Goal: Task Accomplishment & Management: Manage account settings

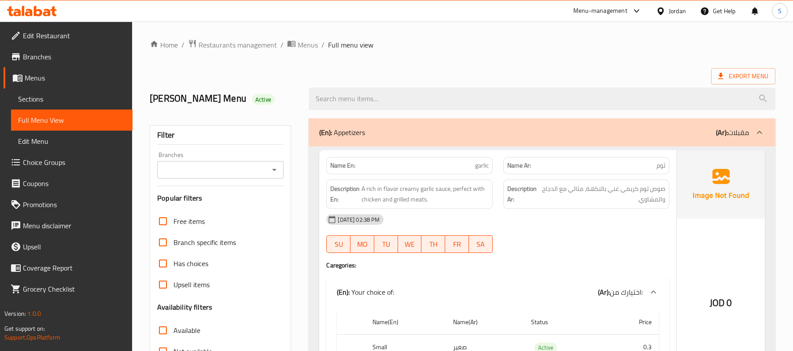
scroll to position [12107, 0]
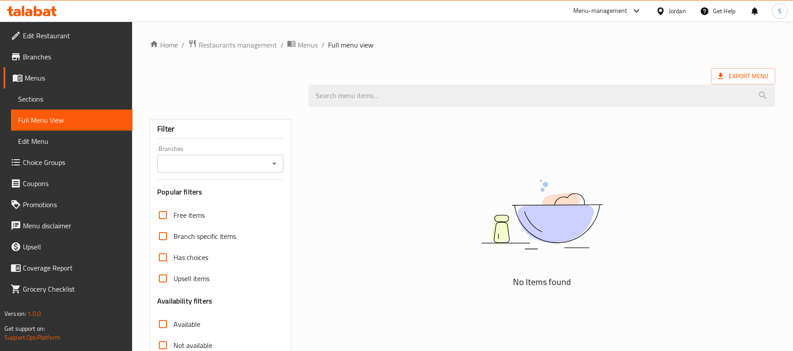
drag, startPoint x: 194, startPoint y: 70, endPoint x: 185, endPoint y: 69, distance: 9.3
click at [194, 70] on div "Export Menu" at bounding box center [462, 76] width 625 height 16
click at [59, 94] on span "Sections" at bounding box center [71, 99] width 107 height 11
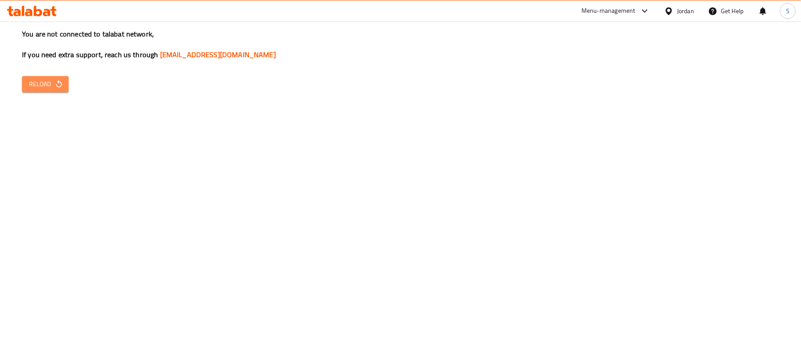
click at [46, 88] on span "Reload" at bounding box center [45, 84] width 33 height 11
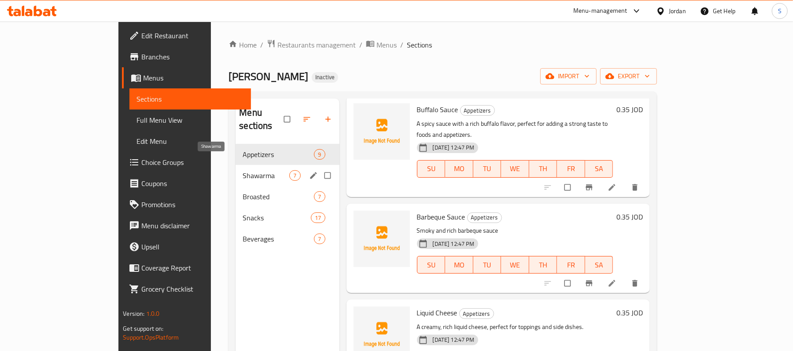
click at [242, 170] on span "Shawarma" at bounding box center [265, 175] width 47 height 11
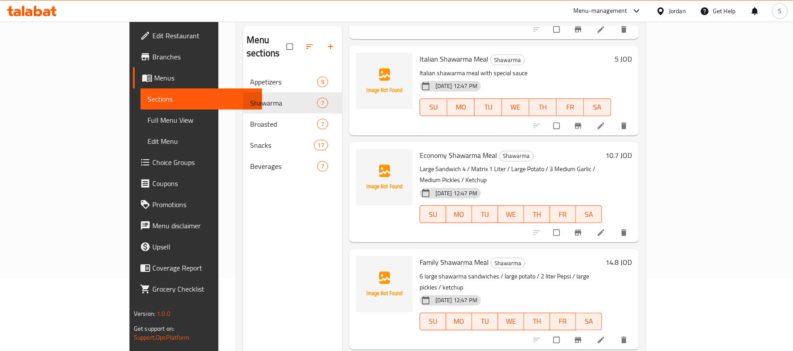
scroll to position [6, 0]
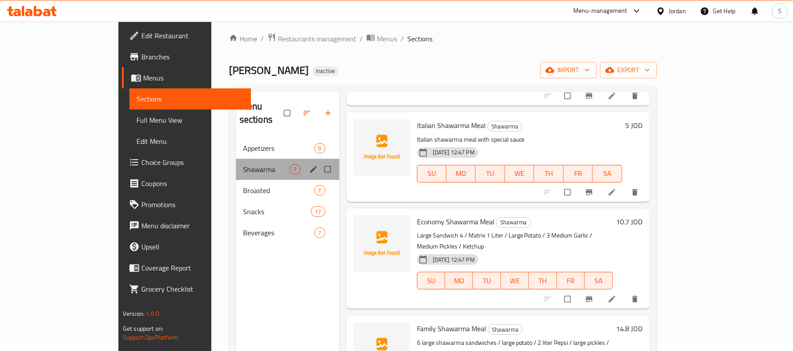
click at [236, 162] on div "Shawarma 7" at bounding box center [287, 169] width 103 height 21
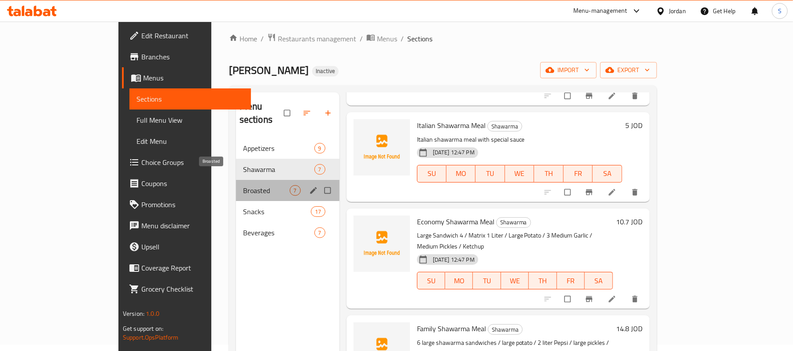
click at [243, 185] on span "Broasted" at bounding box center [266, 190] width 47 height 11
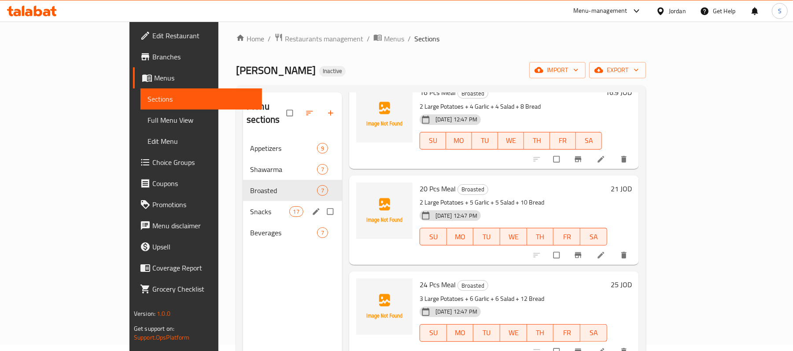
click at [243, 201] on div "Snacks 17" at bounding box center [292, 211] width 99 height 21
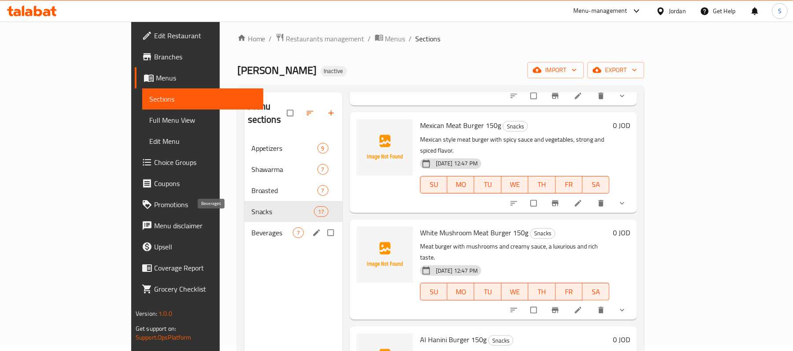
click at [251, 228] on span "Beverages" at bounding box center [271, 233] width 41 height 11
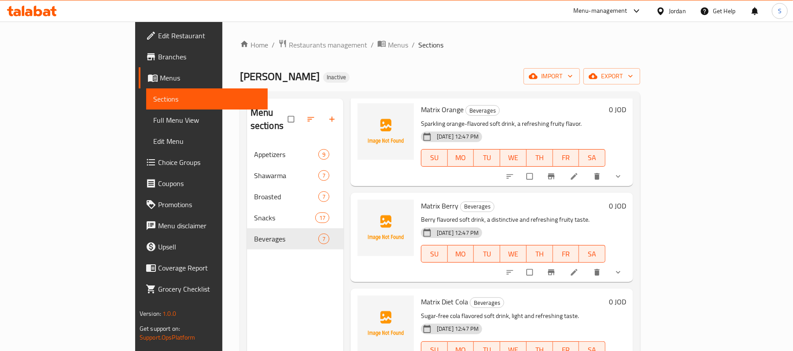
click at [478, 224] on div "13-10-2025 12:47 PM SU MO TU WE TH FR SA" at bounding box center [512, 248] width 191 height 48
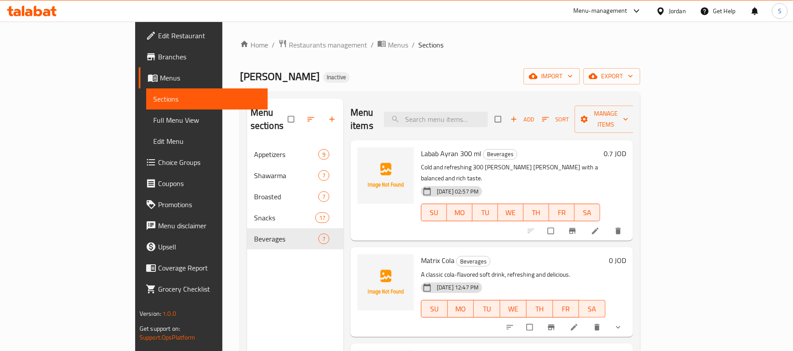
click at [424, 62] on div "Home / Restaurants management / Menus / Sections Hanini Inactive import export …" at bounding box center [440, 248] width 400 height 418
click at [678, 11] on div "Jordan" at bounding box center [676, 11] width 17 height 10
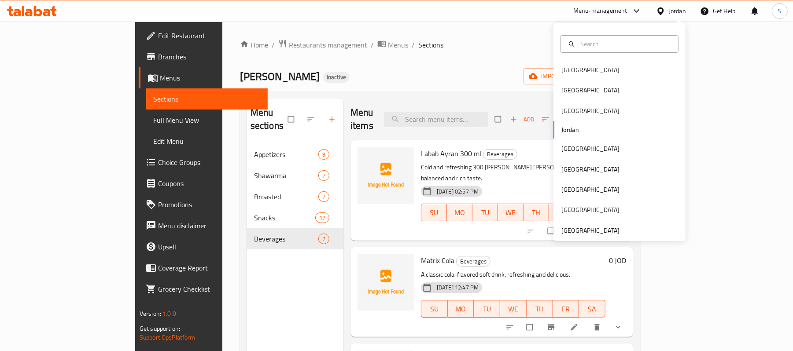
drag, startPoint x: 462, startPoint y: 51, endPoint x: 530, endPoint y: 36, distance: 70.4
click at [462, 50] on div "Home / Restaurants management / Menus / Sections Hanini Inactive import export …" at bounding box center [440, 248] width 400 height 418
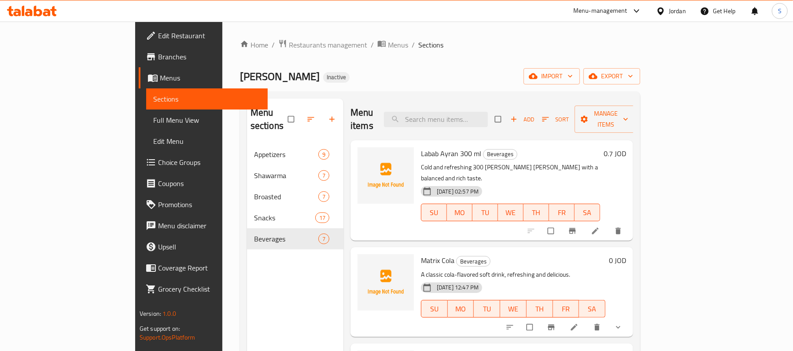
click at [670, 7] on div "Jordan" at bounding box center [676, 11] width 17 height 10
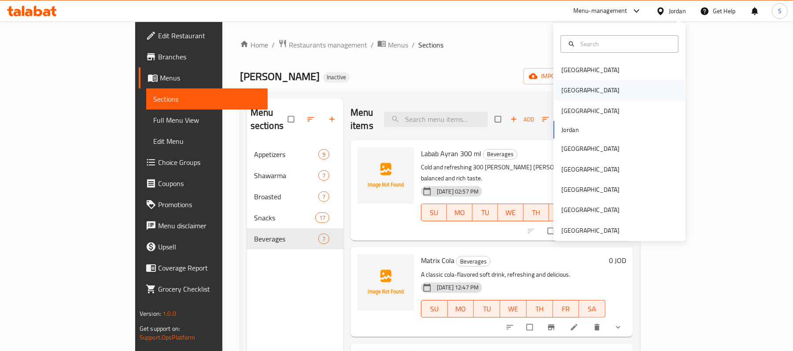
click at [562, 95] on div "[GEOGRAPHIC_DATA]" at bounding box center [590, 90] width 58 height 10
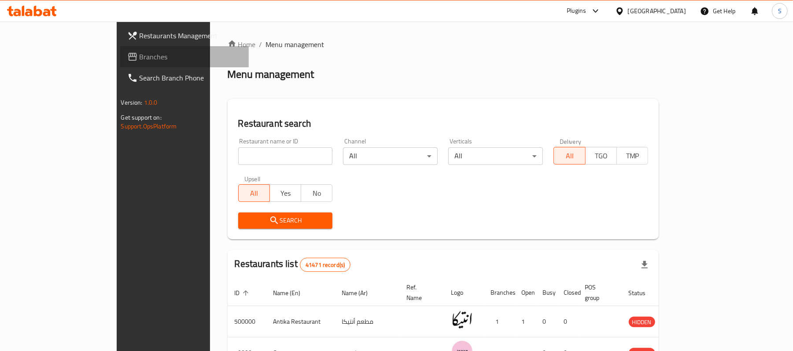
click at [120, 49] on link "Branches" at bounding box center [184, 56] width 129 height 21
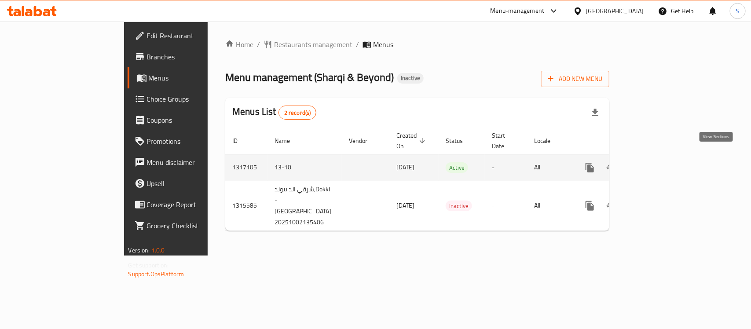
click at [659, 162] on icon "enhanced table" at bounding box center [653, 167] width 11 height 11
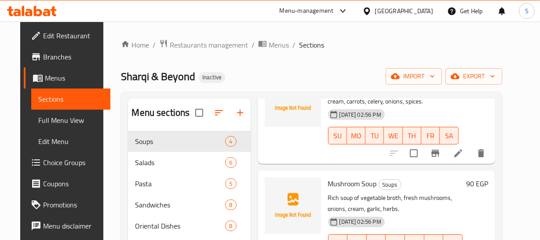
scroll to position [77, 0]
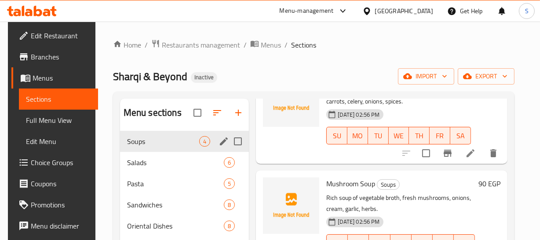
click at [233, 139] on input "Menu sections" at bounding box center [238, 141] width 18 height 18
checkbox input "true"
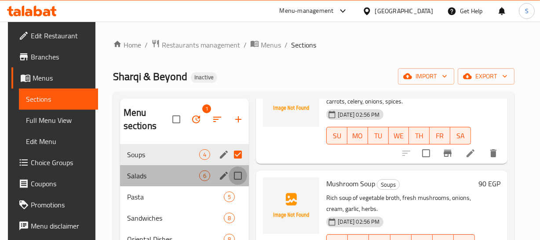
click at [239, 179] on input "Menu sections" at bounding box center [238, 175] width 18 height 18
checkbox input "true"
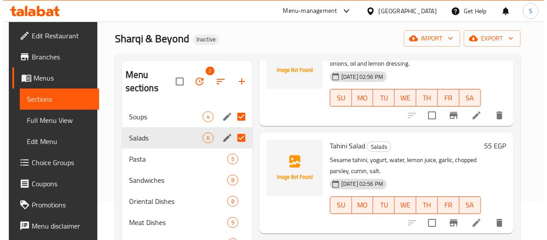
scroll to position [40, 0]
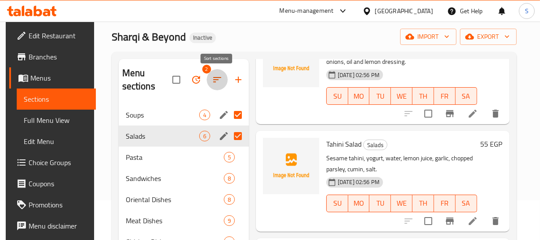
click at [217, 79] on icon "button" at bounding box center [217, 79] width 8 height 5
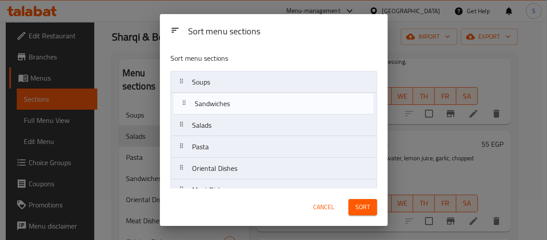
drag, startPoint x: 248, startPoint y: 147, endPoint x: 251, endPoint y: 97, distance: 49.8
click at [251, 97] on nav "Soups Salads Pasta Sandwiches Oriental Dishes Meat Dishes Chicken Dishes Seafoo…" at bounding box center [273, 179] width 206 height 217
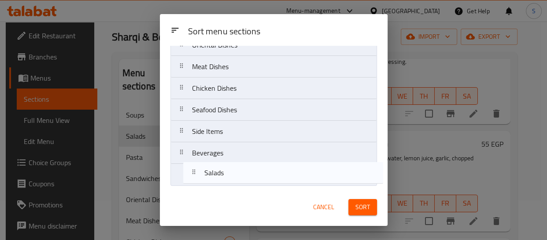
scroll to position [102, 0]
drag, startPoint x: 242, startPoint y: 85, endPoint x: 252, endPoint y: 163, distance: 78.5
click at [255, 173] on nav "Soups Sandwiches Salads Pasta Oriental Dishes Meat Dishes Chicken Dishes Seafoo…" at bounding box center [273, 77] width 206 height 217
drag, startPoint x: 245, startPoint y: 148, endPoint x: 242, endPoint y: 173, distance: 24.8
click at [242, 173] on nav "Soups Sandwiches Pasta Oriental Dishes Meat Dishes Chicken Dishes Seafood Dishe…" at bounding box center [273, 77] width 206 height 217
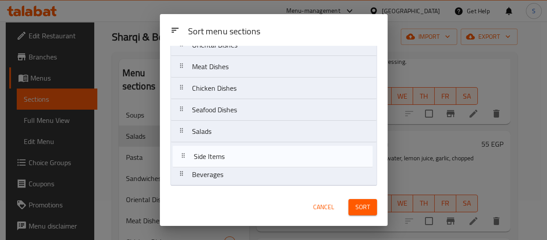
drag, startPoint x: 235, startPoint y: 123, endPoint x: 237, endPoint y: 152, distance: 28.7
click at [237, 152] on nav "Soups Sandwiches Pasta Oriental Dishes Meat Dishes Chicken Dishes Seafood Dishe…" at bounding box center [273, 77] width 206 height 217
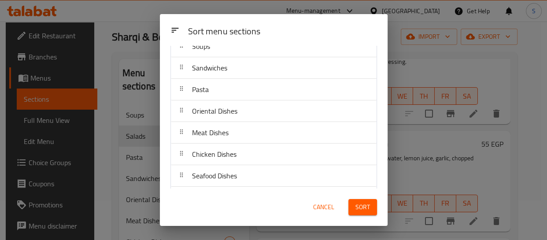
scroll to position [22, 0]
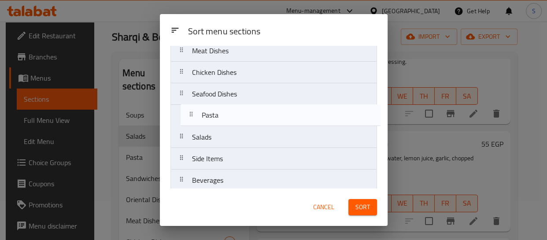
drag, startPoint x: 246, startPoint y: 96, endPoint x: 256, endPoint y: 110, distance: 16.5
click at [257, 108] on nav "Soups Sandwiches Pasta Oriental Dishes Meat Dishes Chicken Dishes Seafood Dishe…" at bounding box center [273, 83] width 206 height 217
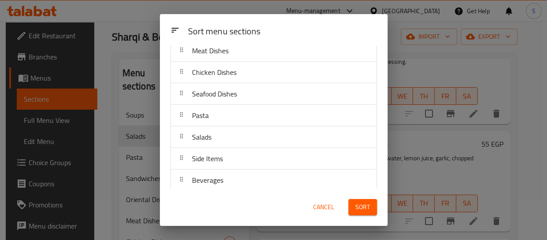
scroll to position [56, 0]
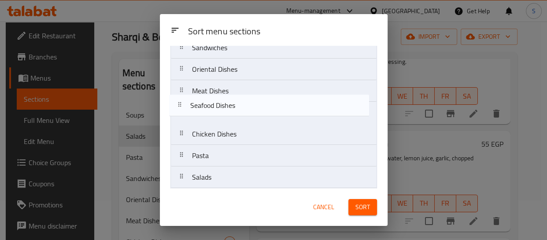
drag, startPoint x: 255, startPoint y: 141, endPoint x: 255, endPoint y: 92, distance: 48.8
click at [255, 93] on nav "Soups Sandwiches Oriental Dishes Meat Dishes Chicken Dishes Seafood Dishes Past…" at bounding box center [273, 123] width 206 height 217
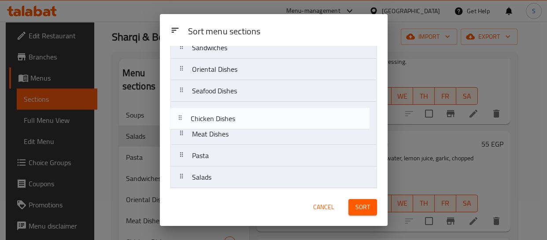
drag, startPoint x: 260, startPoint y: 119, endPoint x: 246, endPoint y: 114, distance: 15.0
click at [246, 114] on nav "Soups Sandwiches Oriental Dishes Seafood Dishes Meat Dishes Chicken Dishes Past…" at bounding box center [273, 123] width 206 height 217
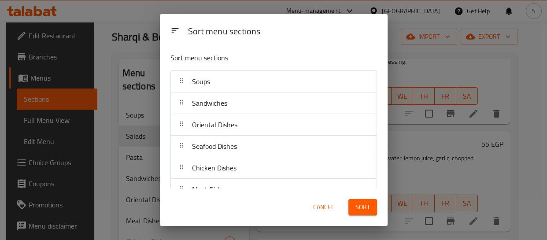
scroll to position [0, 0]
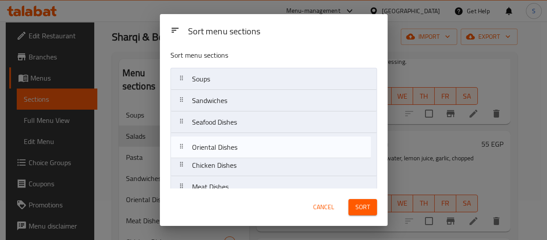
drag, startPoint x: 238, startPoint y: 123, endPoint x: 240, endPoint y: 155, distance: 32.2
click at [240, 155] on nav "Soups Sandwiches Oriental Dishes Seafood Dishes Chicken Dishes Meat Dishes Past…" at bounding box center [273, 176] width 206 height 217
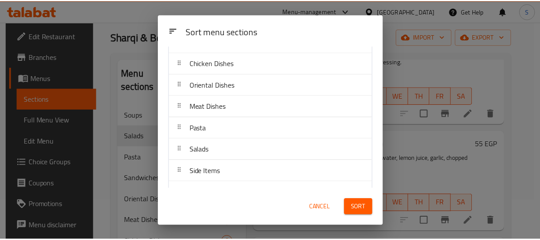
scroll to position [102, 0]
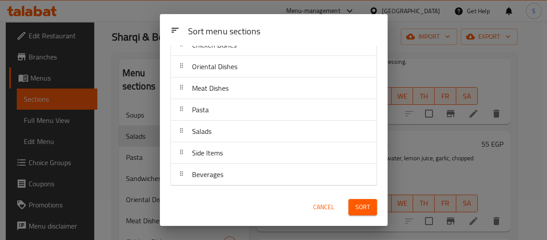
click at [367, 206] on span "Sort" at bounding box center [362, 207] width 15 height 11
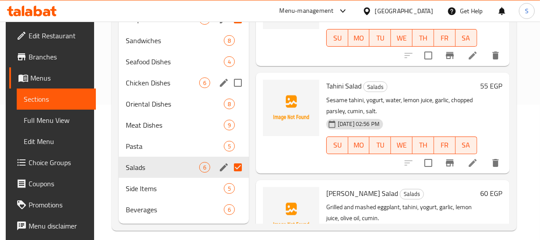
scroll to position [143, 0]
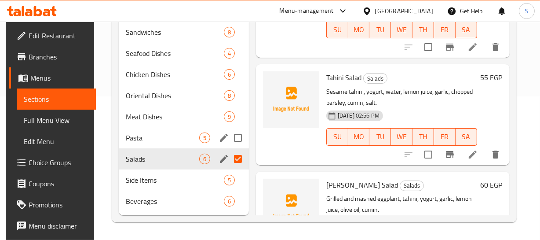
click at [229, 136] on input "Menu sections" at bounding box center [238, 137] width 18 height 18
checkbox input "true"
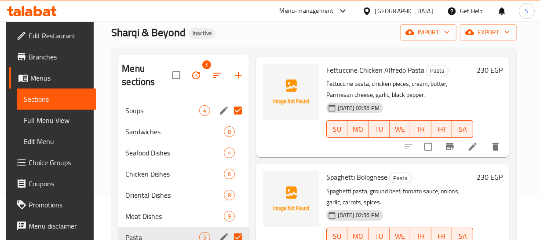
scroll to position [63, 0]
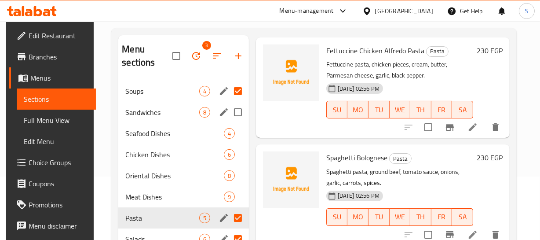
click at [149, 116] on span "Sandwiches" at bounding box center [161, 112] width 73 height 11
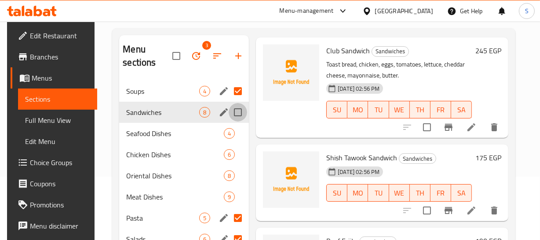
click at [230, 114] on input "Menu sections" at bounding box center [238, 112] width 18 height 18
checkbox input "true"
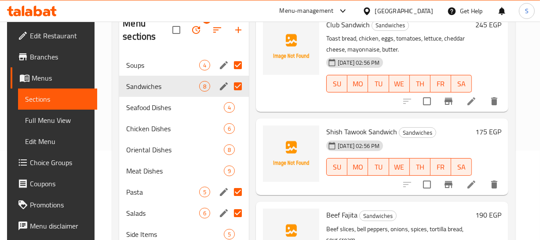
scroll to position [103, 0]
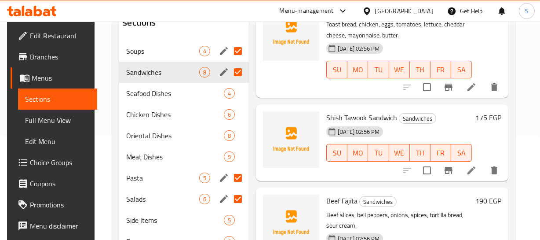
click at [400, 135] on div "13-10-2025 02:56 PM SU MO TU WE TH FR SA" at bounding box center [399, 147] width 153 height 48
click at [366, 135] on span "13-10-2025 02:56 PM" at bounding box center [358, 132] width 49 height 8
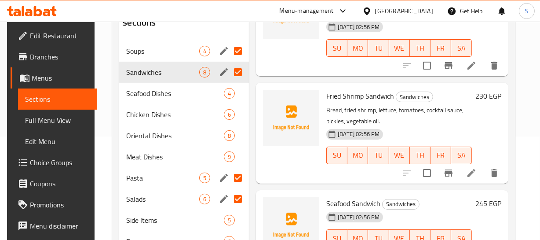
scroll to position [479, 0]
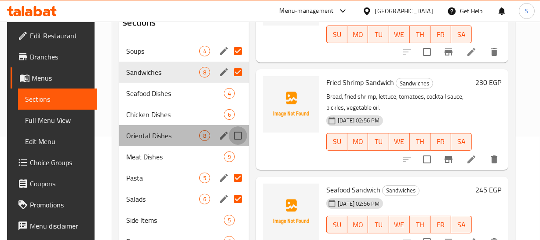
click at [238, 134] on input "Menu sections" at bounding box center [238, 135] width 18 height 18
checkbox input "true"
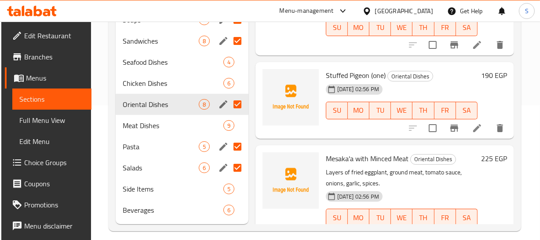
scroll to position [143, 0]
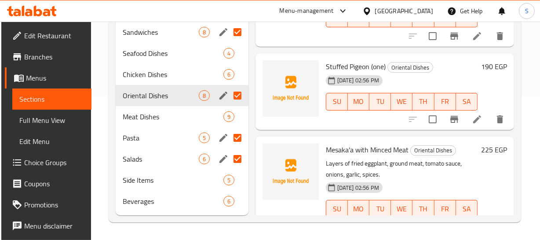
click at [389, 147] on span "Mesaka'a with Minced Meat" at bounding box center [367, 149] width 83 height 13
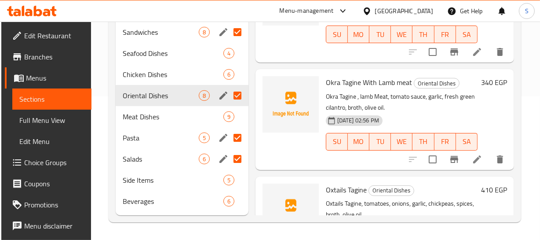
click at [440, 117] on div "13-10-2025 02:56 PM SU MO TU WE TH FR SA" at bounding box center [402, 136] width 159 height 48
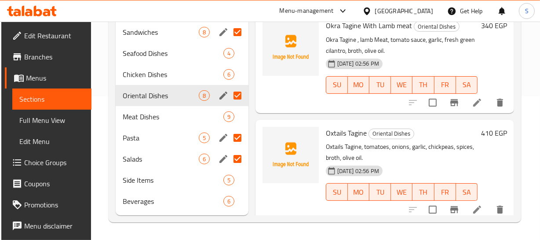
scroll to position [115, 0]
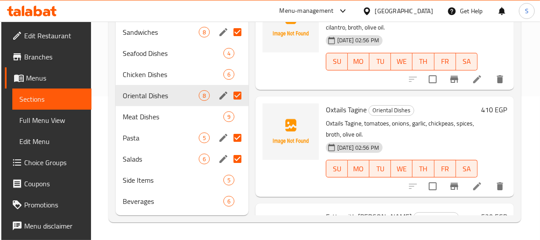
click at [462, 136] on p "Oxtails Tagine, tomatoes, onions, garlic, chickpeas, spices, broth, olive oil." at bounding box center [402, 129] width 152 height 22
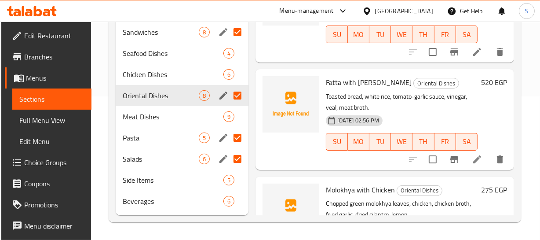
scroll to position [249, 0]
click at [441, 96] on p "Toasted bread, white rice, tomato-garlic sauce, vinegar, veal, meat broth." at bounding box center [402, 102] width 152 height 22
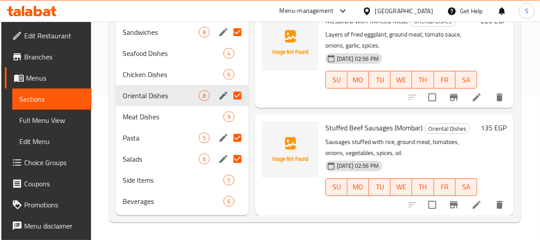
click at [457, 157] on div "13-10-2025 02:56 PM SU MO TU WE TH FR SA" at bounding box center [401, 181] width 159 height 48
click at [352, 121] on span "Stuffed Beef Sausages (Mombar)" at bounding box center [374, 127] width 97 height 13
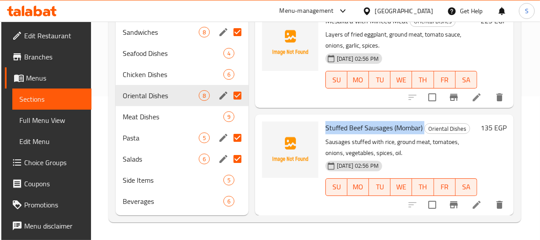
click at [352, 121] on span "Stuffed Beef Sausages (Mombar)" at bounding box center [374, 127] width 97 height 13
copy h6 "Stuffed Beef Sausages (Mombar)"
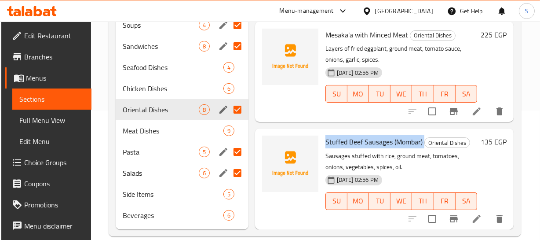
scroll to position [143, 0]
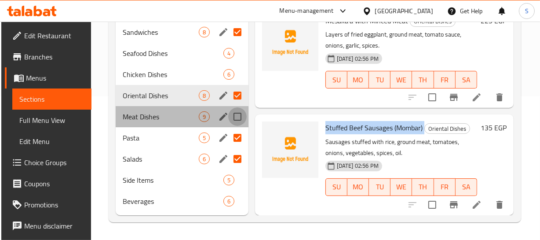
click at [239, 113] on input "Menu sections" at bounding box center [237, 116] width 18 height 18
checkbox input "true"
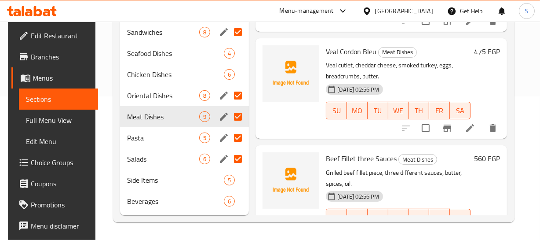
click at [417, 180] on p "Grilled beef fillet piece, three different sauces, butter, spices, oil." at bounding box center [398, 178] width 144 height 22
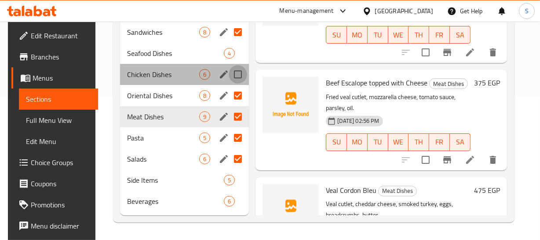
click at [235, 74] on input "Menu sections" at bounding box center [238, 74] width 18 height 18
checkbox input "true"
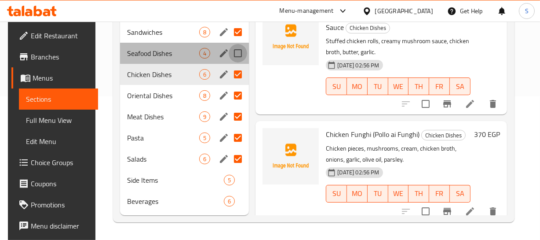
click at [244, 47] on input "Menu sections" at bounding box center [238, 53] width 18 height 18
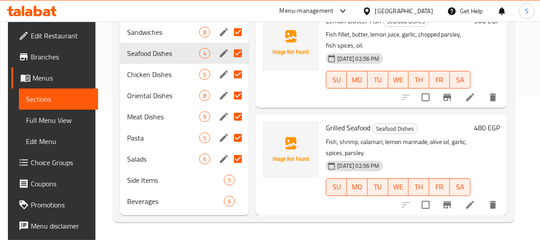
scroll to position [209, 0]
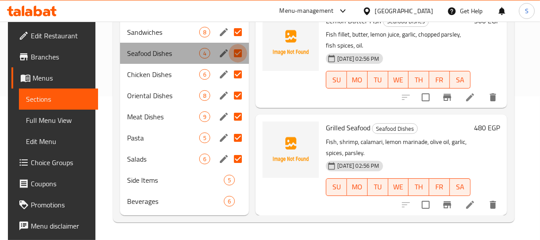
click at [239, 51] on input "Menu sections" at bounding box center [238, 53] width 18 height 18
checkbox input "false"
click at [238, 52] on input "Menu sections" at bounding box center [238, 53] width 18 height 18
checkbox input "true"
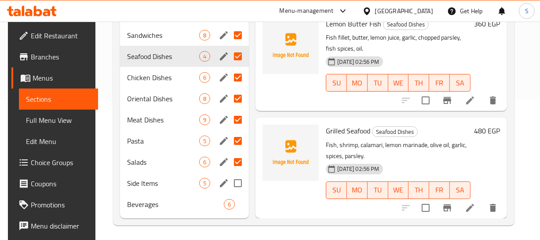
scroll to position [143, 0]
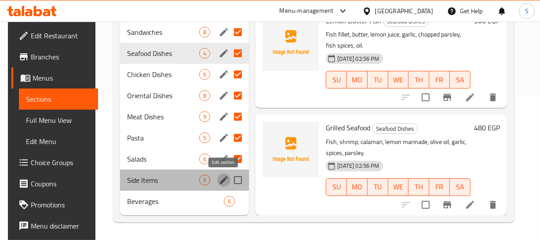
click at [224, 183] on icon "edit" at bounding box center [224, 180] width 11 height 11
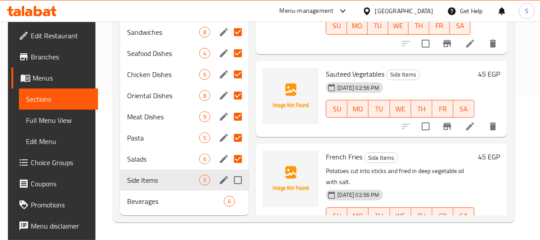
click at [236, 178] on input "Menu sections" at bounding box center [238, 180] width 18 height 18
checkbox input "true"
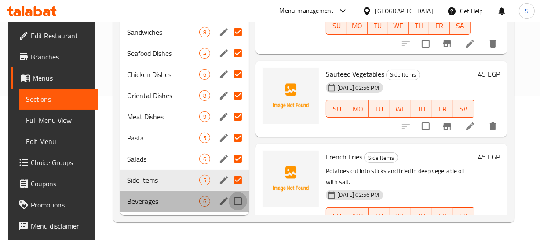
click at [239, 200] on input "Menu sections" at bounding box center [238, 201] width 18 height 18
checkbox input "true"
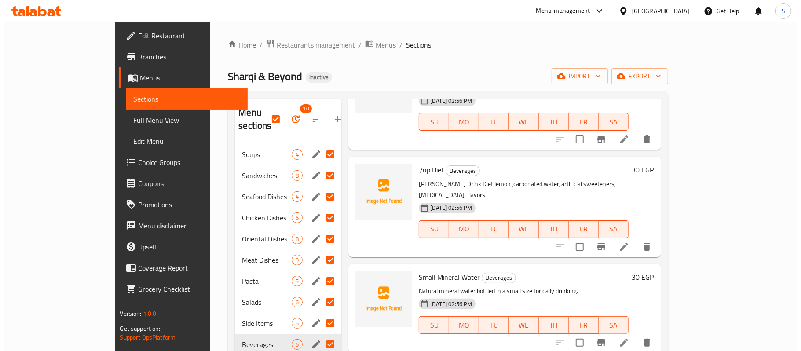
scroll to position [247, 0]
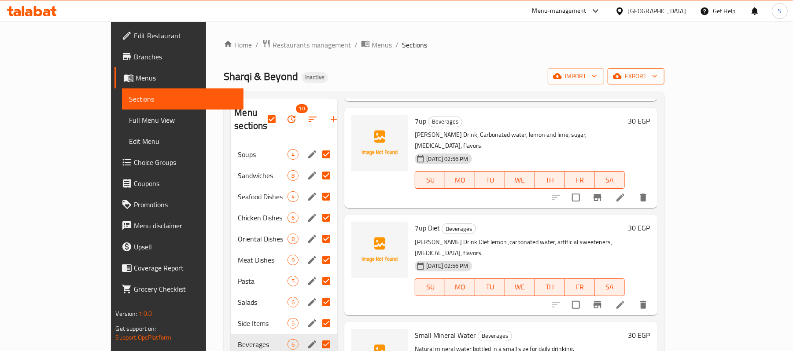
click at [659, 77] on icon "button" at bounding box center [654, 76] width 9 height 9
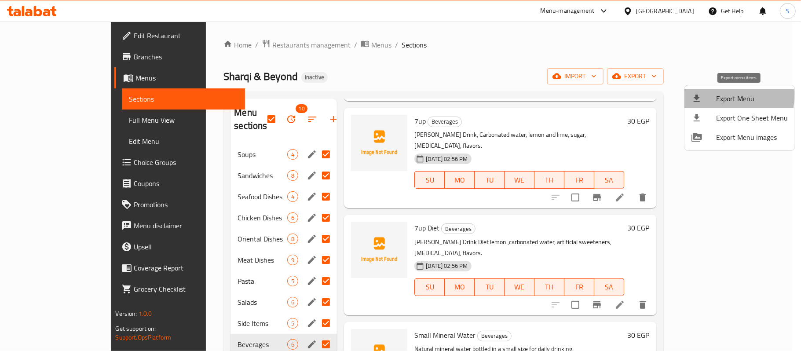
click at [715, 94] on div at bounding box center [704, 98] width 25 height 11
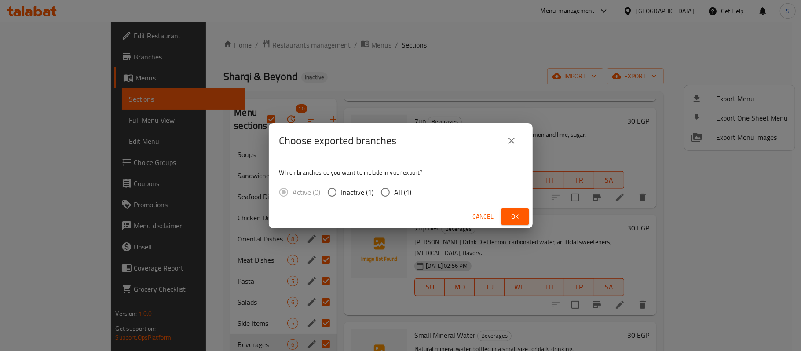
click at [404, 192] on span "All (1)" at bounding box center [403, 192] width 17 height 11
click at [395, 192] on input "All (1)" at bounding box center [385, 192] width 18 height 18
radio input "true"
click at [510, 219] on span "Ok" at bounding box center [515, 216] width 14 height 11
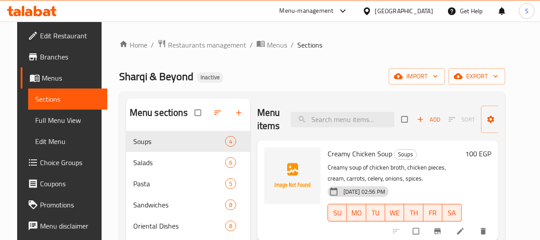
click at [50, 118] on span "Full Menu View" at bounding box center [67, 120] width 65 height 11
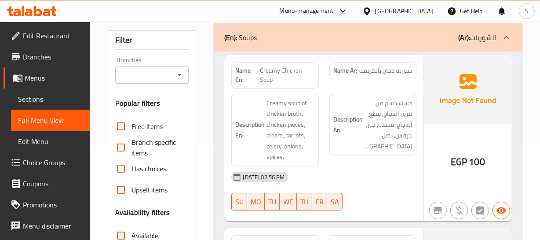
scroll to position [120, 0]
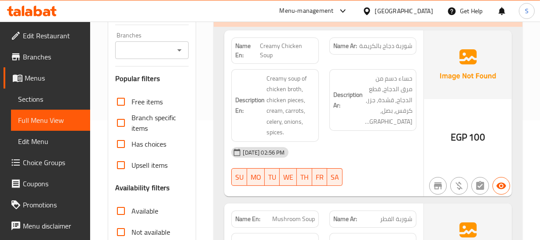
click at [195, 75] on div "Filter Branches Branches Popular filters Free items Branch specific items Has c…" at bounding box center [152, 168] width 89 height 325
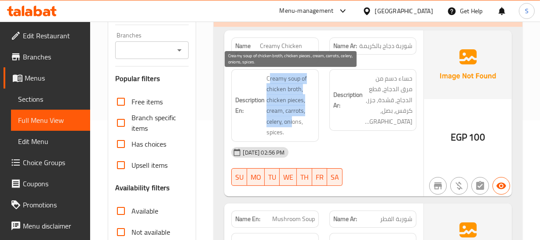
drag, startPoint x: 268, startPoint y: 74, endPoint x: 294, endPoint y: 125, distance: 56.9
click at [294, 125] on span "Creamy soup of chicken broth, chicken pieces, cream, carrots, celery, onions, s…" at bounding box center [291, 105] width 48 height 65
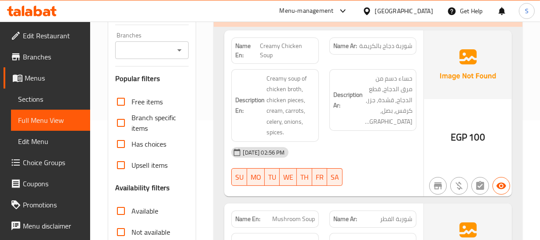
click at [342, 89] on strong "Description Ar:" at bounding box center [348, 100] width 29 height 22
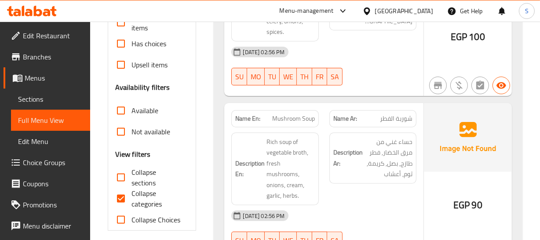
scroll to position [240, 0]
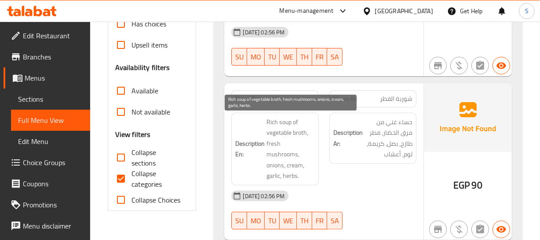
click at [286, 132] on span "Rich soup of vegetable broth, fresh mushrooms, onions, cream, garlic, herbs." at bounding box center [291, 149] width 48 height 65
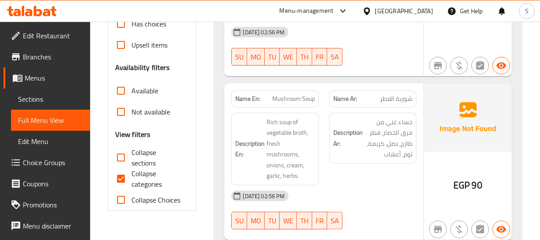
click at [289, 98] on span "Mushroom Soup" at bounding box center [293, 98] width 43 height 9
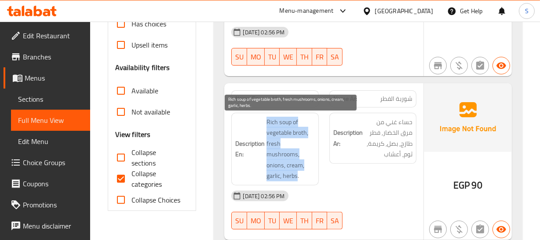
drag, startPoint x: 268, startPoint y: 119, endPoint x: 297, endPoint y: 162, distance: 51.9
click at [297, 162] on span "Rich soup of vegetable broth, fresh mushrooms, onions, cream, garlic, herbs." at bounding box center [291, 149] width 48 height 65
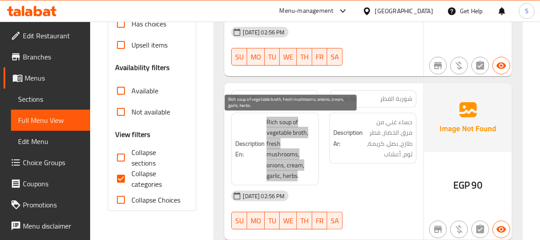
click at [277, 123] on span "Rich soup of vegetable broth, fresh mushrooms, onions, cream, garlic, herbs." at bounding box center [291, 149] width 48 height 65
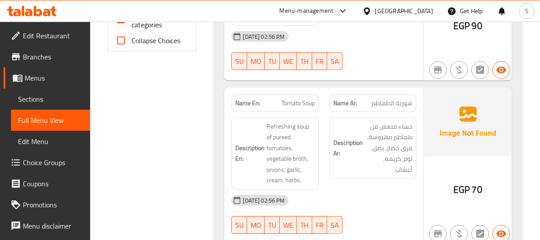
scroll to position [400, 0]
click at [317, 133] on div "Description En: Refreshing soup of pureed tomatoes, vegetable broth, onions, ga…" at bounding box center [274, 152] width 87 height 73
click at [296, 94] on div "Name En: Tomato Soup" at bounding box center [274, 102] width 87 height 17
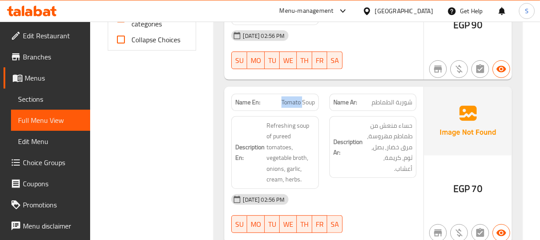
click at [296, 94] on div "Name En: Tomato Soup" at bounding box center [274, 102] width 87 height 17
drag, startPoint x: 296, startPoint y: 84, endPoint x: 301, endPoint y: 111, distance: 26.9
click at [295, 94] on div "Name En: Tomato Soup" at bounding box center [274, 102] width 87 height 17
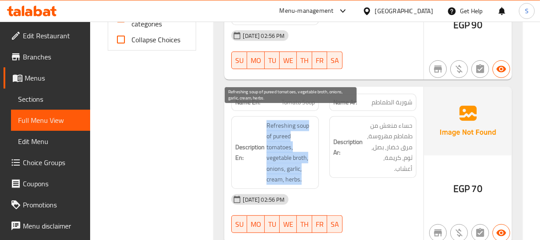
drag, startPoint x: 261, startPoint y: 116, endPoint x: 309, endPoint y: 163, distance: 67.2
click at [309, 163] on h6 "Description En: Refreshing soup of pureed tomatoes, vegetable broth, onions, ga…" at bounding box center [274, 152] width 79 height 65
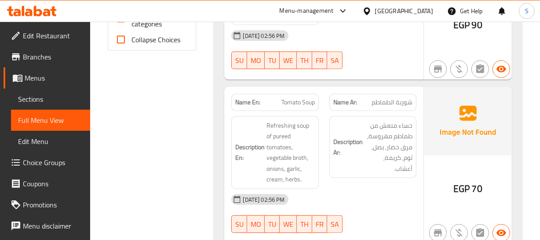
click at [328, 96] on div "Name Ar: شوربة الطماطم" at bounding box center [373, 102] width 98 height 28
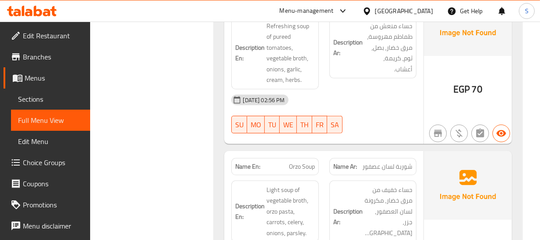
scroll to position [560, 0]
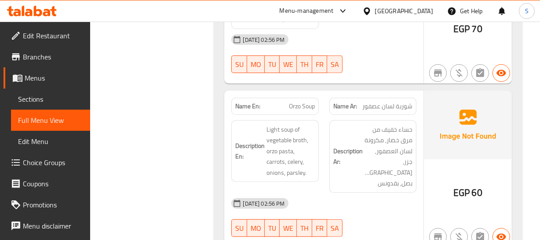
click at [332, 122] on div "Description Ar: حساء خفيف من مرق خضار, مكرونة لسان العصفور, جزر, كرفس, بصل, بقد…" at bounding box center [373, 156] width 87 height 73
click at [316, 99] on div "Name En: Orzo Soup" at bounding box center [274, 106] width 87 height 17
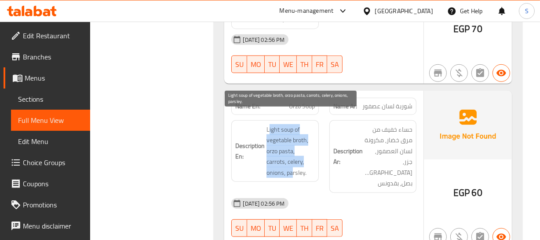
drag, startPoint x: 268, startPoint y: 114, endPoint x: 297, endPoint y: 154, distance: 49.0
click at [295, 157] on span "Light soup of vegetable broth, orzo pasta, carrots, celery, onions, parsley." at bounding box center [291, 151] width 48 height 54
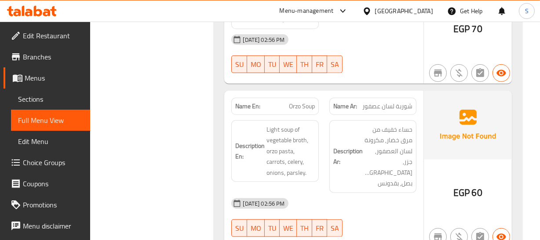
click at [405, 124] on span "حساء خفيف من مرق خضار, مكرونة لسان العصفور, جزر, [GEOGRAPHIC_DATA], بصل, بقدونس" at bounding box center [389, 156] width 48 height 65
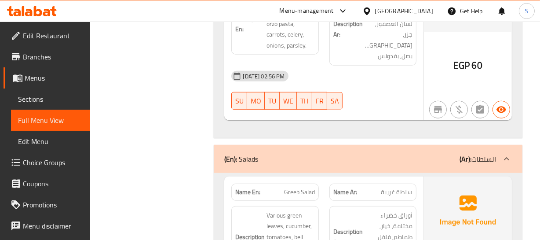
scroll to position [720, 0]
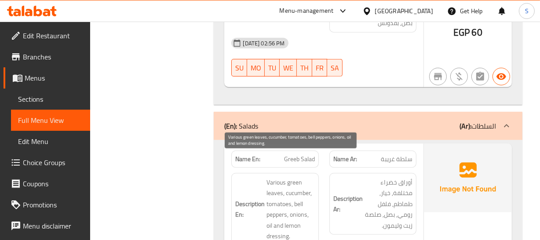
click at [309, 178] on span "Various green leaves, cucumber, tomatoes, bell peppers, onions, oil and lemon d…" at bounding box center [291, 209] width 48 height 65
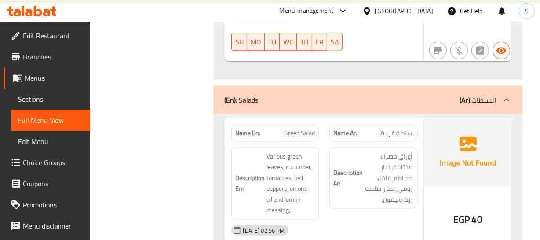
scroll to position [760, 0]
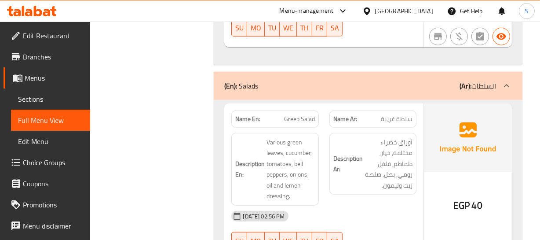
click at [396, 114] on span "سلطة غريبة" at bounding box center [397, 118] width 32 height 9
click at [297, 114] on span "Greeb Salad" at bounding box center [299, 118] width 31 height 9
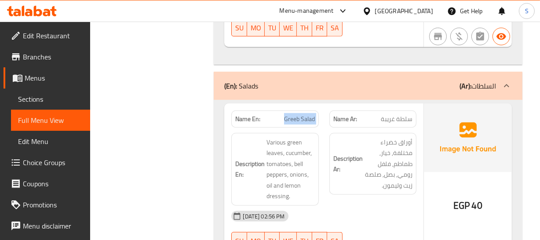
click at [297, 114] on span "Greeb Salad" at bounding box center [299, 118] width 31 height 9
copy span "Greeb Salad"
click at [299, 114] on span "Greeb Salad" at bounding box center [299, 118] width 31 height 9
click at [294, 114] on span "Greeb Salad" at bounding box center [299, 118] width 31 height 9
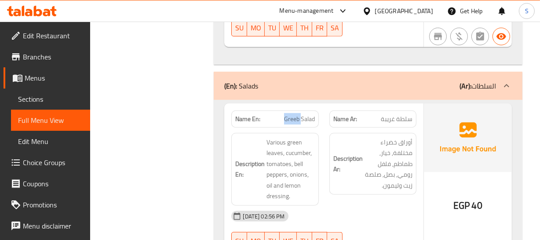
click at [294, 114] on span "Greeb Salad" at bounding box center [299, 118] width 31 height 9
copy span "Greeb Salad"
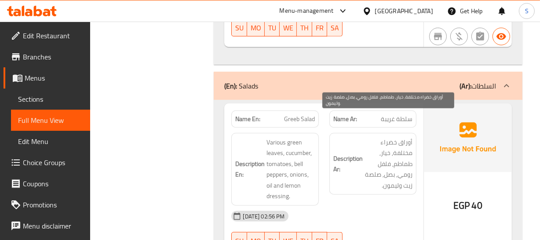
click at [395, 114] on span "سلطة غريبة" at bounding box center [397, 118] width 32 height 9
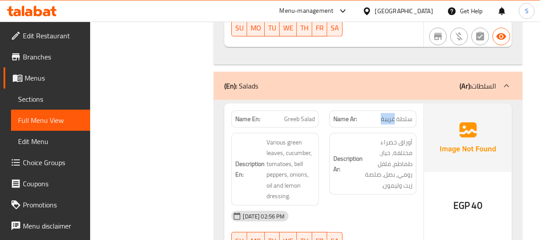
click at [395, 114] on span "سلطة غريبة" at bounding box center [397, 118] width 32 height 9
copy span "سلطة غريبة"
click at [432, 169] on div "EGP 40" at bounding box center [468, 181] width 88 height 157
click at [280, 160] on span "Various green leaves, cucumber, tomatoes, bell peppers, onions, oil and lemon d…" at bounding box center [291, 169] width 48 height 65
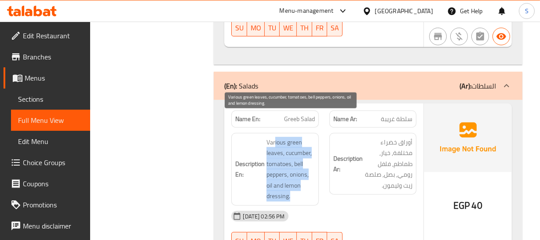
drag, startPoint x: 275, startPoint y: 115, endPoint x: 292, endPoint y: 172, distance: 59.7
click at [292, 172] on span "Various green leaves, cucumber, tomatoes, bell peppers, onions, oil and lemon d…" at bounding box center [291, 169] width 48 height 65
click at [296, 160] on span "Various green leaves, cucumber, tomatoes, bell peppers, onions, oil and lemon d…" at bounding box center [291, 169] width 48 height 65
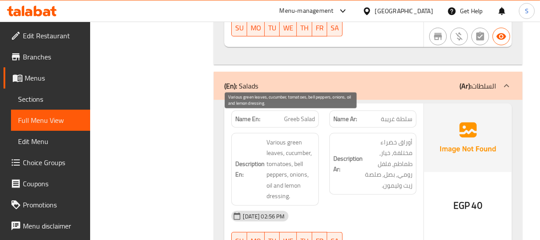
click at [286, 163] on span "Various green leaves, cucumber, tomatoes, bell peppers, onions, oil and lemon d…" at bounding box center [291, 169] width 48 height 65
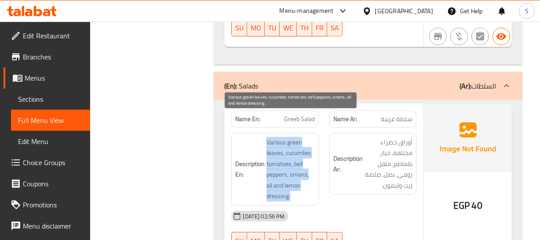
click at [286, 163] on span "Various green leaves, cucumber, tomatoes, bell peppers, onions, oil and lemon d…" at bounding box center [291, 169] width 48 height 65
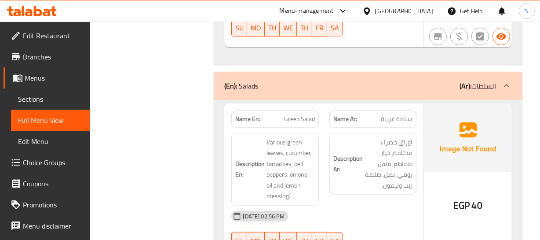
click at [298, 114] on span "Greeb Salad" at bounding box center [299, 118] width 31 height 9
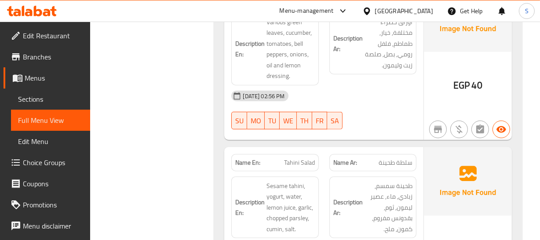
click at [326, 171] on div "Description Ar: طحينة سمسم, زبادي, ماء, عصير ليمون, ثوم, بقدونس مفروم, كمون, مل…" at bounding box center [373, 207] width 98 height 73
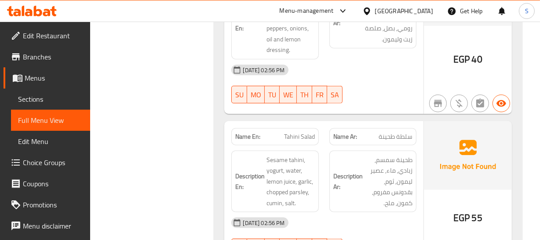
scroll to position [920, 0]
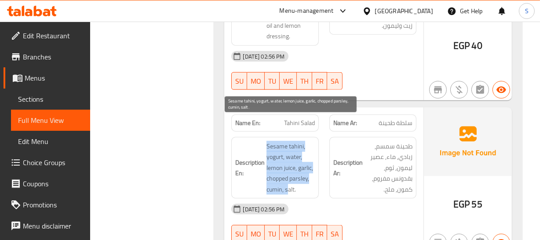
drag, startPoint x: 264, startPoint y: 123, endPoint x: 286, endPoint y: 167, distance: 49.2
click at [286, 167] on h6 "Description En: Sesame tahini, yogurt, water, lemon juice, garlic, chopped pars…" at bounding box center [274, 168] width 79 height 54
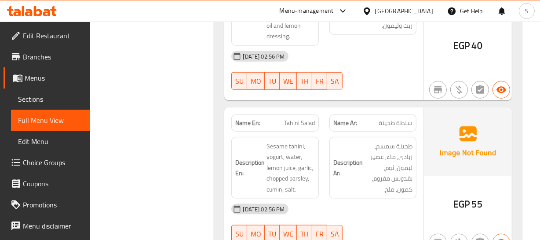
click at [400, 141] on span "طحينة سمسم, زبادي, ماء, عصير ليمون, ثوم, بقدونس مفروم, كمون, ملح." at bounding box center [389, 168] width 48 height 54
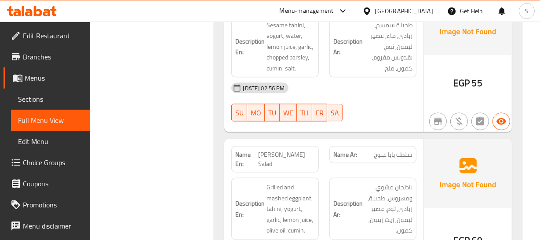
scroll to position [1054, 0]
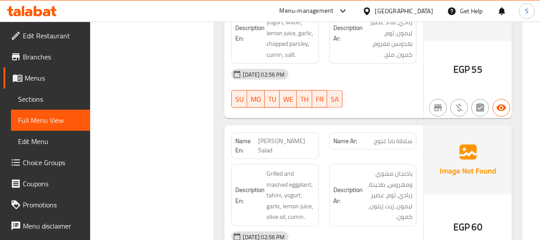
click at [403, 136] on span "سلطة بابا غنوج" at bounding box center [393, 140] width 39 height 9
drag, startPoint x: 403, startPoint y: 119, endPoint x: 330, endPoint y: 140, distance: 76.0
click at [403, 136] on span "سلطة بابا غنوج" at bounding box center [393, 140] width 39 height 9
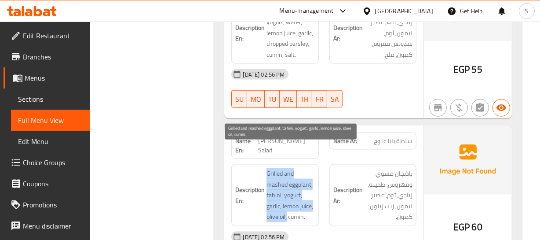
drag, startPoint x: 259, startPoint y: 145, endPoint x: 283, endPoint y: 193, distance: 53.3
click at [286, 193] on div "Description En: Grilled and mashed eggplant, tahini, yogurt, garlic, lemon juic…" at bounding box center [274, 195] width 87 height 62
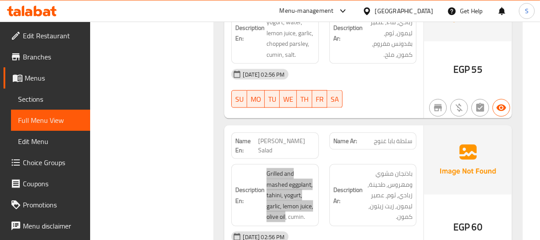
click at [475, 158] on img at bounding box center [468, 159] width 88 height 69
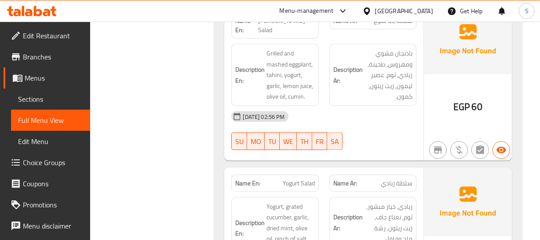
click at [339, 169] on div "Name En: Yogurt Salad Name Ar: سلطة زبادي Description En: Yogurt, grated cucumb…" at bounding box center [323, 241] width 199 height 146
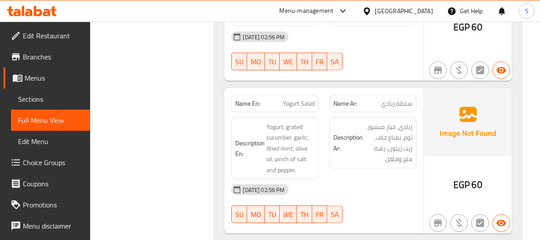
scroll to position [1254, 0]
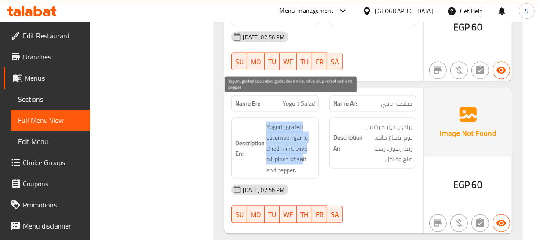
drag, startPoint x: 268, startPoint y: 101, endPoint x: 303, endPoint y: 136, distance: 49.2
click at [303, 136] on span "Yogurt, grated cucumber, garlic, dried mint, olive oil, pinch of salt and peppe…" at bounding box center [291, 148] width 48 height 54
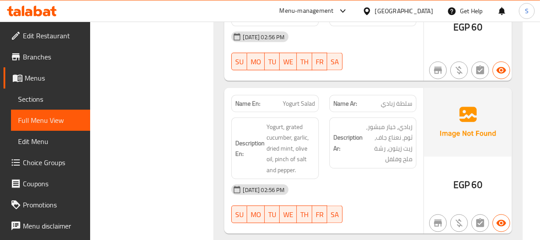
click at [378, 141] on div "Description Ar: زبادي, خيار مبشور, ثوم, نعناع جاف, زيت زيتون, رشة ملح وفلفل" at bounding box center [373, 142] width 87 height 51
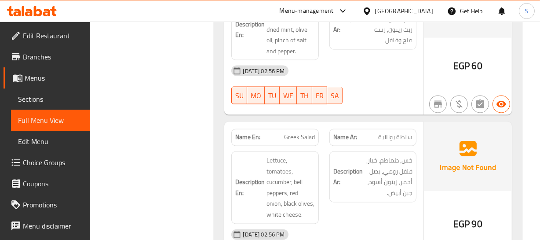
scroll to position [1374, 0]
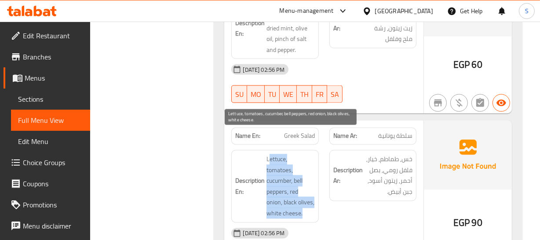
drag, startPoint x: 271, startPoint y: 138, endPoint x: 304, endPoint y: 187, distance: 58.7
click at [304, 187] on span "Lettuce, tomatoes, cucumber, bell peppers, red onion, black olives, white chees…" at bounding box center [291, 186] width 48 height 65
click at [303, 186] on span "Lettuce, tomatoes, cucumber, bell peppers, red onion, black olives, white chees…" at bounding box center [291, 186] width 48 height 65
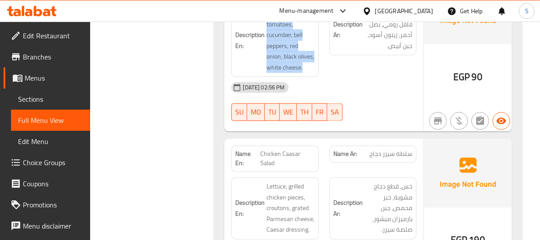
scroll to position [1534, 0]
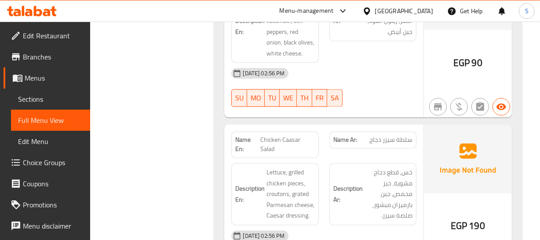
click at [379, 167] on span "خس, قطع دجاج مشوية, خبز محمص, جبن بارميزان مبشور, صلصة سيزر." at bounding box center [389, 194] width 48 height 54
click at [285, 135] on span "Chicken Caasar Salad" at bounding box center [288, 144] width 55 height 18
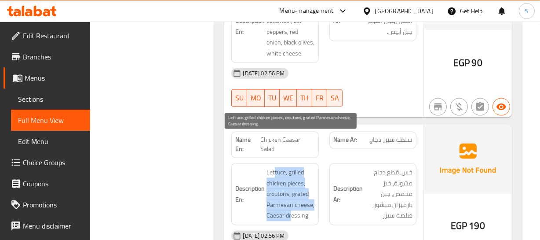
drag, startPoint x: 275, startPoint y: 140, endPoint x: 291, endPoint y: 181, distance: 44.3
click at [291, 181] on span "Lettuce, grilled chicken pieces, croutons, grated Parmesan cheese, Caesar dress…" at bounding box center [291, 194] width 48 height 54
click at [291, 180] on span "Lettuce, grilled chicken pieces, croutons, grated Parmesan cheese, Caesar dress…" at bounding box center [291, 194] width 48 height 54
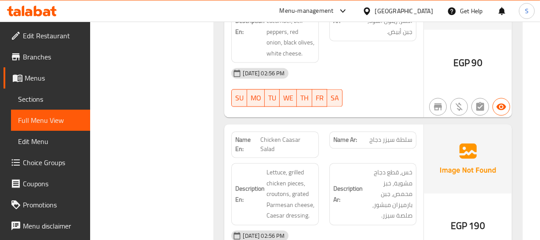
click at [356, 183] on strong "Description Ar:" at bounding box center [348, 194] width 29 height 22
click at [378, 167] on span "خس, قطع دجاج مشوية, خبز محمص, جبن بارميزان مبشور, صلصة سيزر." at bounding box center [389, 194] width 48 height 54
click at [490, 153] on img at bounding box center [468, 158] width 88 height 69
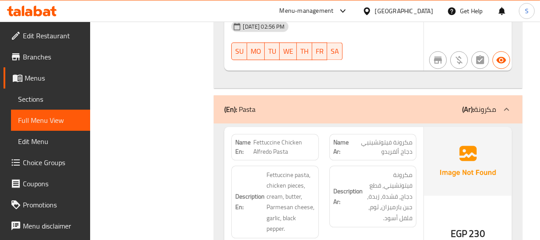
scroll to position [1774, 0]
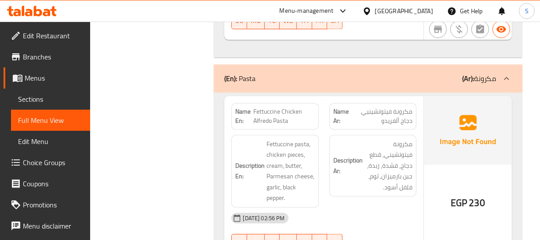
click at [352, 147] on h6 "Description Ar: مكرونة فيتوتشيني, قطع دجاج, قشدة, زبدة, جبن بارميزان, ثوم, فلفل…" at bounding box center [373, 166] width 79 height 54
click at [279, 107] on span "Fettuccine Chicken Alfredo Pasta" at bounding box center [284, 116] width 61 height 18
click at [285, 107] on span "Fettuccine Chicken Alfredo Pasta" at bounding box center [284, 116] width 61 height 18
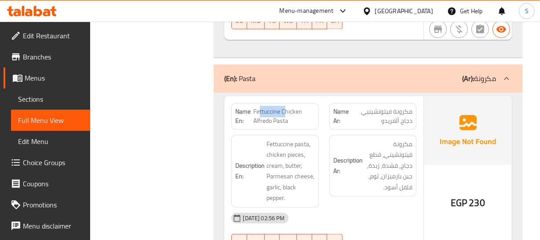
drag, startPoint x: 259, startPoint y: 77, endPoint x: 286, endPoint y: 73, distance: 27.3
click at [286, 107] on span "Fettuccine Chicken Alfredo Pasta" at bounding box center [284, 116] width 61 height 18
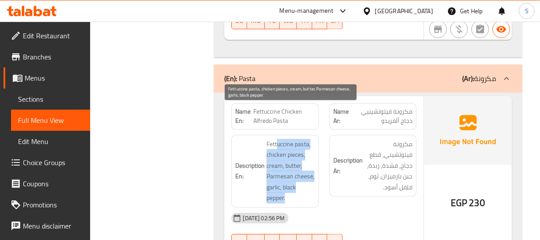
drag, startPoint x: 277, startPoint y: 108, endPoint x: 264, endPoint y: 164, distance: 57.3
click at [286, 164] on span "Fettuccine pasta, chicken pieces, cream, butter, Parmesan cheese, garlic, black…" at bounding box center [291, 171] width 48 height 65
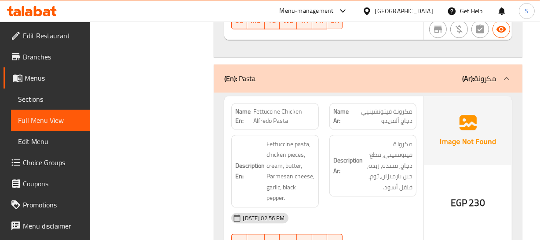
click at [404, 207] on div "[DATE] 02:56 PM" at bounding box center [323, 217] width 195 height 21
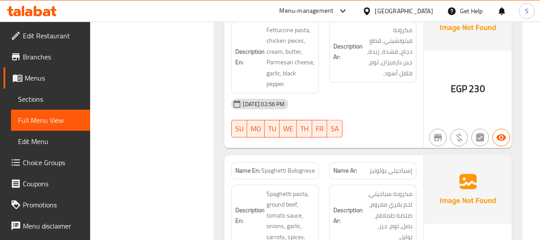
scroll to position [1934, 0]
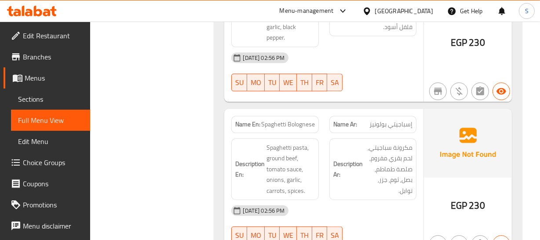
click at [344, 154] on h6 "Description Ar: مكرونة سباجيتي, لحم بقري مفروم, صلصة طماطم, بصل, ثوم, جزر, تواب…" at bounding box center [373, 169] width 79 height 54
click at [280, 120] on span "Spaghetti Bolognese" at bounding box center [288, 124] width 54 height 9
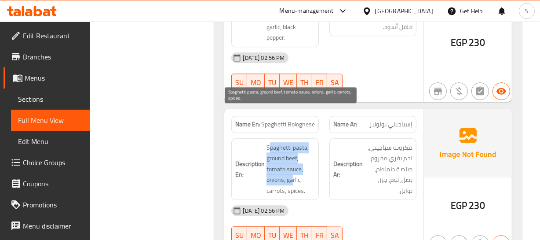
drag, startPoint x: 270, startPoint y: 109, endPoint x: 307, endPoint y: 158, distance: 61.3
click at [294, 150] on span "Spaghetti pasta, ground beef, tomato sauce, onions, garlic, carrots, spices." at bounding box center [291, 169] width 48 height 54
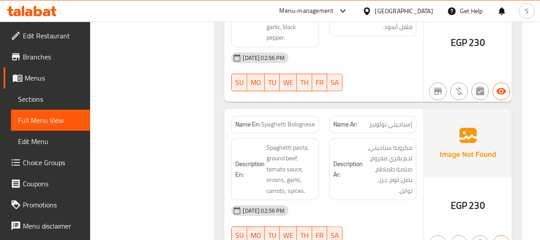
click at [407, 150] on span "مكرونة سباجيتي, لحم بقري مفروم, صلصة طماطم, بصل, ثوم, جزر, توابل." at bounding box center [389, 169] width 48 height 54
click at [311, 163] on div "Description En: Spaghetti pasta, ground beef, tomato sauce, onions, garlic, car…" at bounding box center [274, 169] width 87 height 62
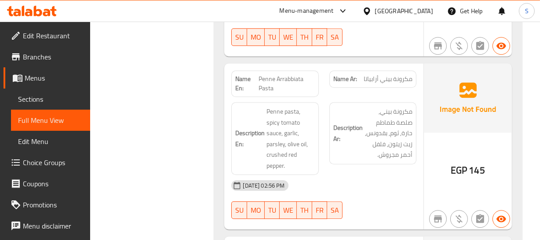
scroll to position [2134, 0]
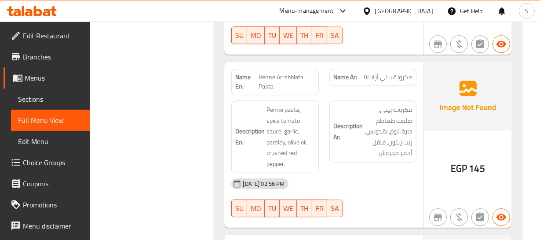
click at [397, 173] on div "[DATE] 02:56 PM" at bounding box center [323, 183] width 195 height 21
click at [280, 73] on span "Penne Arrabbiata Pasta" at bounding box center [287, 82] width 56 height 18
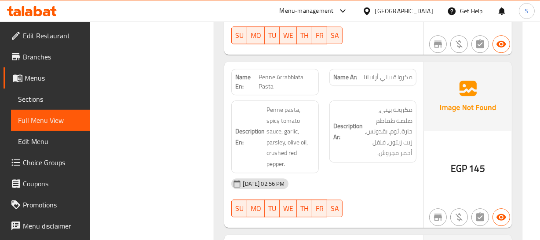
click at [402, 73] on span "مكرونة بيني أرابياتا" at bounding box center [388, 77] width 49 height 9
click at [401, 73] on span "مكرونة بيني أرابياتا" at bounding box center [388, 77] width 49 height 9
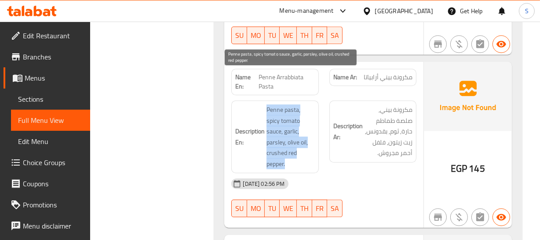
drag, startPoint x: 262, startPoint y: 71, endPoint x: 298, endPoint y: 116, distance: 57.9
click at [298, 117] on h6 "Description En: Penne pasta, spicy tomato sauce, garlic, parsley, olive oil, cr…" at bounding box center [274, 136] width 79 height 65
click at [299, 115] on span "Penne pasta, spicy tomato sauce, garlic, parsley, olive oil, crushed red pepper." at bounding box center [291, 136] width 48 height 65
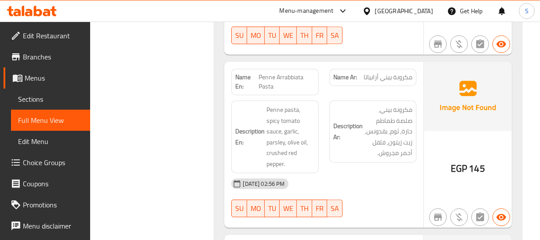
click at [374, 173] on div "[DATE] 02:56 PM" at bounding box center [323, 183] width 195 height 21
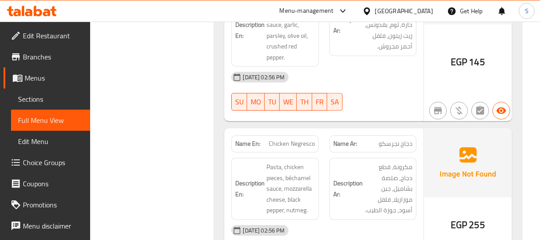
scroll to position [2254, 0]
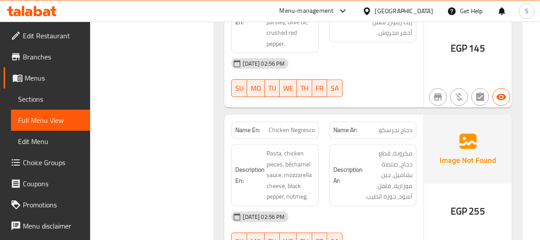
click at [457, 141] on div "EGP 255" at bounding box center [468, 187] width 88 height 146
click at [300, 125] on span "Chicken Negresco" at bounding box center [292, 129] width 46 height 9
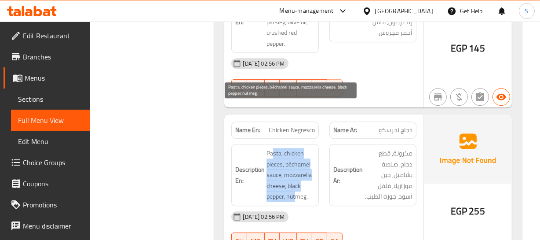
drag, startPoint x: 272, startPoint y: 106, endPoint x: 304, endPoint y: 150, distance: 53.6
click at [301, 151] on span "Pasta, chicken pieces, béchamel sauce, mozzarella cheese, black pepper, nutmeg." at bounding box center [291, 175] width 48 height 54
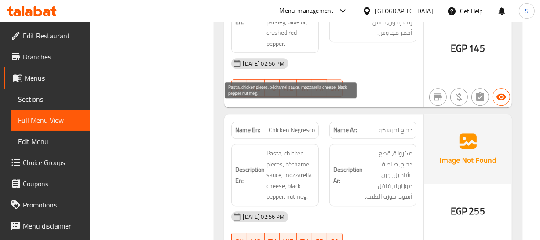
click at [304, 150] on span "Pasta, chicken pieces, béchamel sauce, mozzarella cheese, black pepper, nutmeg." at bounding box center [291, 175] width 48 height 54
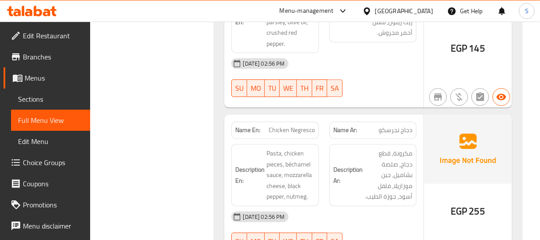
click at [282, 148] on span "Pasta, chicken pieces, béchamel sauce, mozzarella cheese, black pepper, nutmeg." at bounding box center [291, 175] width 48 height 54
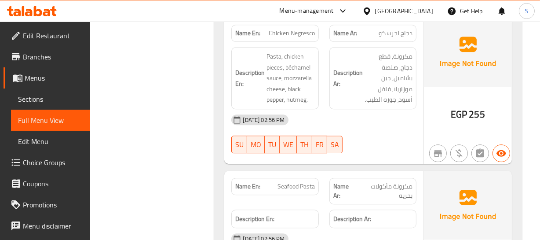
scroll to position [2375, 0]
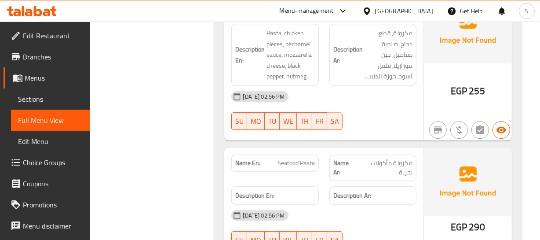
click at [341, 190] on strong "Description Ar:" at bounding box center [353, 195] width 38 height 11
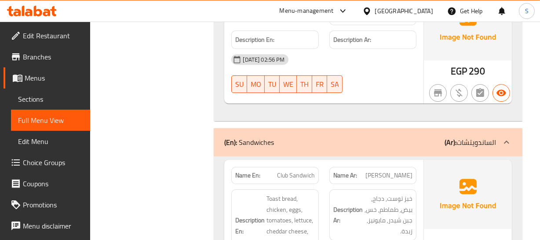
scroll to position [2535, 0]
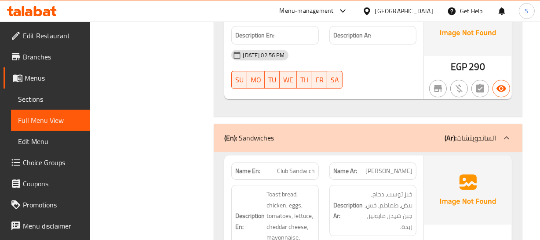
click at [320, 180] on div "Description En: Toast bread, chicken, eggs, tomatoes, lettuce, cheddar cheese, …" at bounding box center [275, 221] width 98 height 83
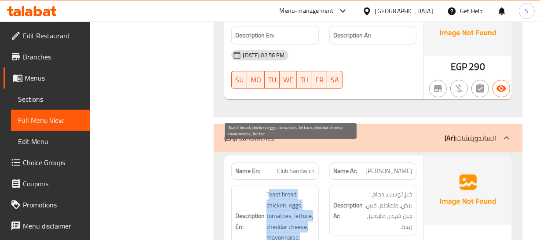
drag, startPoint x: 271, startPoint y: 149, endPoint x: 273, endPoint y: 197, distance: 48.5
click at [279, 205] on span "Toast bread, chicken, eggs, tomatoes, lettuce, cheddar cheese, mayonnaise, butt…" at bounding box center [291, 221] width 48 height 65
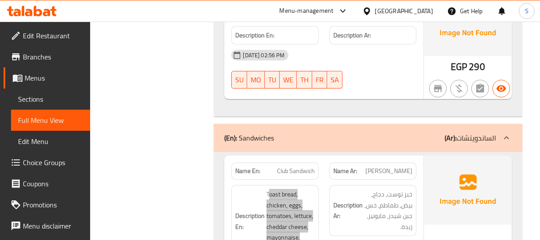
click at [444, 165] on img at bounding box center [468, 189] width 88 height 69
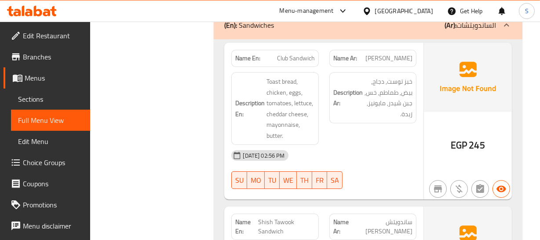
scroll to position [2694, 0]
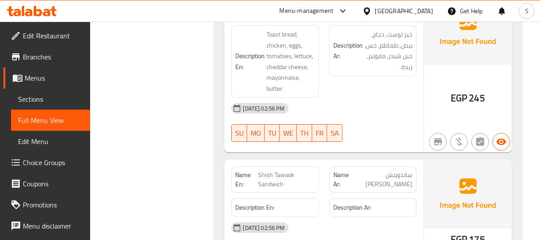
click at [401, 217] on div "[DATE] 02:56 PM" at bounding box center [323, 227] width 195 height 21
click at [295, 170] on span "Shish Tawook Sandwich" at bounding box center [286, 179] width 57 height 18
copy span "Shish Tawook Sandwich"
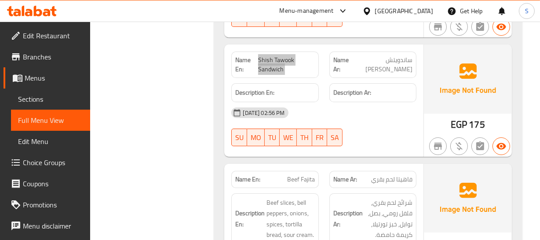
scroll to position [2815, 0]
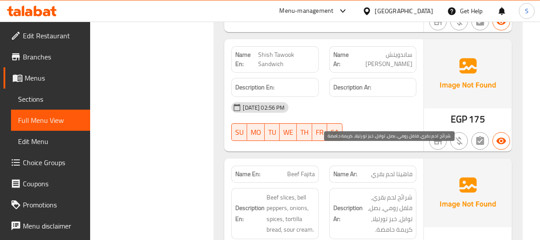
click at [381, 192] on span "شرائح لحم بقري, فلفل رومي, بصل, توابل, خبز تورتيلا, كريمة حامضة." at bounding box center [389, 213] width 48 height 43
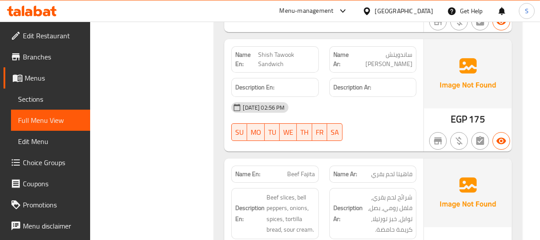
click at [305, 169] on span "Beef Fajita" at bounding box center [301, 173] width 28 height 9
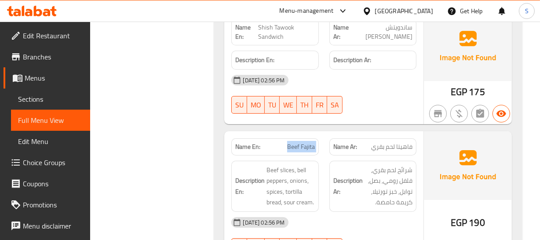
scroll to position [2855, 0]
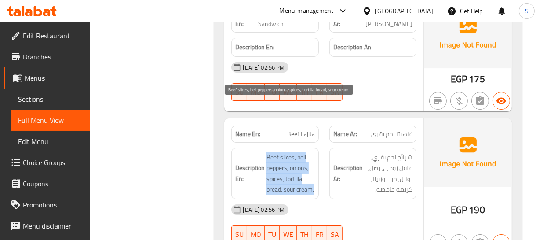
drag, startPoint x: 268, startPoint y: 110, endPoint x: 321, endPoint y: 148, distance: 65.7
click at [316, 150] on div "Description En: Beef slices, bell peppers, onions, spices, tortilla bread, sour…" at bounding box center [274, 173] width 87 height 51
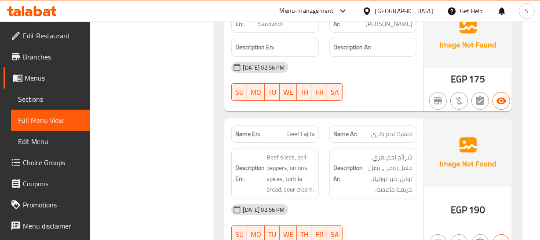
click at [324, 147] on div "Description Ar: شرائح لحم بقري, فلفل رومي, بصل, توابل, خبز تورتيلا, كريمة حامضة." at bounding box center [373, 174] width 98 height 62
click at [377, 152] on span "شرائح لحم بقري, فلفل رومي, بصل, توابل, خبز تورتيلا, كريمة حامضة." at bounding box center [389, 173] width 48 height 43
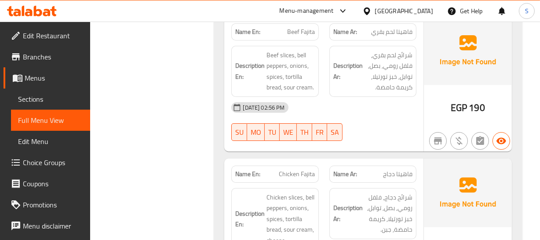
scroll to position [2975, 0]
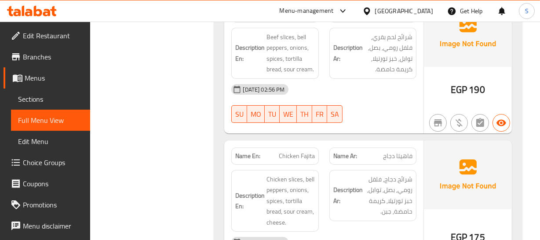
click at [419, 231] on div "[DATE] 02:56 PM" at bounding box center [323, 241] width 195 height 21
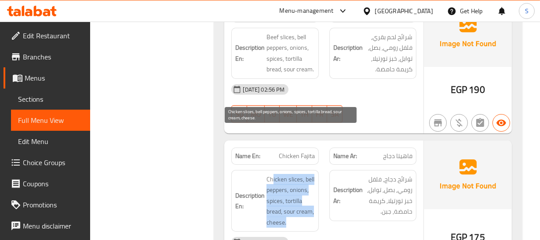
drag, startPoint x: 272, startPoint y: 131, endPoint x: 281, endPoint y: 172, distance: 41.4
click at [287, 174] on span "Chicken slices, bell peppers, onions, spices, tortilla bread, sour cream, chees…" at bounding box center [291, 201] width 48 height 54
click at [281, 174] on span "Chicken slices, bell peppers, onions, spices, tortilla bread, sour cream, chees…" at bounding box center [291, 201] width 48 height 54
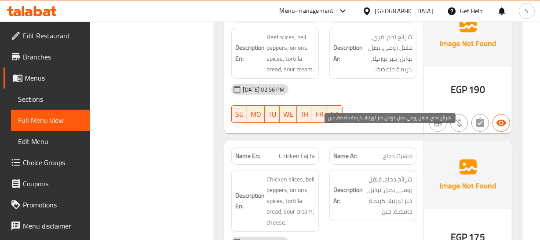
click at [389, 174] on span "شرائح دجاج, فلفل رومي, بصل, توابل, خبز تورتيلا, كريمة حامضة, جبن." at bounding box center [389, 195] width 48 height 43
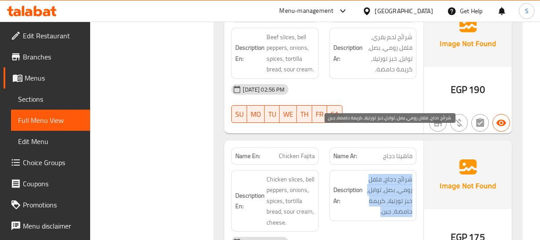
click at [389, 174] on span "شرائح دجاج, فلفل رومي, بصل, توابل, خبز تورتيلا, كريمة حامضة, جبن." at bounding box center [389, 195] width 48 height 43
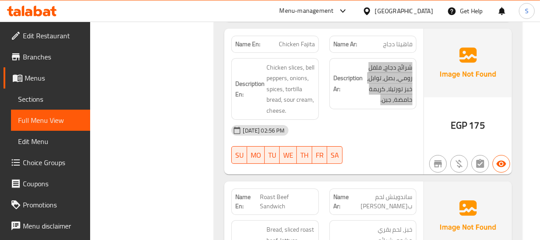
scroll to position [3094, 0]
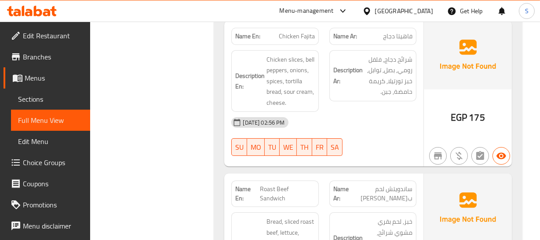
click at [325, 175] on div "Name Ar: ساندويتش لحم بقري مشوي" at bounding box center [373, 193] width 98 height 37
click at [282, 184] on span "Roast Beef Sandwich" at bounding box center [287, 193] width 55 height 18
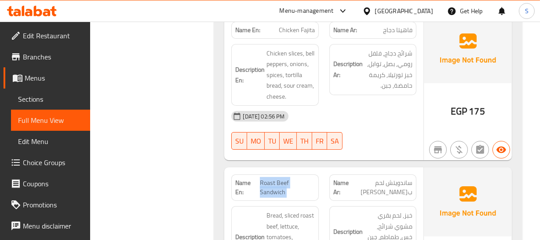
scroll to position [3134, 0]
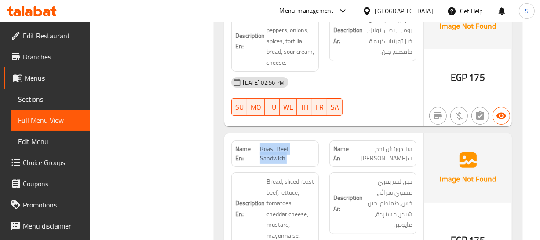
click at [279, 144] on span "Roast Beef Sandwich" at bounding box center [287, 153] width 55 height 18
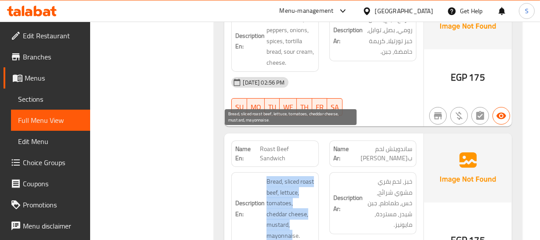
drag, startPoint x: 265, startPoint y: 128, endPoint x: 290, endPoint y: 185, distance: 61.9
click at [294, 190] on div "Description En: Bread, sliced roast beef, lettuce, tomatoes, cheddar cheese, mu…" at bounding box center [274, 208] width 87 height 73
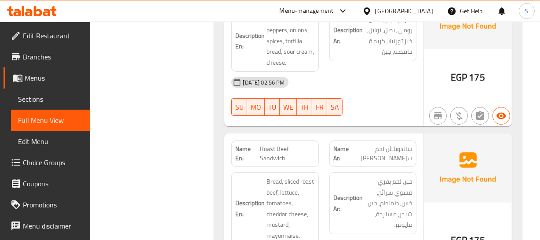
click at [440, 194] on div "EGP 175" at bounding box center [468, 216] width 88 height 166
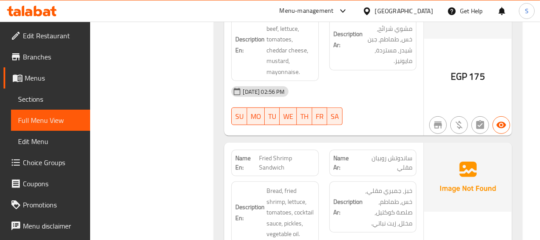
scroll to position [3335, 0]
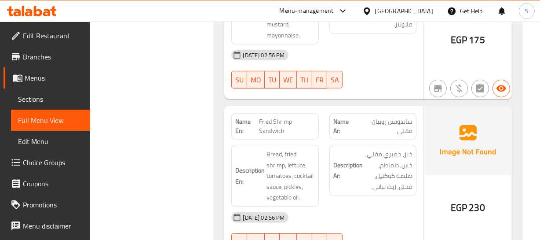
click at [338, 207] on div "[DATE] 02:56 PM" at bounding box center [323, 217] width 195 height 21
click at [396, 117] on span "ساندوتش روبيان مقلي" at bounding box center [384, 126] width 56 height 18
click at [264, 117] on span "Fried Shrimp Sandwich" at bounding box center [287, 126] width 56 height 18
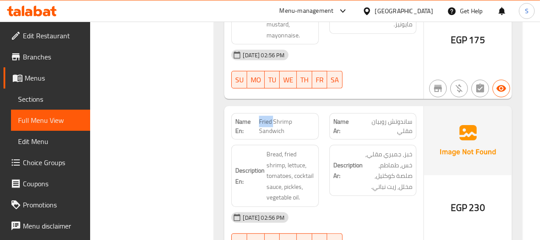
click at [264, 117] on span "Fried Shrimp Sandwich" at bounding box center [287, 126] width 56 height 18
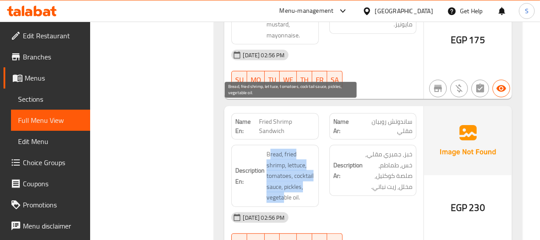
drag, startPoint x: 269, startPoint y: 109, endPoint x: 290, endPoint y: 152, distance: 48.2
click at [287, 160] on div "Description En: Bread, fried shrimp, lettuce, tomatoes, cocktail sauce, pickles…" at bounding box center [274, 176] width 87 height 62
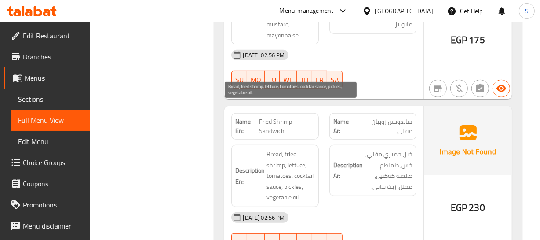
drag, startPoint x: 290, startPoint y: 152, endPoint x: 295, endPoint y: 84, distance: 68.4
click at [290, 149] on span "Bread, fried shrimp, lettuce, tomatoes, cocktail sauce, pickles, vegetable oil." at bounding box center [291, 176] width 48 height 54
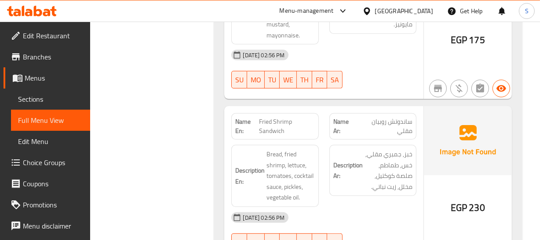
click at [287, 117] on span "Fried Shrimp Sandwich" at bounding box center [287, 126] width 56 height 18
copy span "Fried Shrimp Sandwich"
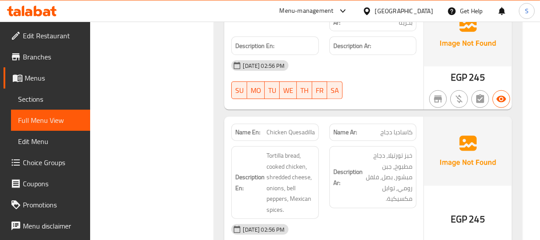
scroll to position [3615, 0]
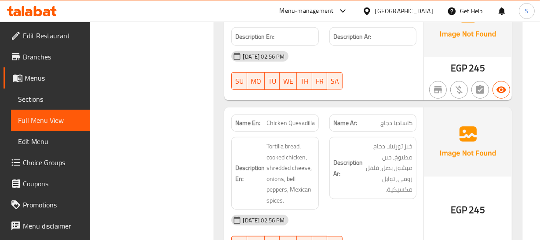
click at [359, 144] on h6 "Description Ar: خبز تورتيلا, دجاج مطبوخ, جبن مبشور, بصل, فلفل رومي, توابل مكسيك…" at bounding box center [373, 168] width 79 height 54
click at [280, 118] on span "Chicken Quesadilla" at bounding box center [291, 122] width 48 height 9
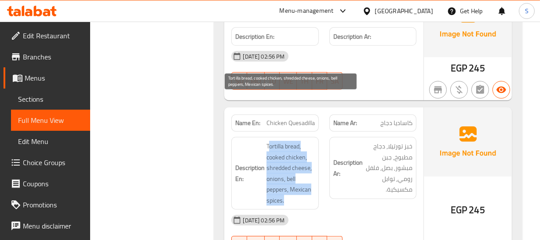
drag, startPoint x: 268, startPoint y: 101, endPoint x: 283, endPoint y: 152, distance: 53.2
click at [283, 152] on span "Tortilla bread, cooked chicken, shredded cheese, onions, bell peppers, Mexican …" at bounding box center [291, 173] width 48 height 65
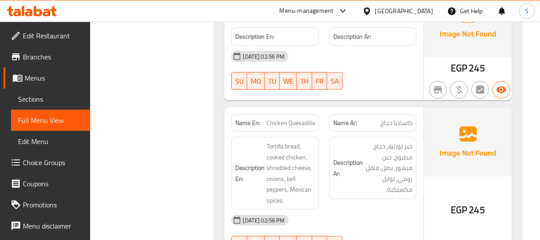
click at [397, 159] on div "Description Ar: خبز تورتيلا, دجاج مطبوخ, جبن مبشور, بصل, فلفل رومي, توابل مكسيك…" at bounding box center [373, 173] width 98 height 83
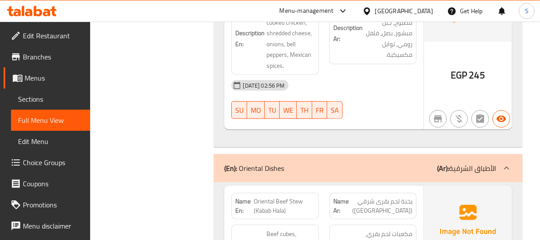
scroll to position [3775, 0]
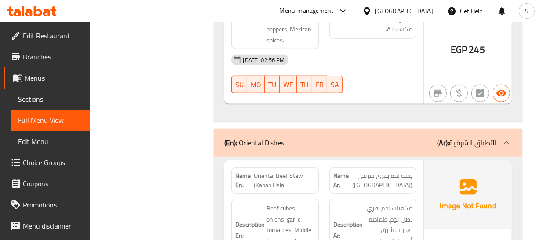
click at [334, 203] on h6 "Description Ar: مكعبات لحم بقري, بصل, ثوم, طماطم, بهارات شرق أوسطية, مرق, زيت." at bounding box center [373, 230] width 79 height 54
click at [272, 171] on span "Oriental Beef Stew (Kabab Hala)" at bounding box center [284, 180] width 61 height 18
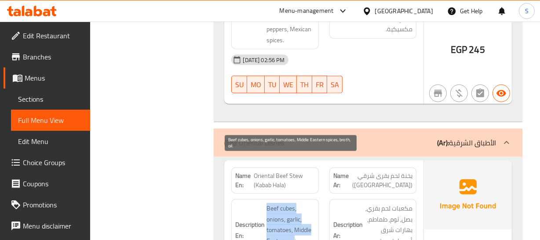
drag, startPoint x: 268, startPoint y: 161, endPoint x: 296, endPoint y: 197, distance: 44.5
click at [295, 203] on span "Beef cubes, onions, garlic, tomatoes, Middle Eastern spices, broth, oil." at bounding box center [291, 230] width 48 height 54
click at [297, 203] on span "Beef cubes, onions, garlic, tomatoes, Middle Eastern spices, broth, oil." at bounding box center [291, 230] width 48 height 54
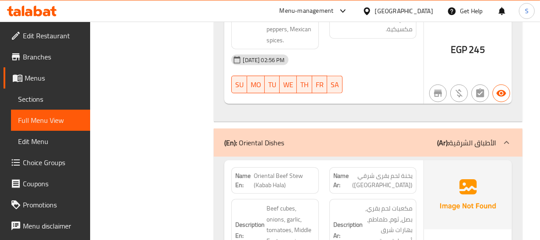
click at [367, 203] on span "مكعبات لحم بقري, بصل, ثوم, طماطم, بهارات شرق أوسطية, مرق, زيت." at bounding box center [389, 230] width 48 height 54
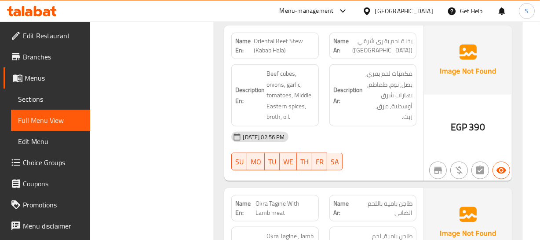
scroll to position [3935, 0]
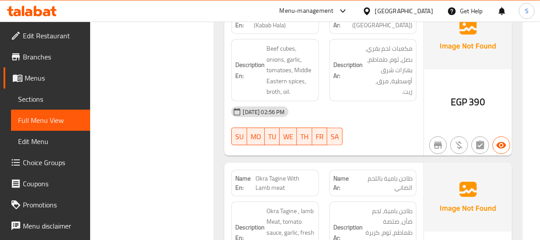
click at [345, 222] on strong "Description Ar:" at bounding box center [348, 233] width 29 height 22
click at [265, 174] on span "Okra Tagine With Lamb meat" at bounding box center [285, 183] width 59 height 18
click at [271, 174] on span "Okra Tagine With Lamb meat" at bounding box center [285, 183] width 59 height 18
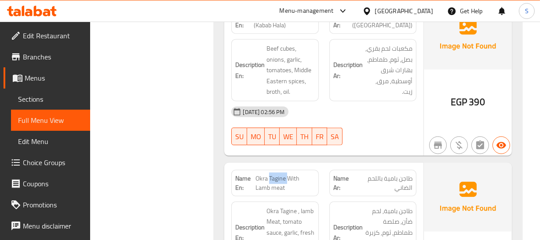
click at [271, 174] on span "Okra Tagine With Lamb meat" at bounding box center [285, 183] width 59 height 18
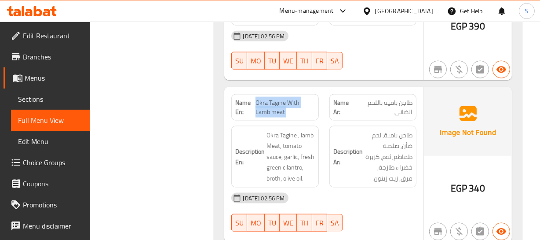
scroll to position [4015, 0]
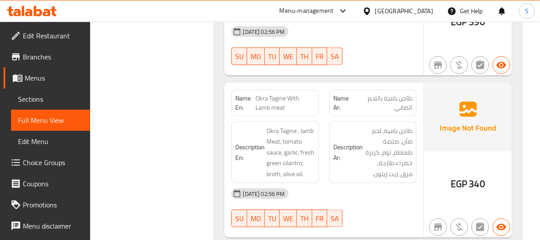
click at [310, 183] on div "[DATE] 02:56 PM" at bounding box center [323, 193] width 195 height 21
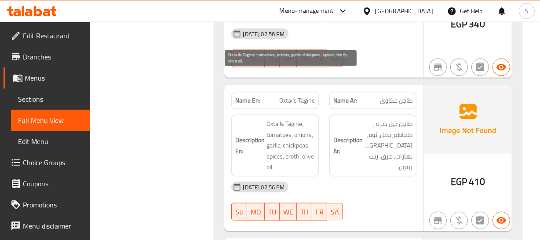
scroll to position [4175, 0]
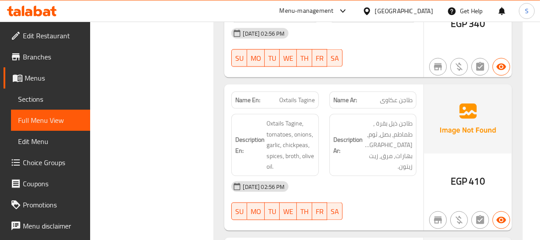
click at [448, 117] on div "EGP 410" at bounding box center [468, 157] width 88 height 146
click at [276, 95] on p "Name En: Oxtails Tagine" at bounding box center [274, 99] width 79 height 9
copy span "Oxtails Tagine"
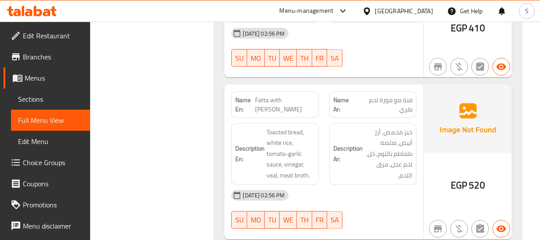
scroll to position [4335, 0]
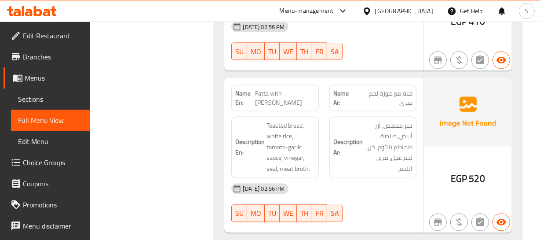
click at [481, 131] on div "EGP 520" at bounding box center [468, 155] width 88 height 155
click at [274, 89] on span "Fatta with [PERSON_NAME]" at bounding box center [285, 98] width 59 height 18
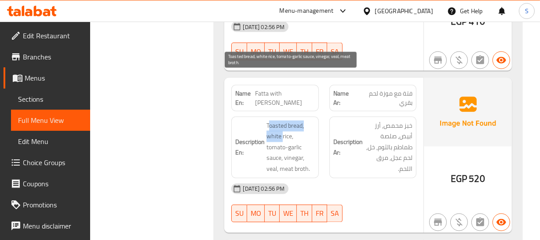
drag, startPoint x: 268, startPoint y: 77, endPoint x: 282, endPoint y: 91, distance: 19.0
click at [282, 121] on span "Toasted bread, white rice, tomato-garlic sauce, vinegar, veal, meat broth." at bounding box center [291, 148] width 48 height 54
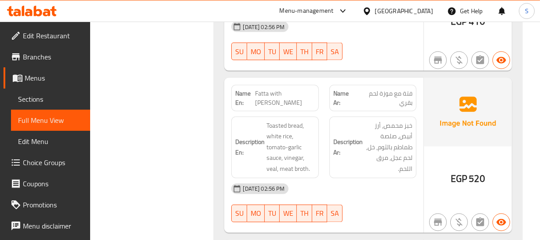
click at [368, 128] on div "Description Ar: خبز محمص, أرز أبيض, صلصة طماطم بالثوم, خل, لحم عجل, مرق اللحم." at bounding box center [373, 148] width 87 height 62
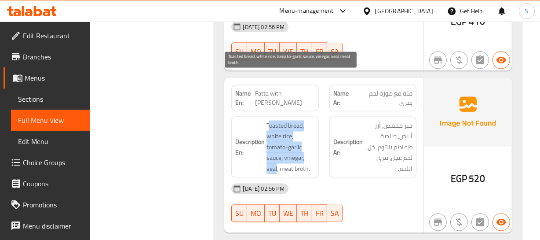
drag, startPoint x: 278, startPoint y: 79, endPoint x: 277, endPoint y: 122, distance: 43.6
click at [277, 122] on span "Toasted bread, white rice, tomato-garlic sauce, vinegar, veal, meat broth." at bounding box center [291, 148] width 48 height 54
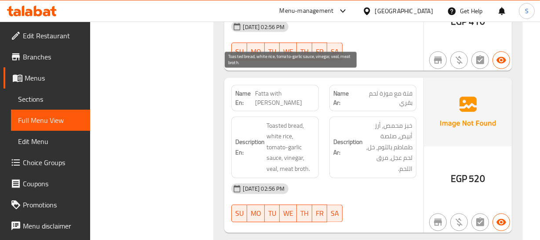
click at [284, 121] on span "Toasted bread, white rice, tomato-garlic sauce, vinegar, veal, meat broth." at bounding box center [291, 148] width 48 height 54
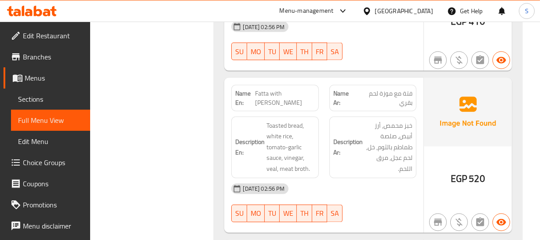
click at [279, 89] on span "Fatta with [PERSON_NAME]" at bounding box center [285, 98] width 59 height 18
copy span "Fatta with [PERSON_NAME]"
click at [275, 117] on div "Description En: Toasted bread, white rice, tomato-garlic sauce, vinegar, veal, …" at bounding box center [274, 148] width 87 height 62
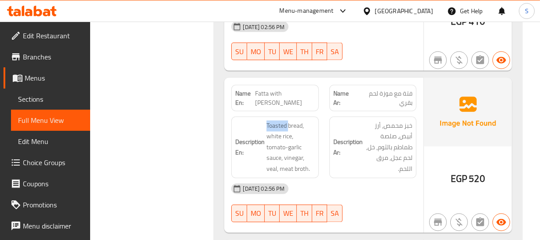
click at [275, 117] on div "Description En: Toasted bread, white rice, tomato-garlic sauce, vinegar, veal, …" at bounding box center [274, 148] width 87 height 62
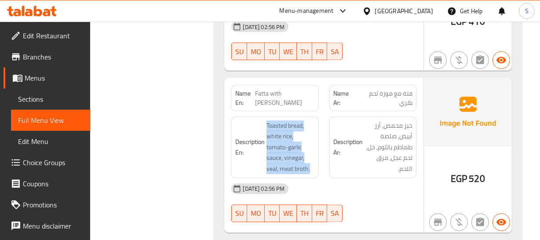
drag, startPoint x: 275, startPoint y: 71, endPoint x: 276, endPoint y: 66, distance: 5.0
click at [275, 117] on div "Description En: Toasted bread, white rice, tomato-garlic sauce, vinegar, veal, …" at bounding box center [274, 148] width 87 height 62
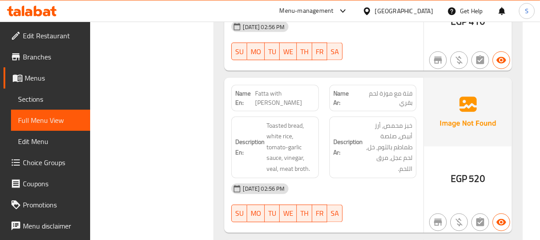
click at [282, 89] on span "Fatta with [PERSON_NAME]" at bounding box center [285, 98] width 59 height 18
click at [283, 89] on span "Fatta with [PERSON_NAME]" at bounding box center [285, 98] width 59 height 18
copy span "Fatta with [PERSON_NAME]"
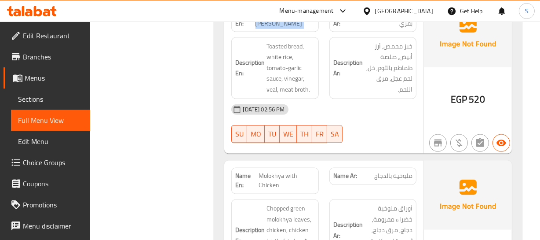
scroll to position [4415, 0]
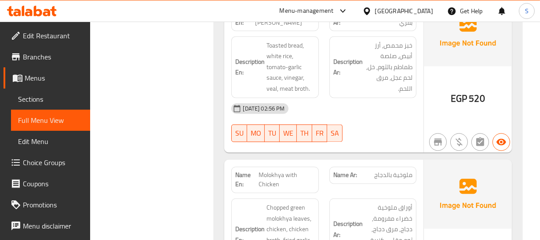
click at [279, 171] on span "Molokhya with Chicken" at bounding box center [287, 180] width 56 height 18
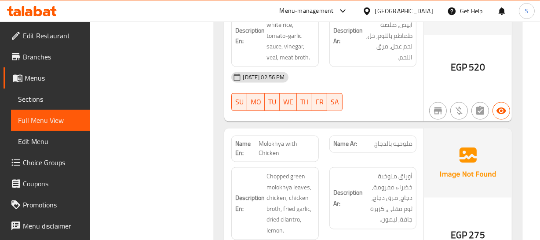
scroll to position [4455, 0]
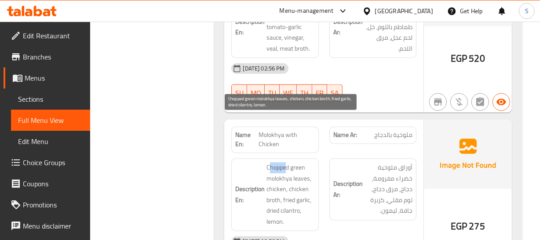
drag, startPoint x: 272, startPoint y: 122, endPoint x: 81, endPoint y: 114, distance: 191.1
click at [287, 162] on span "Chopped green molokhya leaves, chicken, chicken broth, fried garlic, dried cila…" at bounding box center [291, 194] width 48 height 65
click at [290, 178] on span "Chopped green molokhya leaves, chicken, chicken broth, fried garlic, dried cila…" at bounding box center [291, 194] width 48 height 65
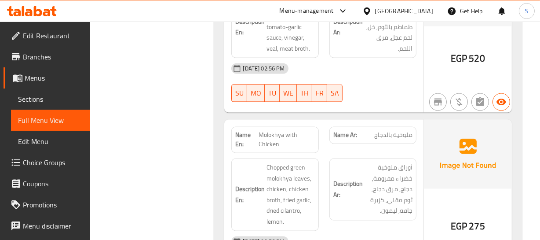
click at [277, 158] on div "Description En: Chopped green molokhya leaves, chicken, chicken broth, fried ga…" at bounding box center [274, 194] width 87 height 73
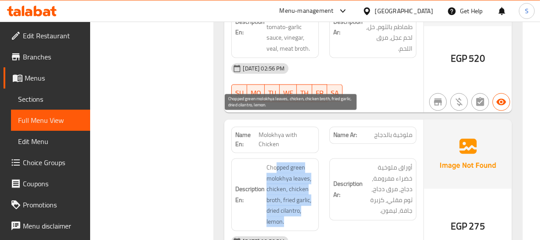
drag, startPoint x: 278, startPoint y: 117, endPoint x: 296, endPoint y: 171, distance: 56.4
click at [296, 171] on span "Chopped green molokhya leaves, chicken, chicken broth, fried garlic, dried cila…" at bounding box center [291, 194] width 48 height 65
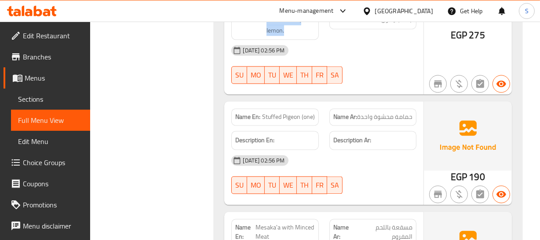
scroll to position [4655, 0]
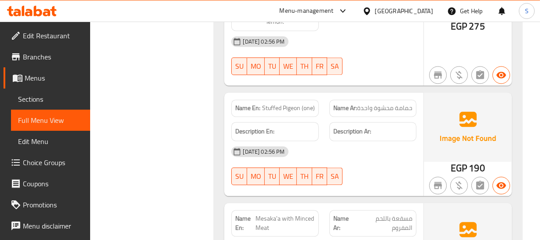
click at [361, 144] on div "Name En: Stuffed Pigeon (one) Name Ar: حمامة محشوة واحدة Description En: Descri…" at bounding box center [323, 143] width 199 height 103
click at [277, 103] on span "Stuffed Pigeon (one)" at bounding box center [288, 107] width 53 height 9
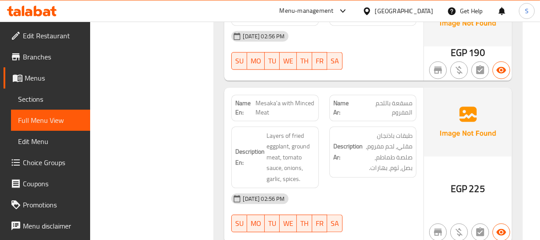
scroll to position [4775, 0]
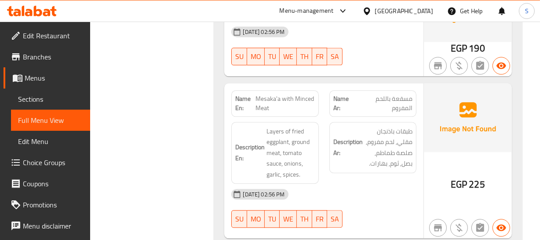
click at [317, 184] on div "[DATE] 02:56 PM" at bounding box center [323, 194] width 195 height 21
click at [268, 94] on span "Mesaka'a with Minced Meat" at bounding box center [285, 103] width 59 height 18
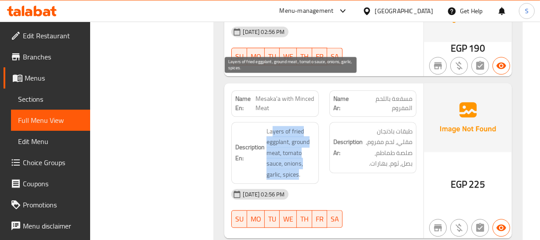
drag, startPoint x: 273, startPoint y: 81, endPoint x: 52, endPoint y: 123, distance: 225.0
click at [299, 126] on span "Layers of fried eggplant, ground meat, tomato sauce, onions, garlic, spices." at bounding box center [291, 153] width 48 height 54
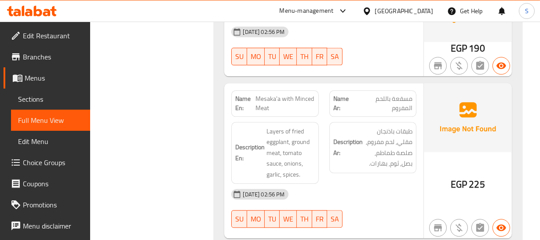
click at [407, 184] on div "[DATE] 02:56 PM" at bounding box center [323, 194] width 195 height 21
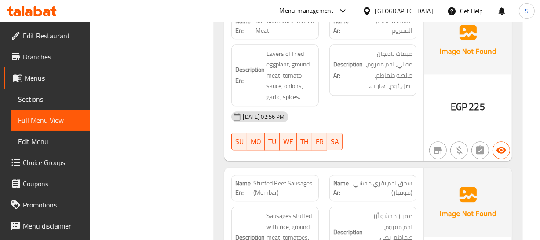
scroll to position [4855, 0]
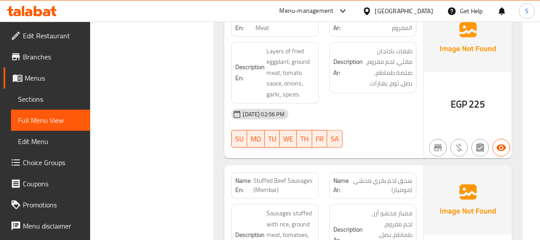
click at [279, 176] on span "Stuffed Beef Sausages (Mombar)" at bounding box center [284, 185] width 62 height 18
copy span "Stuffed Beef Sausages (Mombar)"
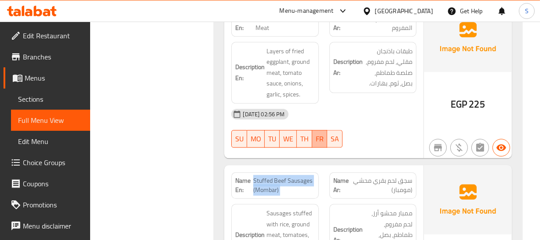
click at [326, 130] on button "FR" at bounding box center [319, 139] width 15 height 18
click at [297, 176] on span "Stuffed Beef Sausages (Mombar)" at bounding box center [284, 185] width 62 height 18
click at [290, 176] on span "Stuffed Beef Sausages (Mombar)" at bounding box center [284, 185] width 62 height 18
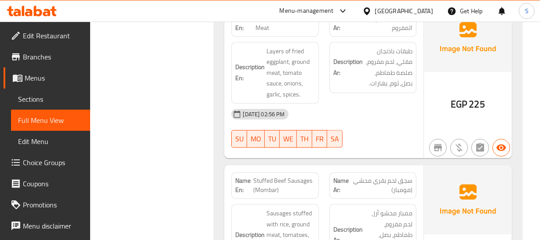
scroll to position [4935, 0]
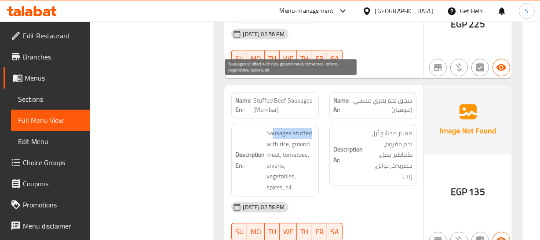
drag, startPoint x: 272, startPoint y: 88, endPoint x: 310, endPoint y: 84, distance: 38.0
click at [310, 128] on span "Sausages stuffed with rice, ground meat, tomatoes, onions, vegetables, spices, …" at bounding box center [291, 160] width 48 height 65
drag, startPoint x: 300, startPoint y: 108, endPoint x: 290, endPoint y: 92, distance: 19.2
click at [299, 128] on span "Sausages stuffed with rice, ground meat, tomatoes, onions, vegetables, spices, …" at bounding box center [291, 160] width 48 height 65
drag, startPoint x: 277, startPoint y: 86, endPoint x: 285, endPoint y: 98, distance: 13.7
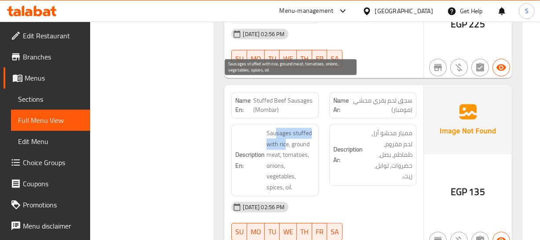
click at [285, 128] on span "Sausages stuffed with rice, ground meat, tomatoes, onions, vegetables, spices, …" at bounding box center [291, 160] width 48 height 65
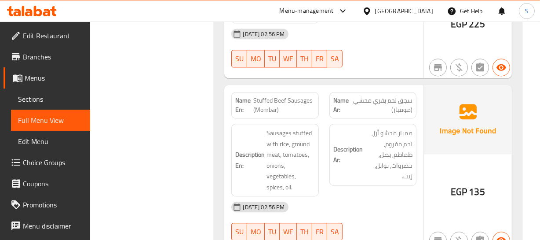
click at [327, 118] on div "Description Ar: ممبار محشو أرز, لحم مفروم, طماطم, بصل, خضروات, توابل, زيت." at bounding box center [373, 159] width 98 height 83
click at [283, 96] on span "Stuffed Beef Sausages (Mombar)" at bounding box center [284, 105] width 62 height 18
copy span "Stuffed Beef Sausages (Mombar)"
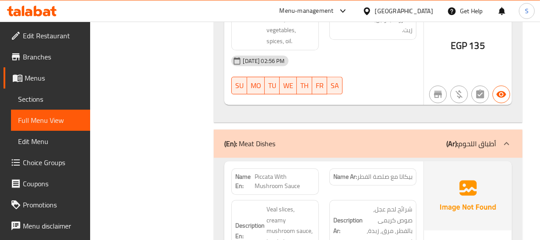
scroll to position [5095, 0]
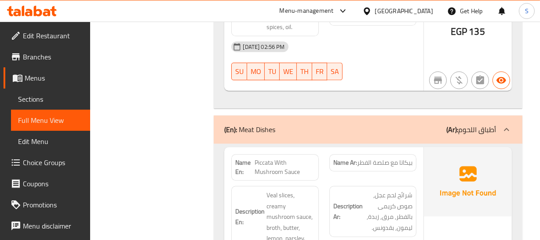
click at [371, 186] on div "Description Ar: شرائح لحم عجل, صوص كريمى بالفطر, مرق, زبدة, ليمون, بقدونس." at bounding box center [373, 211] width 87 height 51
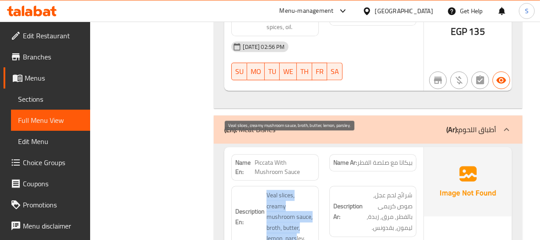
drag, startPoint x: 265, startPoint y: 146, endPoint x: 302, endPoint y: 190, distance: 57.4
click at [300, 191] on h6 "Description En: Veal slices, creamy mushroom sauce, broth, butter, lemon, parsl…" at bounding box center [274, 217] width 79 height 54
drag, startPoint x: 302, startPoint y: 190, endPoint x: 301, endPoint y: 185, distance: 5.2
click at [302, 190] on span "Veal slices, creamy mushroom sauce, broth, butter, lemon, parsley." at bounding box center [291, 217] width 48 height 54
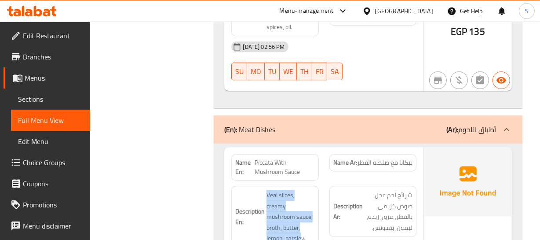
click at [278, 190] on span "Veal slices, creamy mushroom sauce, broth, butter, lemon, parsley." at bounding box center [291, 217] width 48 height 54
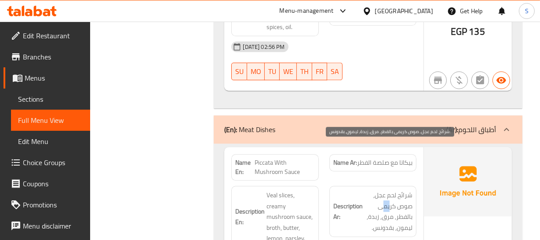
click at [383, 190] on span "شرائح لحم عجل, صوص كريمى بالفطر, مرق, زبدة, ليمون, بقدونس." at bounding box center [389, 211] width 48 height 43
click at [404, 190] on span "شرائح لحم عجل, صوص كريمى بالفطر, مرق, زبدة, ليمون, بقدونس." at bounding box center [389, 211] width 48 height 43
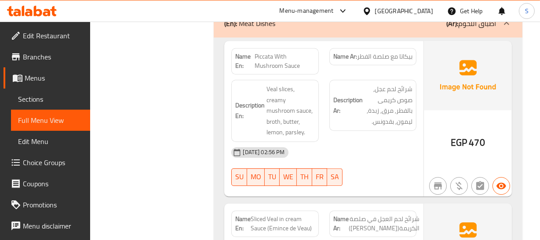
scroll to position [5215, 0]
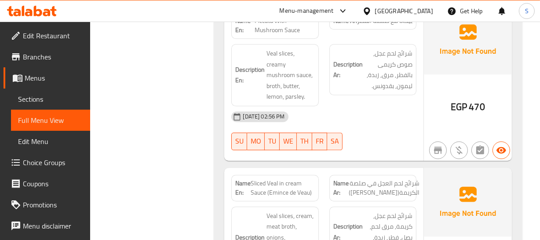
scroll to position [5255, 0]
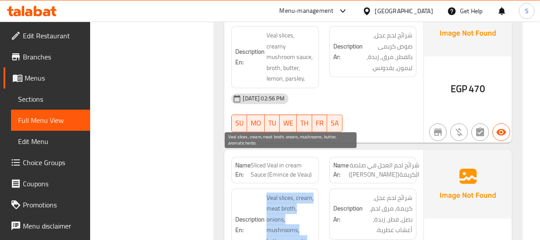
drag, startPoint x: 261, startPoint y: 154, endPoint x: 283, endPoint y: 213, distance: 62.4
click at [283, 213] on h6 "Description En: Veal slices, cream, meat broth, onions, mushrooms, butter, arom…" at bounding box center [274, 224] width 79 height 65
click at [283, 213] on span "Veal slices, cream, meat broth, onions, mushrooms, butter, aromatic herbs." at bounding box center [291, 224] width 48 height 65
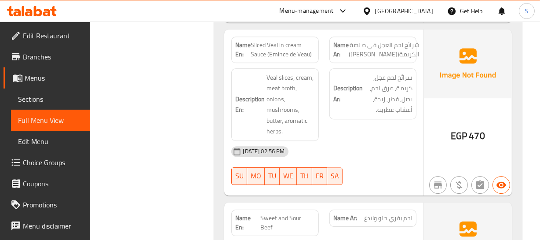
click at [286, 213] on span "Sweet and Sour Beef" at bounding box center [288, 222] width 54 height 18
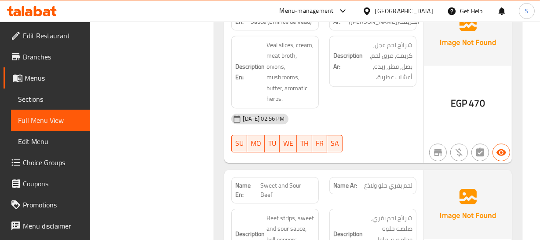
scroll to position [5426, 0]
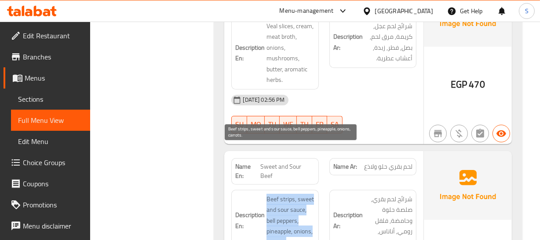
drag, startPoint x: 267, startPoint y: 151, endPoint x: 306, endPoint y: 194, distance: 57.6
click at [306, 194] on span "Beef strips, sweet and sour sauce, bell peppers, pineapple, onions, carrots." at bounding box center [291, 221] width 48 height 54
click at [303, 194] on span "Beef strips, sweet and sour sauce, bell peppers, pineapple, onions, carrots." at bounding box center [291, 221] width 48 height 54
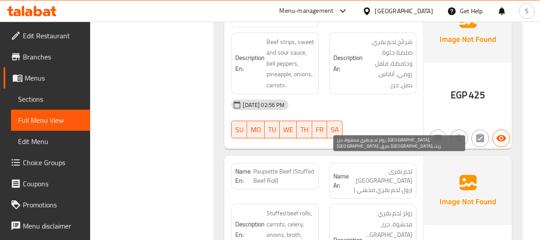
scroll to position [5586, 0]
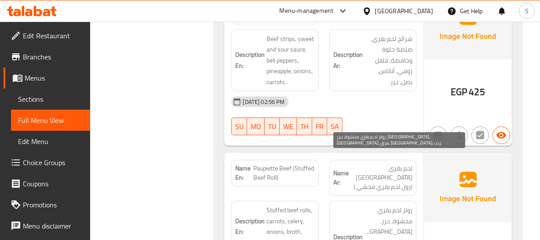
click at [373, 205] on span "رولز لحم بقري محشوة, جزر, [GEOGRAPHIC_DATA], [GEOGRAPHIC_DATA], مرق, [GEOGRAPHI…" at bounding box center [389, 243] width 48 height 76
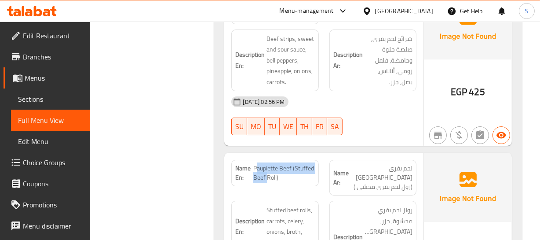
drag, startPoint x: 258, startPoint y: 120, endPoint x: 268, endPoint y: 127, distance: 12.1
click at [268, 164] on span "Paupiette Beef (Stuffed Beef Roll)" at bounding box center [284, 173] width 62 height 18
click at [438, 162] on img at bounding box center [468, 187] width 88 height 69
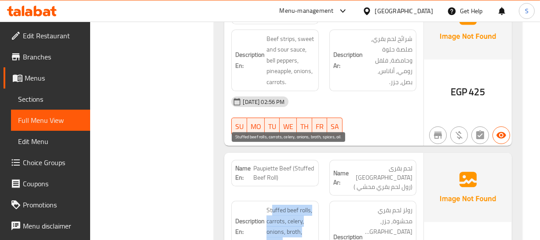
drag, startPoint x: 272, startPoint y: 153, endPoint x: 314, endPoint y: 183, distance: 52.1
click at [306, 205] on span "Stuffed beef rolls, carrots, celery, onions, broth, spices, oil." at bounding box center [291, 226] width 48 height 43
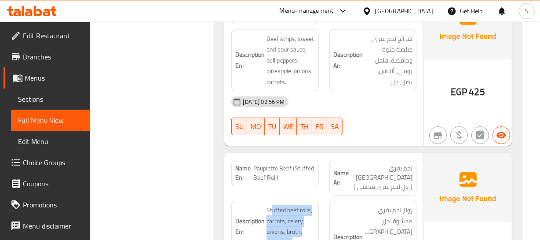
click at [321, 195] on div "Description En: Stuffed beef rolls, carrots, celery, onions, broth, spices, oil." at bounding box center [275, 242] width 98 height 94
click at [363, 201] on div "Description Ar: رولز لحم بقري محشوة, جزر, كرفس, بصل, مرق, توابل, زيت." at bounding box center [373, 243] width 87 height 84
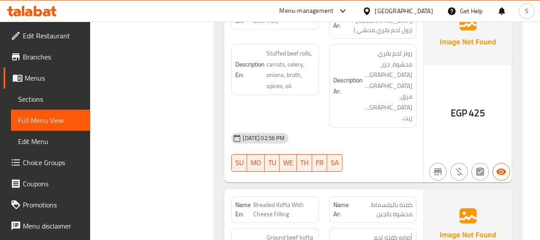
scroll to position [5747, 0]
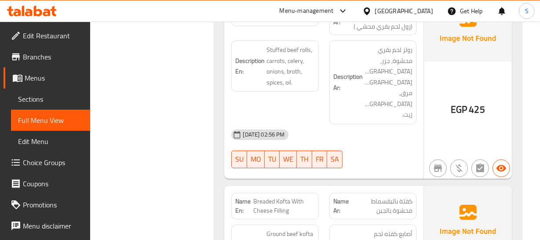
click at [264, 197] on span "Breaded Kofta With Cheese Filling" at bounding box center [284, 206] width 62 height 18
click at [273, 197] on span "Breaded Kofta With Cheese Filling" at bounding box center [284, 206] width 62 height 18
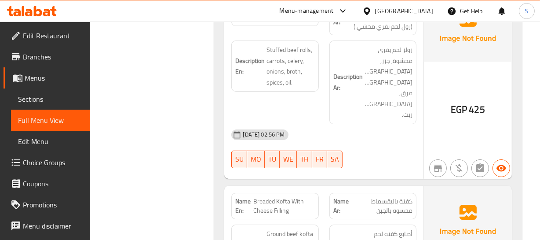
click at [288, 197] on span "Breaded Kofta With Cheese Filling" at bounding box center [284, 206] width 62 height 18
click at [303, 197] on span "Breaded Kofta With Cheese Filling" at bounding box center [284, 206] width 62 height 18
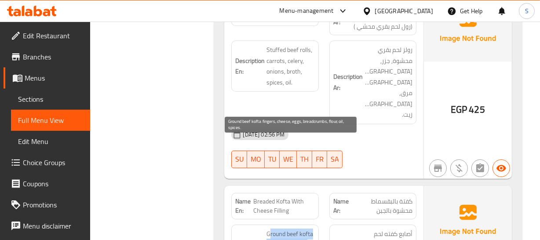
drag, startPoint x: 271, startPoint y: 142, endPoint x: 299, endPoint y: 185, distance: 51.7
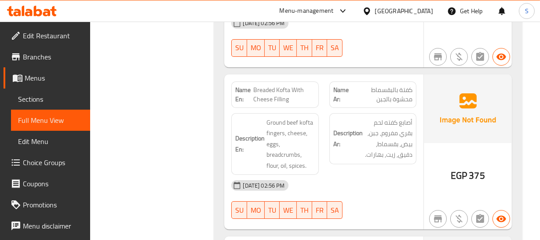
scroll to position [5866, 0]
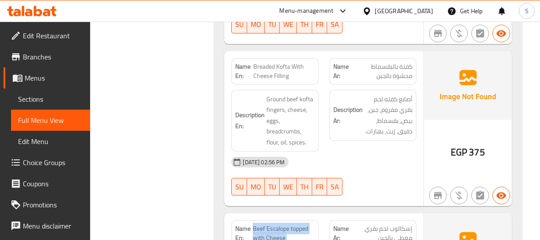
scroll to position [5906, 0]
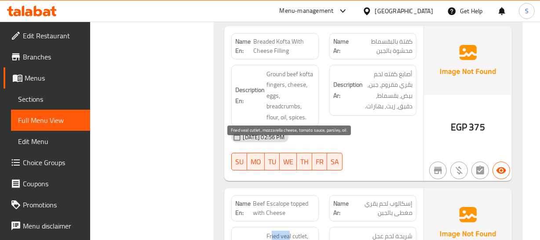
drag, startPoint x: 272, startPoint y: 145, endPoint x: 290, endPoint y: 145, distance: 18.5
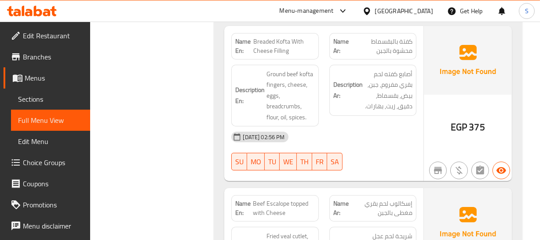
click at [295, 199] on span "Beef Escalope topped with Cheese" at bounding box center [284, 208] width 62 height 18
click at [273, 199] on span "Beef Escalope topped with Cheese" at bounding box center [284, 208] width 62 height 18
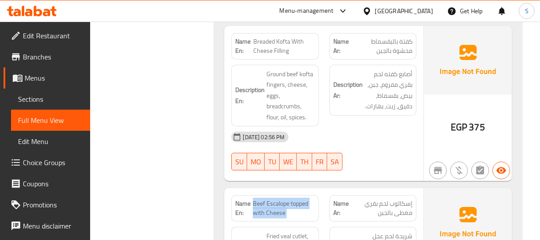
click at [273, 199] on span "Beef Escalope topped with Cheese" at bounding box center [284, 208] width 62 height 18
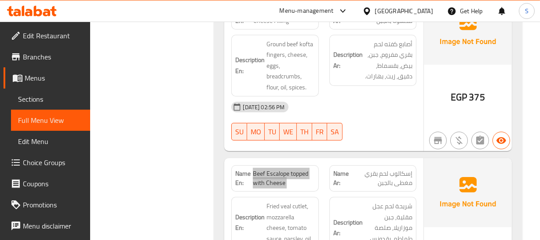
scroll to position [6027, 0]
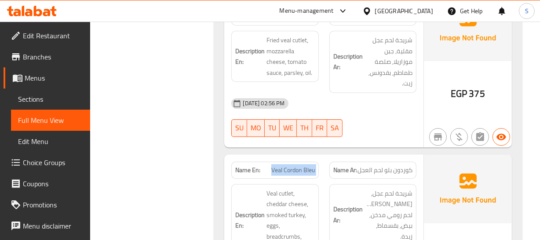
scroll to position [6107, 0]
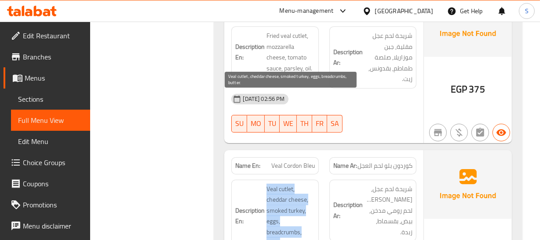
drag, startPoint x: 264, startPoint y: 95, endPoint x: 280, endPoint y: 152, distance: 59.1
click at [280, 184] on h6 "Description En: Veal cutlet, cheddar cheese, smoked turkey, eggs, breadcrumbs, …" at bounding box center [274, 216] width 79 height 65
click at [280, 184] on span "Veal cutlet, cheddar cheese, smoked turkey, eggs, breadcrumbs, butter." at bounding box center [291, 216] width 48 height 65
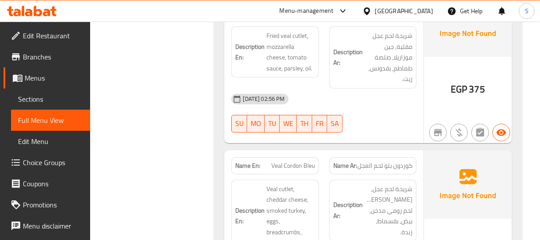
click at [322, 174] on div "Description En: Veal cutlet, cheddar cheese, smoked turkey, eggs, breadcrumbs, …" at bounding box center [275, 215] width 98 height 83
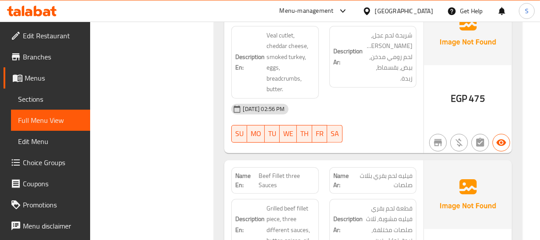
scroll to position [6266, 0]
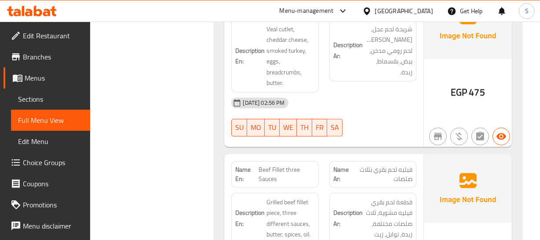
click at [436, 154] on img at bounding box center [468, 188] width 88 height 69
drag, startPoint x: 260, startPoint y: 77, endPoint x: 283, endPoint y: 79, distance: 23.0
click at [283, 165] on span "Beef Fillet three Sauces" at bounding box center [287, 174] width 56 height 18
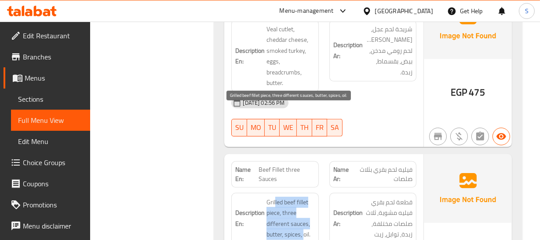
drag, startPoint x: 275, startPoint y: 110, endPoint x: 304, endPoint y: 141, distance: 42.7
click at [304, 197] on span "Grilled beef fillet piece, three different sauces, butter, spices, oil." at bounding box center [291, 218] width 48 height 43
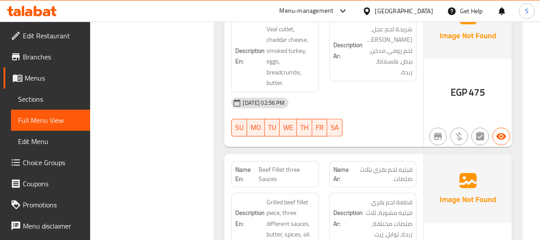
click at [411, 197] on span "قطعة لحم بقري فيليه مشوية, ثلاث صلصات مختلفة, زبدة, توابل, زيت" at bounding box center [389, 218] width 48 height 43
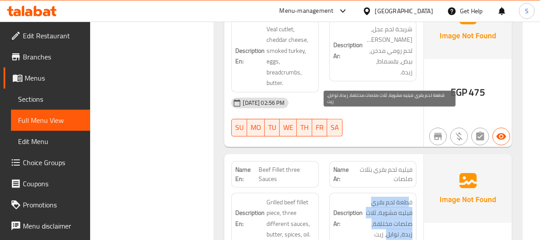
drag, startPoint x: 411, startPoint y: 110, endPoint x: 367, endPoint y: 144, distance: 55.2
click at [371, 197] on span "قطعة لحم بقري فيليه مشوية, ثلاث صلصات مختلفة, زبدة, توابل, زيت" at bounding box center [389, 218] width 48 height 43
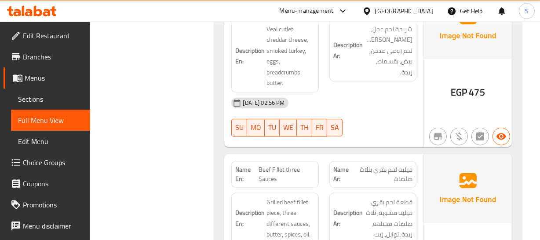
click at [341, 197] on h6 "Description Ar: قطعة لحم بقري فيليه مشوية, ثلاث صلصات مختلفة, زبدة, توابل, زيت" at bounding box center [373, 218] width 79 height 43
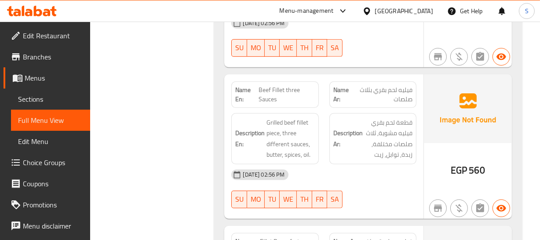
scroll to position [6346, 0]
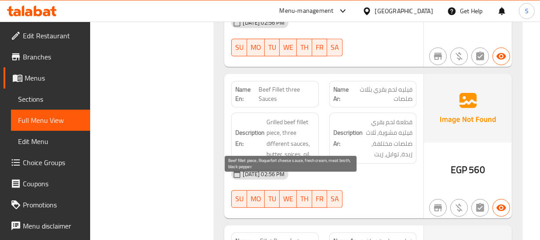
drag, startPoint x: 303, startPoint y: 180, endPoint x: 261, endPoint y: 190, distance: 43.5
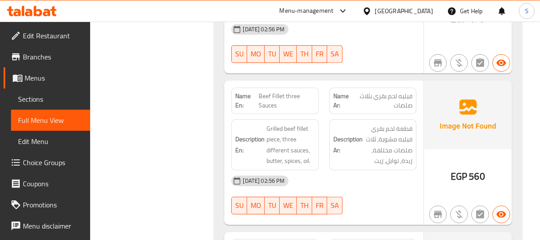
scroll to position [6380, 0]
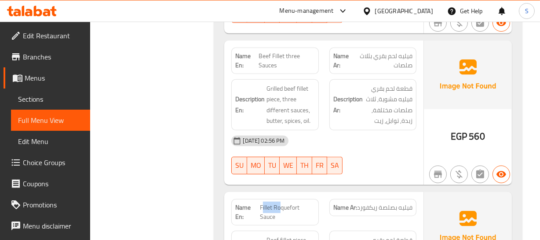
drag, startPoint x: 261, startPoint y: 114, endPoint x: 281, endPoint y: 113, distance: 19.8
click at [281, 203] on span "Fillet Roquefort Sauce" at bounding box center [287, 212] width 55 height 18
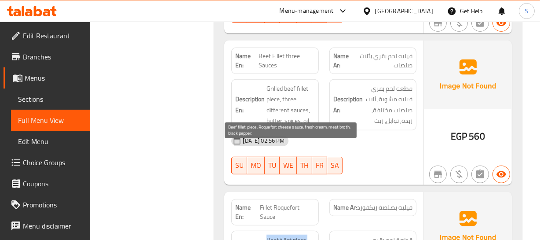
drag, startPoint x: 267, startPoint y: 150, endPoint x: 290, endPoint y: 200, distance: 55.7
drag, startPoint x: 290, startPoint y: 200, endPoint x: 282, endPoint y: 190, distance: 13.4
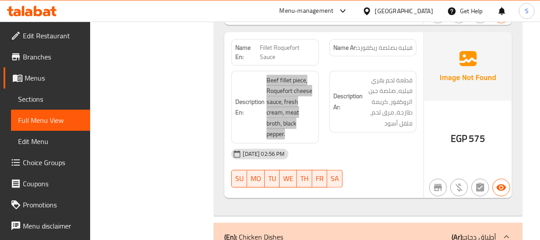
scroll to position [6580, 0]
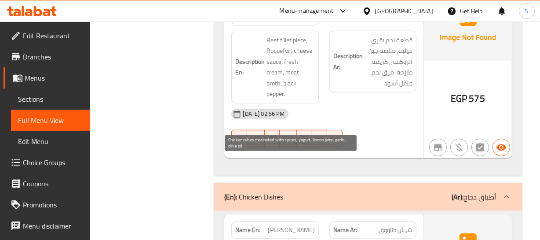
drag, startPoint x: 266, startPoint y: 158, endPoint x: 306, endPoint y: 204, distance: 60.8
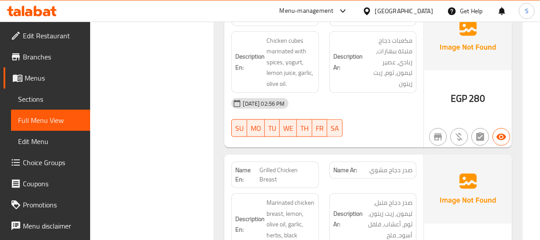
scroll to position [6793, 0]
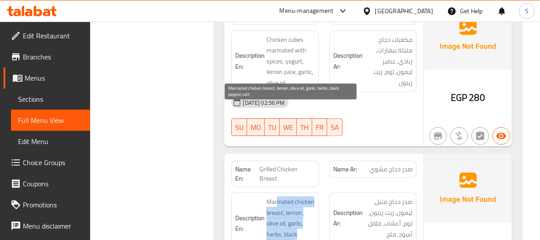
drag, startPoint x: 277, startPoint y: 115, endPoint x: 295, endPoint y: 158, distance: 45.9
click at [295, 196] on span "Marinated chicken breast, lemon, olive oil, garlic, herbs, black pepper, salt." at bounding box center [291, 223] width 48 height 54
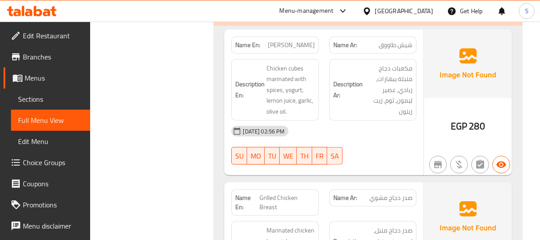
scroll to position [6713, 0]
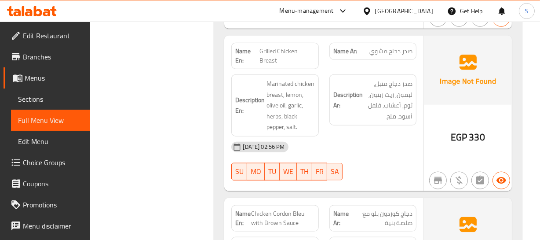
scroll to position [6913, 0]
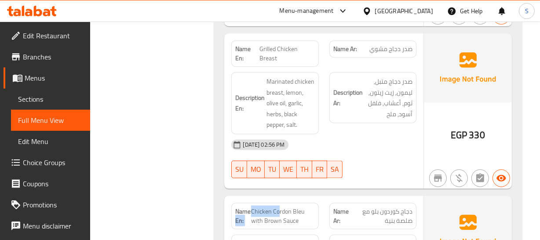
drag, startPoint x: 250, startPoint y: 119, endPoint x: 279, endPoint y: 118, distance: 29.9
click at [279, 207] on p "Name En: Chicken Cordon Bleu with Brown Sauce" at bounding box center [274, 216] width 79 height 18
click at [297, 207] on span "Chicken Cordon Bleu with Brown Sauce" at bounding box center [283, 216] width 64 height 18
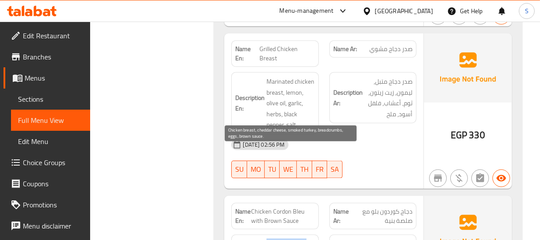
drag, startPoint x: 265, startPoint y: 147, endPoint x: 289, endPoint y: 206, distance: 63.2
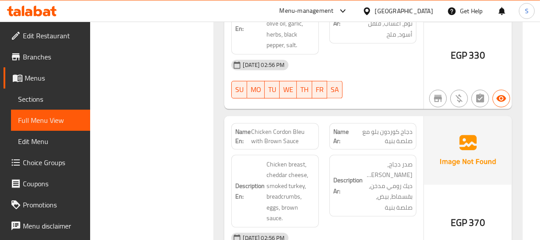
click at [440, 157] on div "EGP 370" at bounding box center [468, 199] width 88 height 166
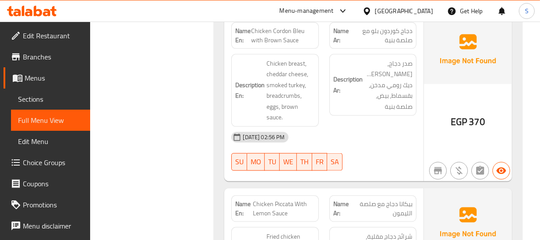
scroll to position [7113, 0]
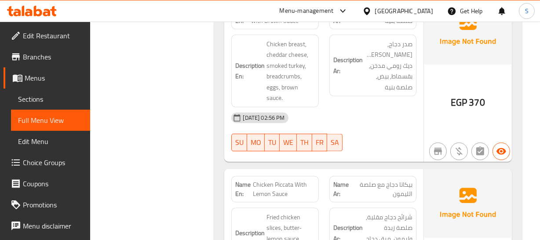
click at [330, 208] on div "Description Ar: شرائح دجاج مقلية, صلصة زبدة وليمون, مرق دجاج, بقدونس, دقيق" at bounding box center [373, 233] width 87 height 51
click at [269, 176] on div "Name En: Chicken Piccata With Lemon Sauce" at bounding box center [274, 189] width 87 height 26
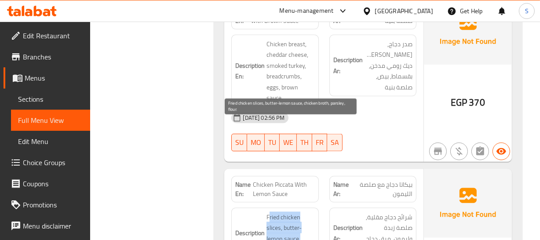
drag, startPoint x: 268, startPoint y: 121, endPoint x: 297, endPoint y: 171, distance: 57.1
click at [297, 212] on span "Fried chicken slices, butter-lemon sauce, chicken broth, parsley, flour." at bounding box center [291, 239] width 48 height 54
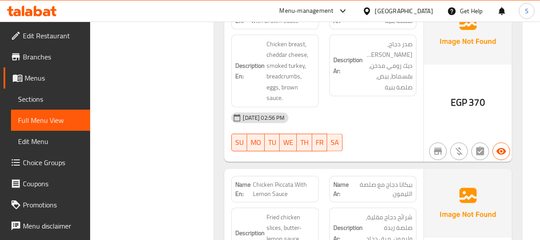
click at [378, 202] on div "Description Ar: شرائح دجاج مقلية, صلصة زبدة وليمون, مرق دجاج, بقدونس, دقيق" at bounding box center [373, 238] width 98 height 73
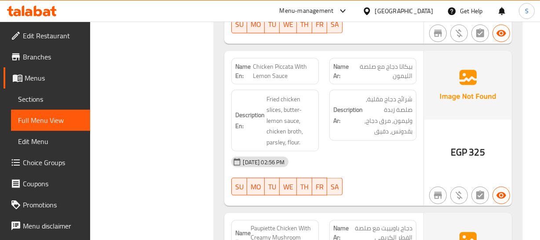
scroll to position [7233, 0]
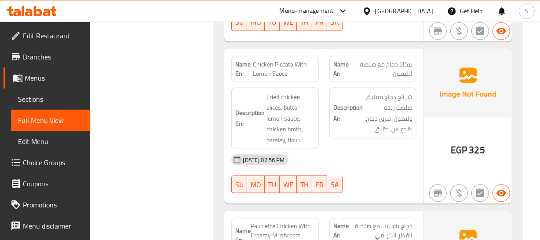
click at [277, 222] on span "Paupiette Chicken With Creamy Mushroom Sauce" at bounding box center [283, 236] width 64 height 28
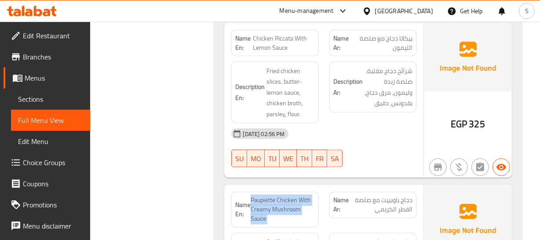
scroll to position [7273, 0]
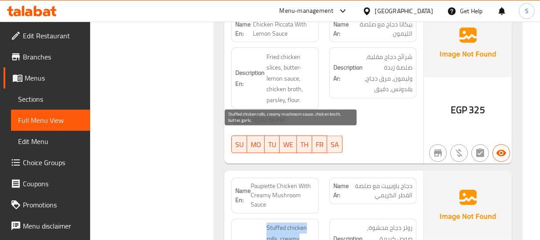
drag, startPoint x: 268, startPoint y: 133, endPoint x: 302, endPoint y: 180, distance: 58.9
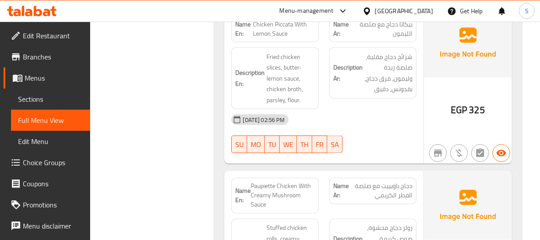
click at [383, 223] on span "رولز دجاج محشوة, صوص كريمة بالفطر, مرق دجاج, زبدة, ثوم." at bounding box center [389, 244] width 48 height 43
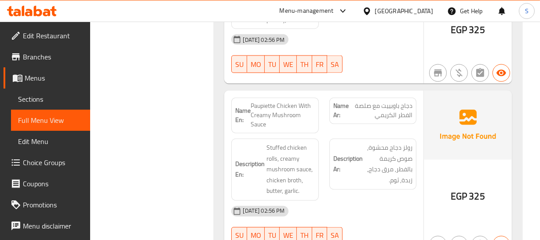
click at [324, 161] on div "Name En: Paupiette Chicken With Creamy Mushroom Sauce Name Ar: دجاج باوبييت مع …" at bounding box center [323, 173] width 199 height 165
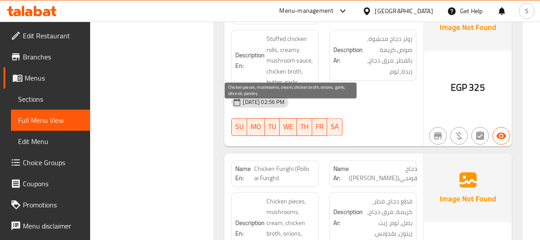
scroll to position [7472, 0]
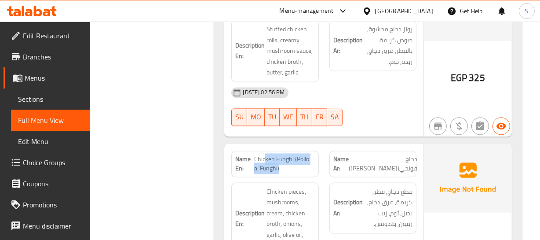
drag, startPoint x: 265, startPoint y: 65, endPoint x: 299, endPoint y: 77, distance: 35.8
click at [299, 154] on span "Chicken Funghi (Pollo ai Funghi)" at bounding box center [284, 163] width 61 height 18
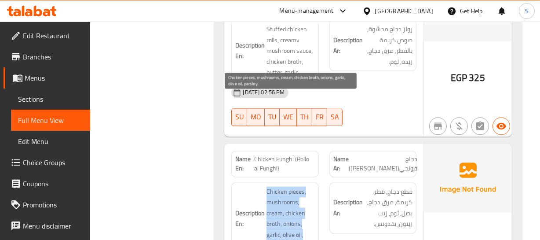
drag, startPoint x: 268, startPoint y: 98, endPoint x: 285, endPoint y: 150, distance: 54.7
click at [284, 186] on span "Chicken pieces, mushrooms, cream, chicken broth, onions, garlic, olive oil, par…" at bounding box center [291, 218] width 48 height 65
click at [286, 186] on span "Chicken pieces, mushrooms, cream, chicken broth, onions, garlic, olive oil, par…" at bounding box center [291, 218] width 48 height 65
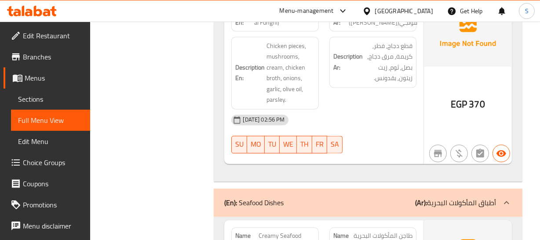
scroll to position [7632, 0]
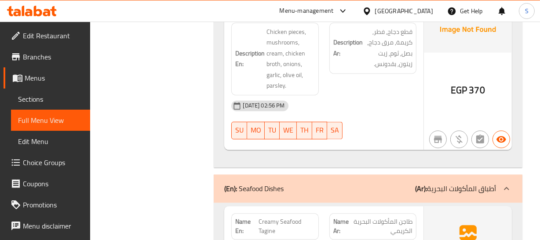
click at [277, 217] on span "Creamy Seafood Tagine" at bounding box center [287, 226] width 56 height 18
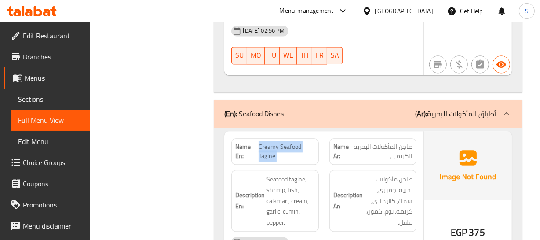
scroll to position [7712, 0]
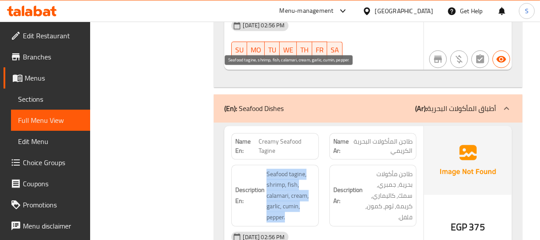
drag, startPoint x: 266, startPoint y: 81, endPoint x: 297, endPoint y: 126, distance: 54.6
click at [297, 169] on span "Seafood tagine, shrimp, fish, calamari, cream, garlic, cumin, pepper." at bounding box center [291, 196] width 48 height 54
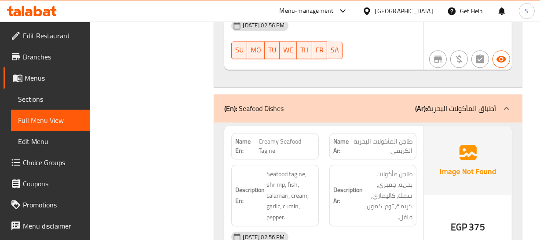
click at [370, 226] on div "[DATE] 02:56 PM" at bounding box center [323, 236] width 195 height 21
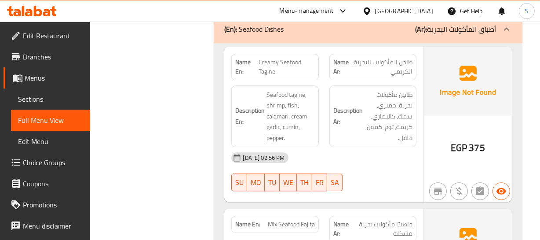
scroll to position [7792, 0]
click at [283, 219] on span "Mix Seafood Fajita" at bounding box center [291, 223] width 47 height 9
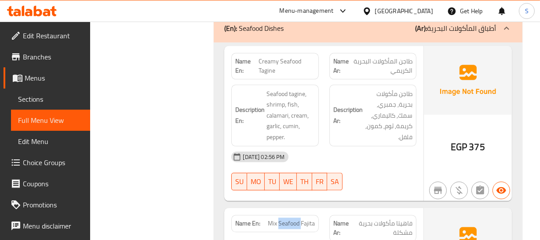
click at [283, 219] on span "Mix Seafood Fajita" at bounding box center [291, 223] width 47 height 9
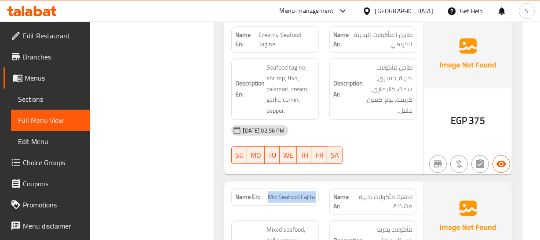
scroll to position [7832, 0]
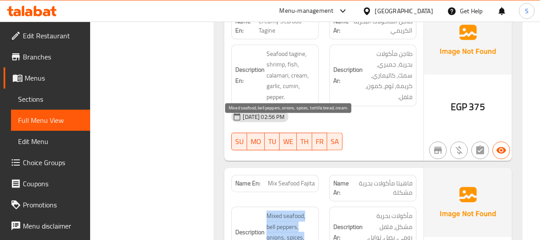
drag, startPoint x: 268, startPoint y: 121, endPoint x: 294, endPoint y: 165, distance: 50.9
click at [294, 210] on span "Mixed seafood, bell peppers, onions, spices, tortilla bread, cream." at bounding box center [291, 237] width 48 height 54
click at [268, 210] on span "Mixed seafood, bell peppers, onions, spices, tortilla bread, cream." at bounding box center [291, 237] width 48 height 54
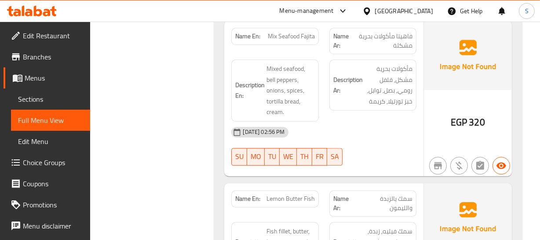
scroll to position [7992, 0]
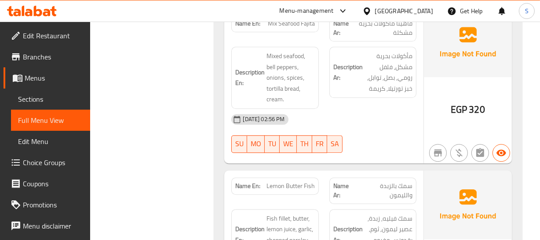
click at [320, 204] on div "Description En: Fish fillet, butter, lemon juice, garlic, chopped parsley, fish…" at bounding box center [275, 235] width 98 height 62
click at [275, 181] on span "Lemon Butter Fish" at bounding box center [291, 185] width 48 height 9
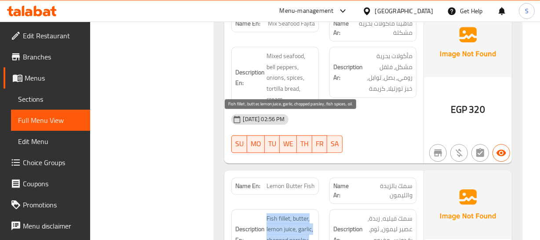
drag, startPoint x: 267, startPoint y: 117, endPoint x: 303, endPoint y: 158, distance: 54.9
click at [303, 209] on div "Description En: Fish fillet, butter, lemon juice, garlic, chopped parsley, fish…" at bounding box center [274, 234] width 87 height 51
click at [303, 213] on span "Fish fillet, butter, lemon juice, garlic, chopped parsley, fish spices, oil." at bounding box center [291, 234] width 48 height 43
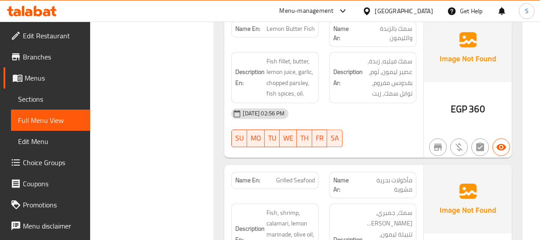
scroll to position [8152, 0]
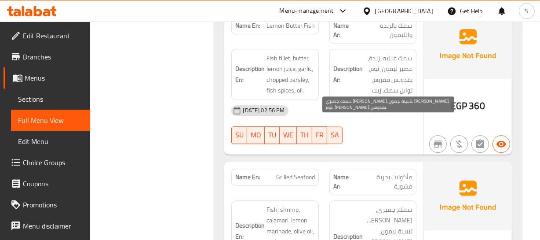
click at [399, 204] on span "سمك, جمبري, [PERSON_NAME], تتبيلة ليمون, [PERSON_NAME], ثوم, [PERSON_NAME], بقد…" at bounding box center [389, 242] width 48 height 76
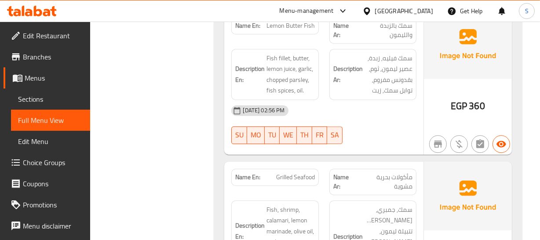
click at [285, 173] on span "Grilled Seafood" at bounding box center [295, 177] width 39 height 9
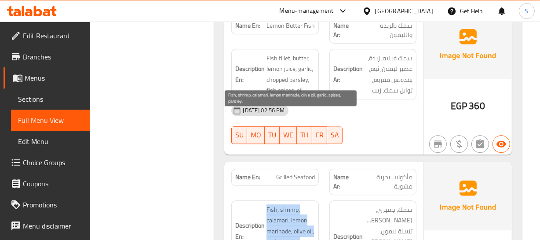
drag, startPoint x: 268, startPoint y: 118, endPoint x: 282, endPoint y: 154, distance: 38.7
click at [286, 204] on span "Fish, shrimp, calamari, lemon marinade, olive oil, garlic, spices, parsley." at bounding box center [291, 231] width 48 height 54
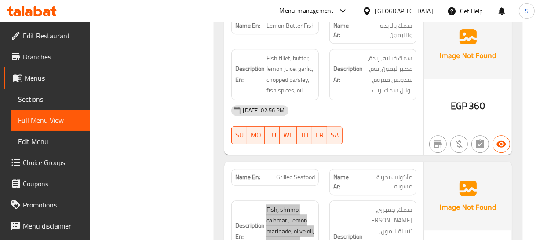
click at [275, 204] on span "Fish, shrimp, calamari, lemon marinade, olive oil, garlic, spices, parsley." at bounding box center [291, 231] width 48 height 54
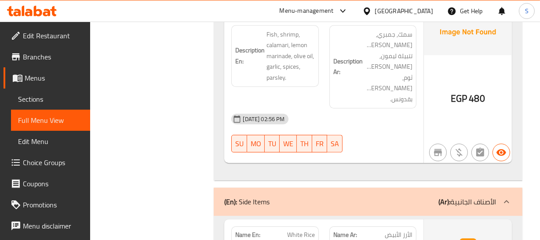
scroll to position [8352, 0]
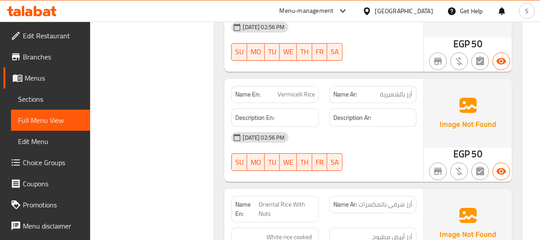
scroll to position [8592, 0]
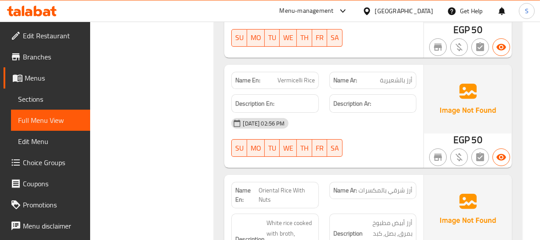
click at [368, 208] on div "Description Ar: أرز أبيض مطبوخ بمرق, بصل, كبد دجاج, توابل, مكسرات مشكلة." at bounding box center [373, 244] width 98 height 73
click at [280, 186] on span "Oriental Rice With Nuts" at bounding box center [287, 195] width 56 height 18
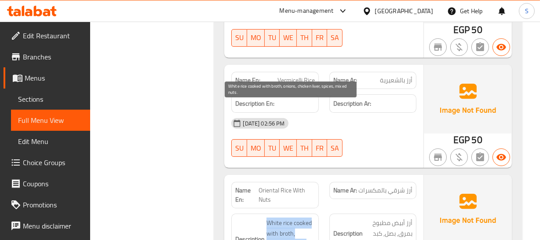
drag, startPoint x: 267, startPoint y: 104, endPoint x: 286, endPoint y: 150, distance: 50.5
click at [286, 217] on span "White rice cooked with broth, onions, chicken liver, spices, mixed nuts." at bounding box center [291, 244] width 48 height 54
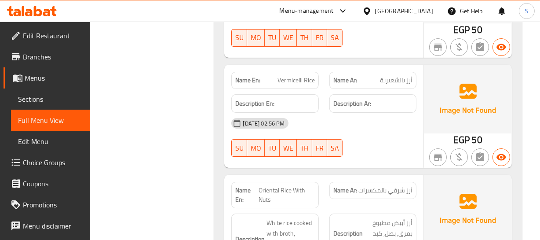
click at [314, 217] on span "White rice cooked with broth, onions, chicken liver, spices, mixed nuts." at bounding box center [291, 244] width 48 height 54
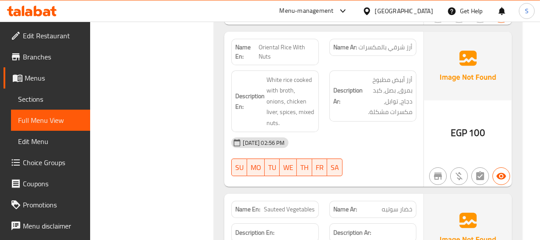
scroll to position [8752, 0]
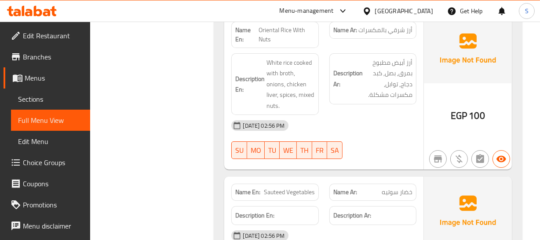
click at [387, 176] on div "Name En: Sauteed Vegetables Name Ar: خضار سوتيه Description En: Description Ar:…" at bounding box center [323, 227] width 199 height 103
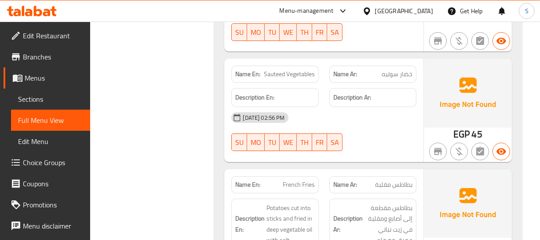
scroll to position [8872, 0]
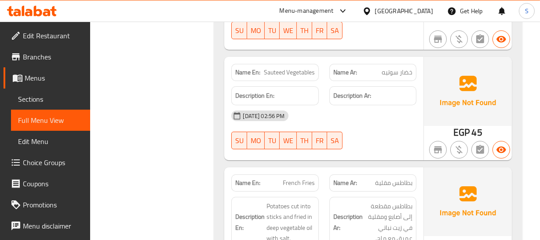
click at [304, 174] on div "Name En: French Fries" at bounding box center [274, 182] width 87 height 17
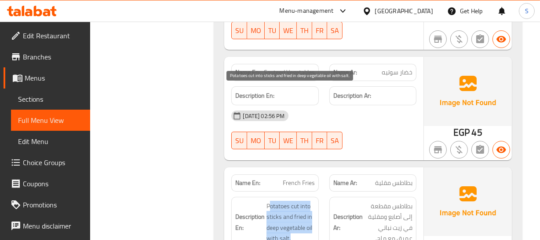
drag, startPoint x: 270, startPoint y: 94, endPoint x: 311, endPoint y: 120, distance: 48.1
click at [311, 201] on span "Potatoes cut into sticks and fried in deep vegetable oil with salt." at bounding box center [291, 222] width 48 height 43
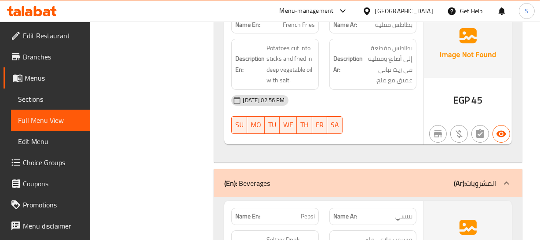
scroll to position [9032, 0]
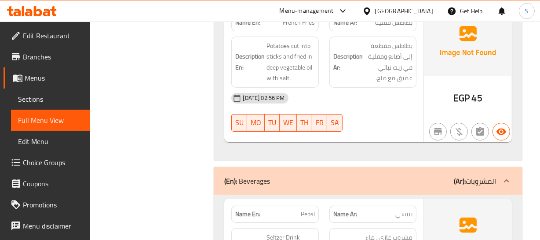
drag, startPoint x: 371, startPoint y: 193, endPoint x: 365, endPoint y: 189, distance: 7.3
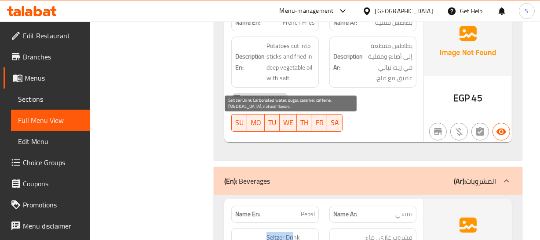
drag, startPoint x: 267, startPoint y: 120, endPoint x: 294, endPoint y: 121, distance: 26.4
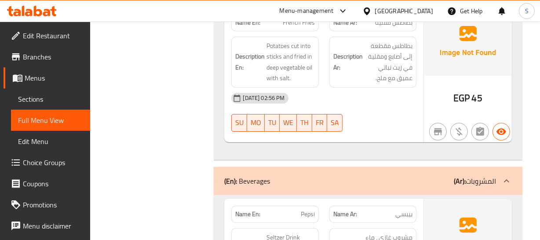
click at [283, 209] on p "Name En: Pepsi" at bounding box center [274, 213] width 79 height 9
click at [284, 209] on p "Name En: Pepsi" at bounding box center [274, 213] width 79 height 9
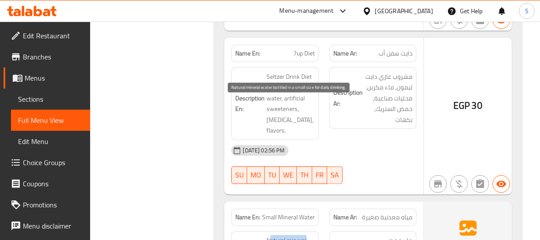
drag, startPoint x: 272, startPoint y: 101, endPoint x: 309, endPoint y: 137, distance: 52.0
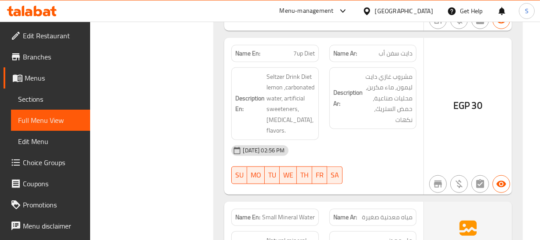
click at [455, 202] on div "Name En: Pepsi Name Ar: بيبسي Description En: Seltzer Drink Carbonated water, s…" at bounding box center [368, 25] width 308 height 964
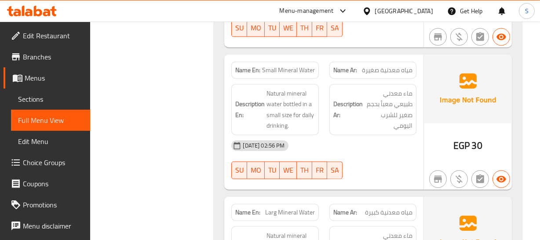
scroll to position [9832, 0]
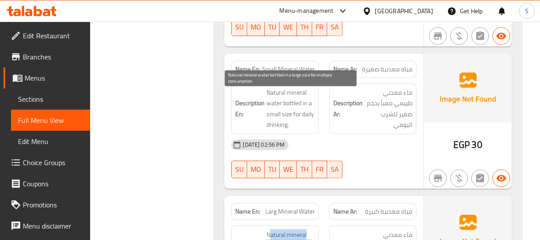
drag, startPoint x: 269, startPoint y: 92, endPoint x: 293, endPoint y: 133, distance: 48.3
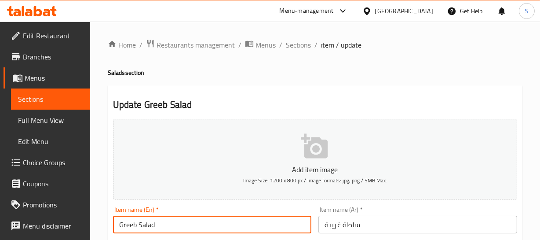
click at [134, 220] on input "Greeb Salad" at bounding box center [212, 225] width 199 height 18
click at [153, 219] on input "Green Salad" at bounding box center [212, 225] width 199 height 18
drag, startPoint x: 153, startPoint y: 219, endPoint x: 158, endPoint y: 221, distance: 5.3
click at [158, 221] on input "Green Salad" at bounding box center [212, 225] width 199 height 18
click at [154, 219] on input "Green Salad" at bounding box center [212, 225] width 199 height 18
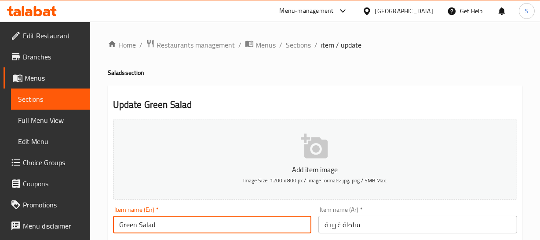
click at [154, 219] on input "Green Salad" at bounding box center [212, 225] width 199 height 18
type input "Green Salad"
click at [333, 226] on input "سلطة غريبة" at bounding box center [418, 225] width 199 height 18
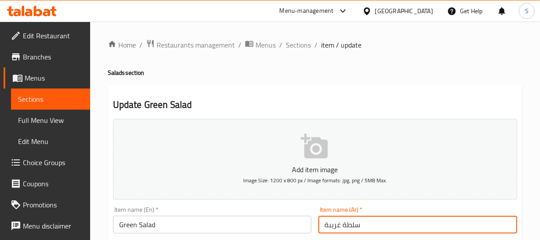
click at [333, 226] on input "سلطة غريبة" at bounding box center [418, 225] width 199 height 18
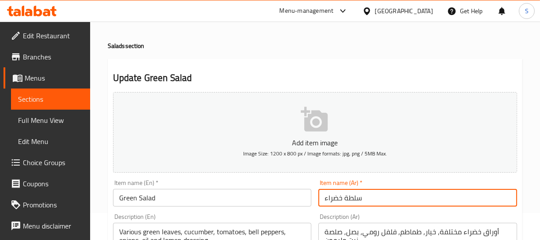
scroll to position [80, 0]
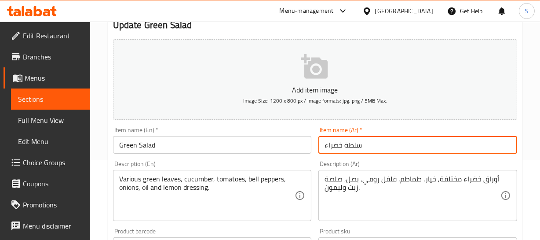
click at [368, 143] on input "سلطة خضراء" at bounding box center [418, 145] width 199 height 18
type input "سلطة خضراء"
click at [388, 144] on input "سلطة خضراء" at bounding box center [418, 145] width 199 height 18
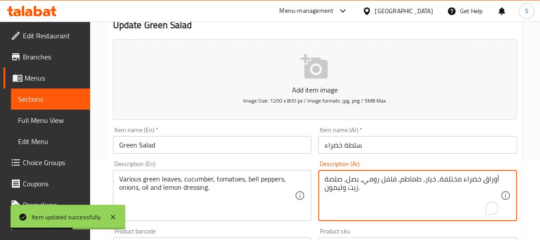
click at [456, 180] on textarea "أوراق خضراء مختلفة, خيار, طماطم, فلفل رومي, بصل, صلصة زيت وليمون." at bounding box center [413, 196] width 176 height 42
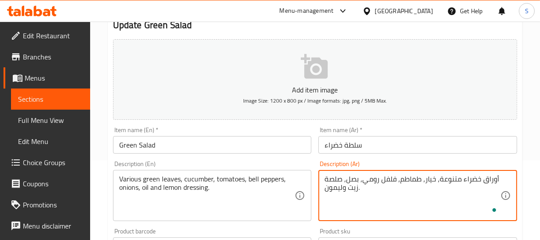
type textarea "أوراق خضراء متنوعة, خيار, طماطم, فلفل رومي, بصل, صلصة زيت وليمون."
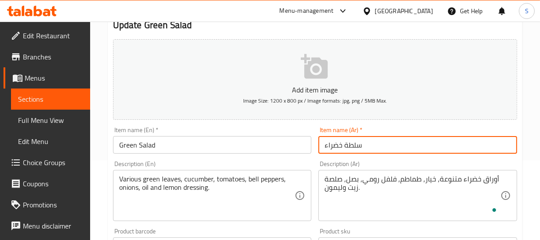
click at [383, 143] on input "سلطة خضراء" at bounding box center [418, 145] width 199 height 18
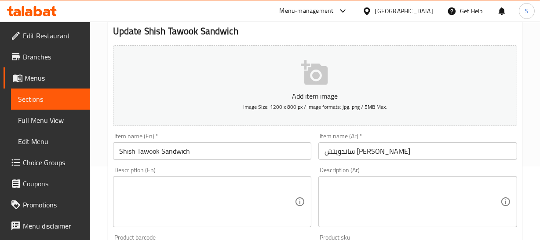
scroll to position [80, 0]
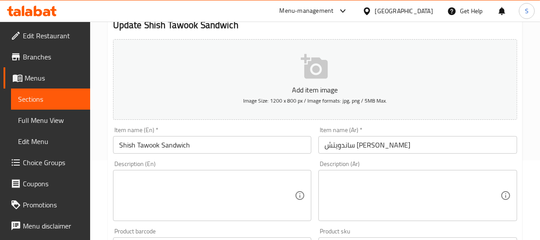
click at [201, 199] on textarea at bounding box center [207, 196] width 176 height 42
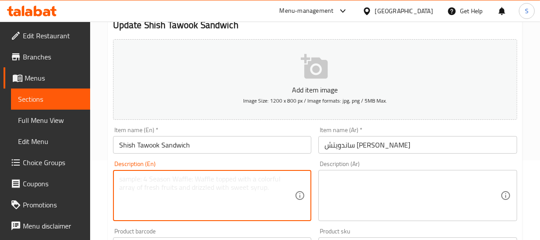
paste textarea "Bread, grilled marinated chicken pieces, garlic, lettuce, tomatoes, pickles, sa…"
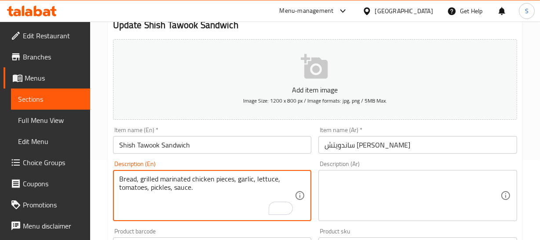
type textarea "Bread, grilled marinated chicken pieces, garlic, lettuce, tomatoes, pickles, sa…"
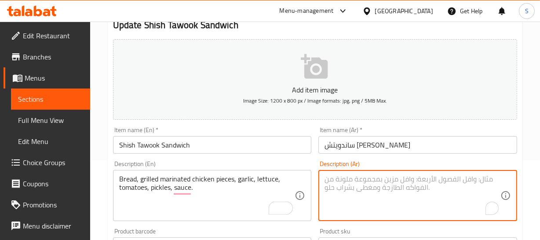
click at [405, 180] on textarea "To enrich screen reader interactions, please activate Accessibility in Grammarl…" at bounding box center [413, 196] width 176 height 42
paste textarea "خبز, قطع دجاج متبلة مشوية, ثوم, خس, طماطم, مخلل, مايونيز أو كاتشب."
click at [361, 187] on textarea "خبز, قطع دجاج متبلة مشوية, ثوم, خس, طماطم, مخلل, مايونيز أو كاتشب." at bounding box center [413, 196] width 176 height 42
click at [337, 189] on textarea "خبز, قطع دجاج متبلة مشوية, ثوم, خس, طماطم, مخلل, أو كاتشب." at bounding box center [413, 196] width 176 height 42
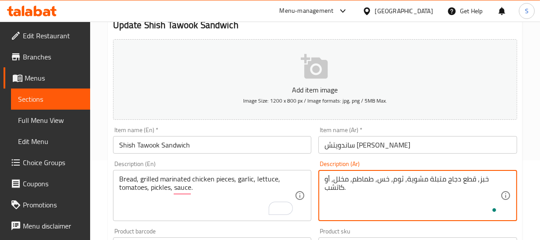
click at [337, 189] on textarea "خبز, قطع دجاج متبلة مشوية, ثوم, خس, طماطم, مخلل, أو كاتشب." at bounding box center [413, 196] width 176 height 42
click at [329, 179] on textarea "خبز, قطع دجاج متبلة مشوية, ثوم, خس, طماطم, مخلل, أو ." at bounding box center [413, 196] width 176 height 42
click at [493, 177] on textarea "خبز, قطع دجاج متبلة مشوية, ثوم, خس, طماطم, مخلل, صوص." at bounding box center [413, 196] width 176 height 42
click at [482, 181] on textarea "خبز, قطع دجاج متبلة مشوية, ثوم, خس, طماطم, مخلل, صوص." at bounding box center [413, 196] width 176 height 42
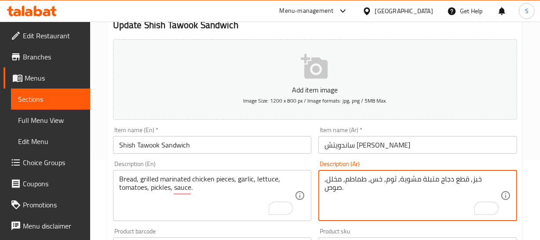
type textarea "خبز, قطع دجاج متبلة مشوية, ثوم, خس, طماطم, مخلل, صوص."
click at [148, 128] on div "Item name (En)   * Shish Tawook Sandwich Item name (En) *" at bounding box center [212, 140] width 199 height 27
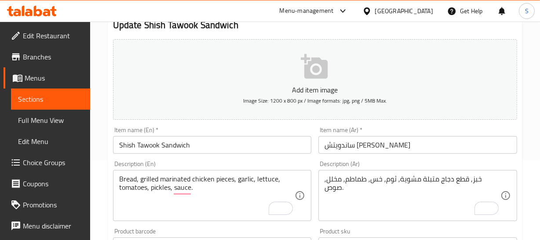
click at [158, 139] on input "Shish Tawook Sandwich" at bounding box center [212, 145] width 199 height 18
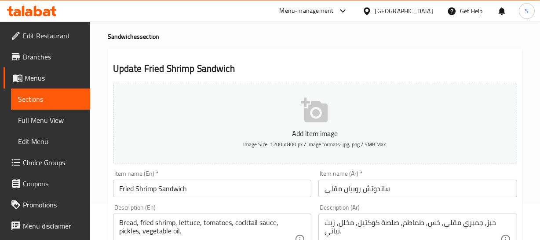
scroll to position [120, 0]
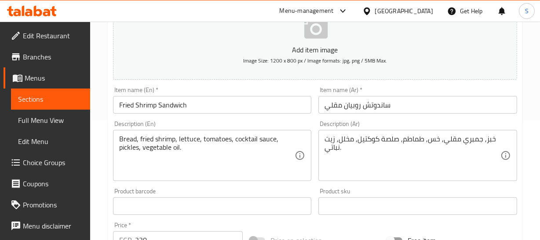
click at [356, 103] on input "ساندوتش روبيان مقلي" at bounding box center [418, 105] width 199 height 18
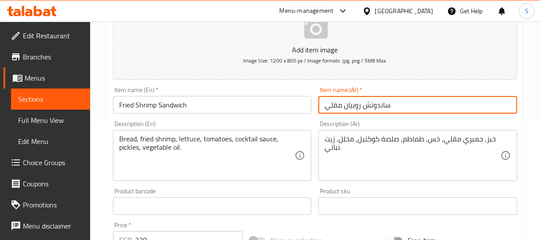
click at [356, 103] on input "ساندوتش روبيان مقلي" at bounding box center [418, 105] width 199 height 18
click at [479, 130] on div "خبز, جمبري مقلي, خس, طماطم, صلصة كوكتيل, مخلل, زيت نباتي. Description (Ar)" at bounding box center [418, 155] width 199 height 51
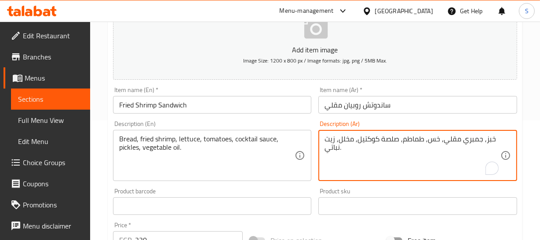
click at [474, 136] on textarea "خبز, جمبري مقلي, خس, طماطم, صلصة كوكتيل, مخلل, زيت نباتي." at bounding box center [413, 156] width 176 height 42
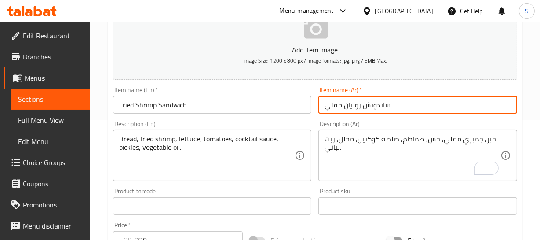
click at [358, 105] on input "ساندوتش روبيان مقلي" at bounding box center [418, 105] width 199 height 18
paste input "مبري"
type input "ساندوتش جمبري مقلي"
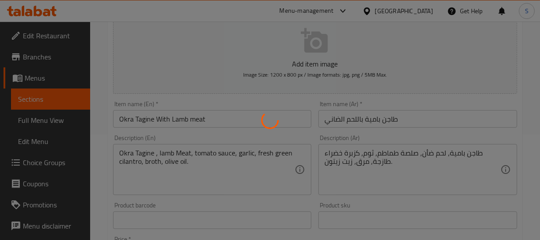
scroll to position [120, 0]
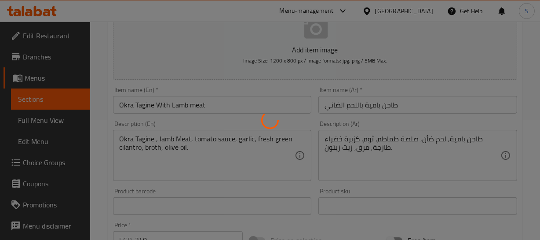
click at [197, 104] on div at bounding box center [270, 120] width 540 height 240
click at [195, 105] on div at bounding box center [270, 120] width 540 height 240
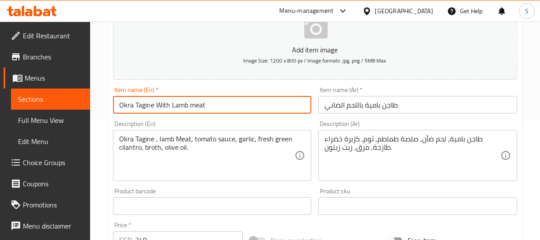
click at [191, 103] on input "Okra Tagine With Lamb meat" at bounding box center [212, 105] width 199 height 18
type input "Okra Tagine With Lamb"
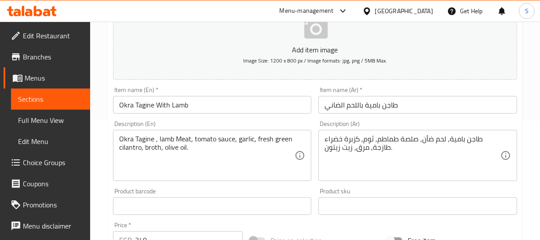
click at [523, 92] on div "Home / Restaurants management / Menus / Sections / item / update Oriental Dishe…" at bounding box center [315, 202] width 450 height 600
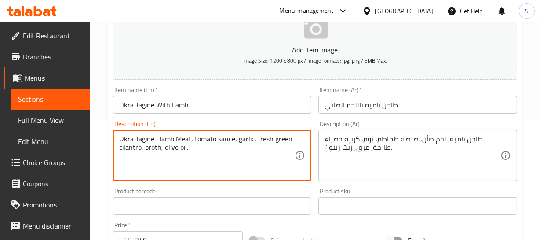
click at [184, 135] on textarea "Okra Tagine , lamb Meat, tomato sauce, garlic, fresh green cilantro, broth, oli…" at bounding box center [207, 156] width 176 height 42
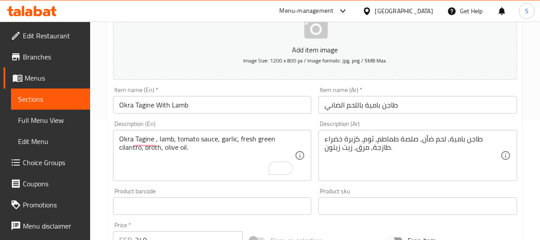
click at [525, 112] on div "Home / Restaurants management / Menus / Sections / item / update Oriental Dishe…" at bounding box center [315, 202] width 450 height 600
click at [211, 106] on input "Okra Tagine With Lamb" at bounding box center [212, 105] width 199 height 18
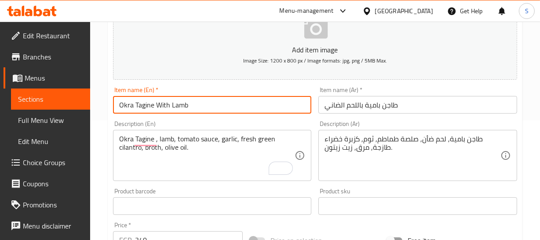
drag, startPoint x: 159, startPoint y: 142, endPoint x: 154, endPoint y: 139, distance: 5.9
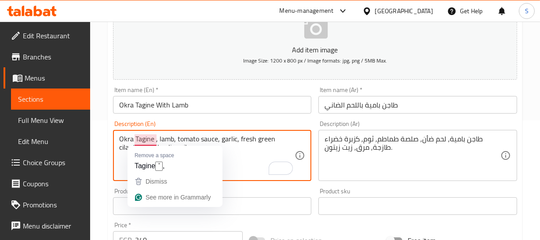
click at [154, 139] on textarea "Okra Tagine , lamb, tomato sauce, garlic, fresh green cilantro, broth, olive oi…" at bounding box center [207, 156] width 176 height 42
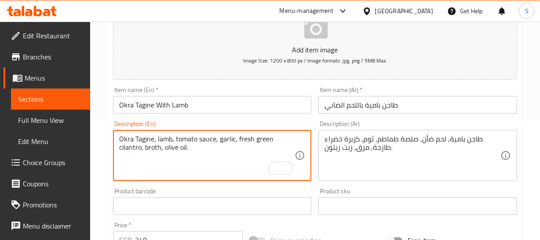
type textarea "Okra Tagine, lamb, tomato sauce, garlic, fresh green cilantro, broth, olive oil."
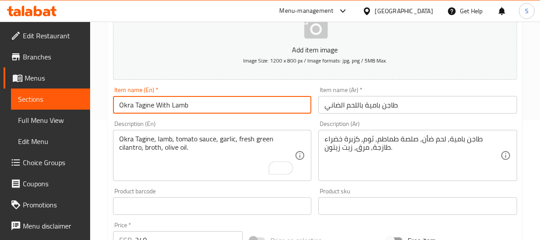
click at [186, 103] on input "Okra Tagine With Lamb" at bounding box center [212, 105] width 199 height 18
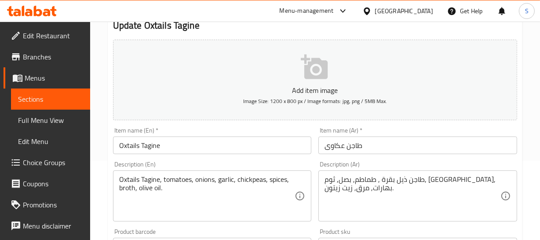
scroll to position [80, 0]
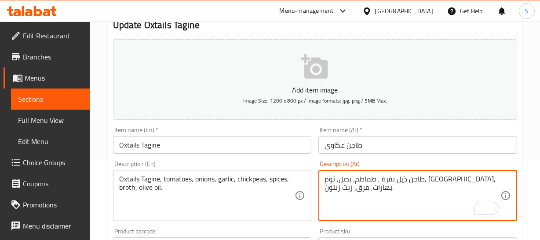
drag, startPoint x: 453, startPoint y: 178, endPoint x: 477, endPoint y: 179, distance: 24.6
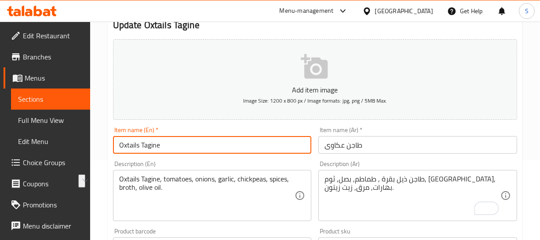
click at [154, 141] on input "Oxtails Tagine" at bounding box center [212, 145] width 199 height 18
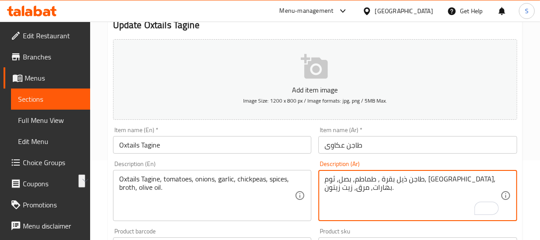
drag, startPoint x: 452, startPoint y: 179, endPoint x: 477, endPoint y: 174, distance: 25.5
click at [122, 147] on input "Oxtails Tagine" at bounding box center [212, 145] width 199 height 18
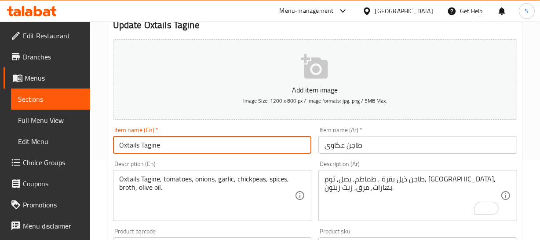
click at [122, 147] on input "Oxtails Tagine" at bounding box center [212, 145] width 199 height 18
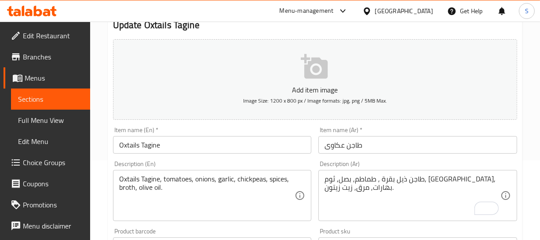
click at [338, 142] on input "طاجن عكاوى" at bounding box center [418, 145] width 199 height 18
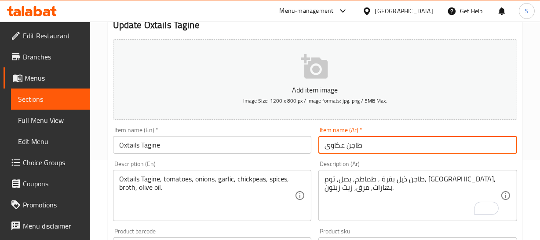
click at [338, 142] on input "طاجن عكاوى" at bounding box center [418, 145] width 199 height 18
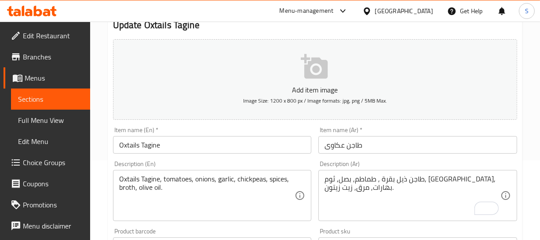
click at [177, 150] on input "Oxtails Tagine" at bounding box center [212, 145] width 199 height 18
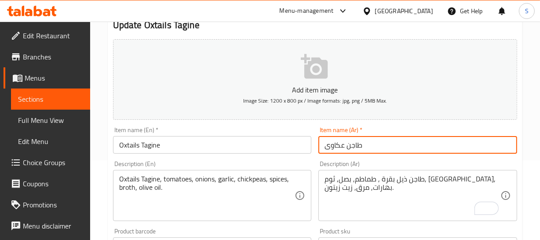
click at [335, 146] on input "طاجن عكاوى" at bounding box center [418, 145] width 199 height 18
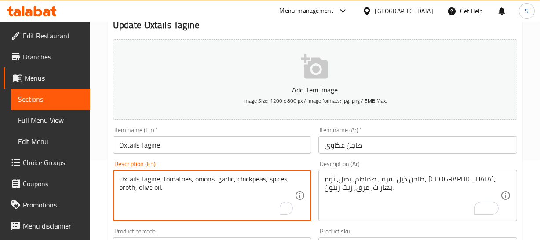
click at [176, 182] on textarea "Oxtails Tagine, tomatoes, onions, garlic, chickpeas, spices, broth, olive oil." at bounding box center [207, 196] width 176 height 42
paste textarea "To enrich screen reader interactions, please activate Accessibility in Grammarl…"
type textarea "Oxtails, tomatoes, onions, garlic, chickpeas, spices, broth, olive oil"
click at [343, 143] on input "طاجن عكاوى" at bounding box center [418, 145] width 199 height 18
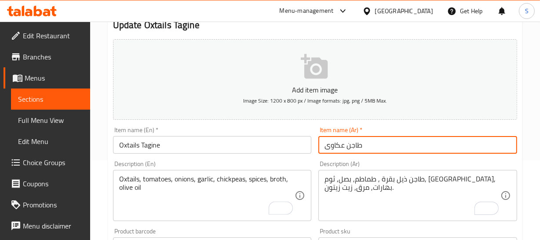
click at [342, 143] on input "طاجن عكاوى" at bounding box center [418, 145] width 199 height 18
click at [334, 144] on input "طاجن عكاوى" at bounding box center [418, 145] width 199 height 18
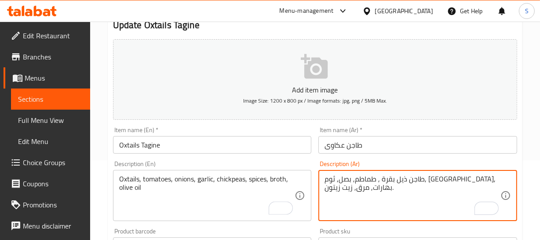
click at [474, 180] on textarea "طاجن ذيل بقرة , طماطم, بصل, ثوم, حمص, بهارات, مرق, زيت زيتون." at bounding box center [413, 196] width 176 height 42
paste textarea "كاوى"
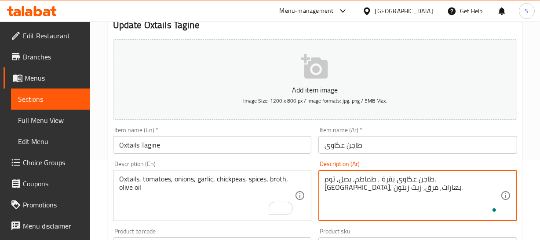
click at [459, 177] on textarea "طاجن عكاوى بقرة , طماطم, بصل, ثوم, حمص, بهارات, مرق, زيت زيتون." at bounding box center [413, 196] width 176 height 42
click at [453, 180] on textarea "طاجن عكاوى بقرة , طماطم, بصل, ثوم, حمص, بهارات, مرق, زيت زيتون." at bounding box center [413, 196] width 176 height 42
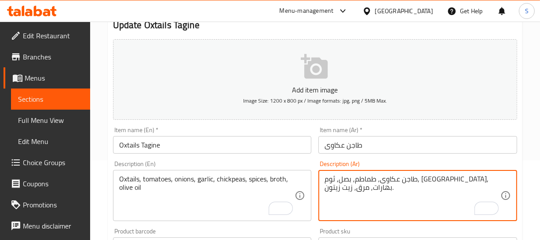
type textarea "طاجن عكاوى, طماطم, بصل, ثوم, حمص, بهارات, مرق, زيت زيتون."
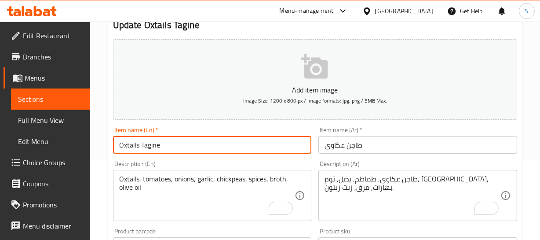
click at [208, 152] on input "Oxtails Tagine" at bounding box center [212, 145] width 199 height 18
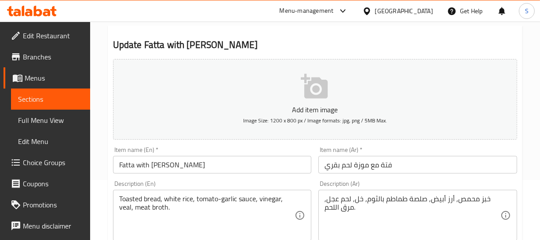
scroll to position [120, 0]
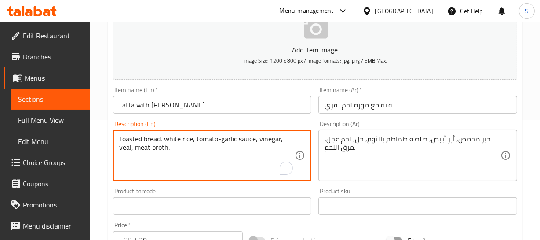
click at [207, 143] on textarea "Toasted bread, white rice, tomato-garlic sauce, vinegar, veal, meat broth." at bounding box center [207, 156] width 176 height 42
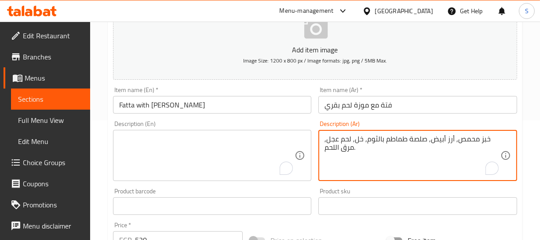
click at [404, 152] on textarea "خبز محمص, أرز أبيض, صلصة طماطم بالثوم, خل, لحم عجل, مرق اللحم." at bounding box center [413, 156] width 176 height 42
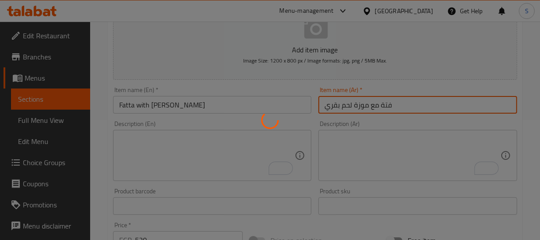
click at [377, 102] on div "Home / Restaurants management / Menus / Sections / item / update Oriental Dishe…" at bounding box center [315, 201] width 415 height 565
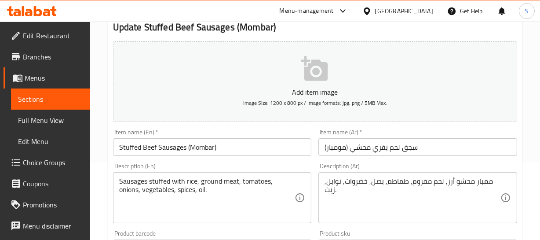
scroll to position [80, 0]
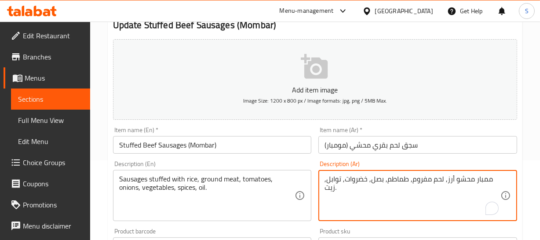
click at [480, 179] on textarea "ممبار محشو أرز, لحم مفروم, طماطم, بصل, خضروات, توابل, زيت." at bounding box center [413, 196] width 176 height 42
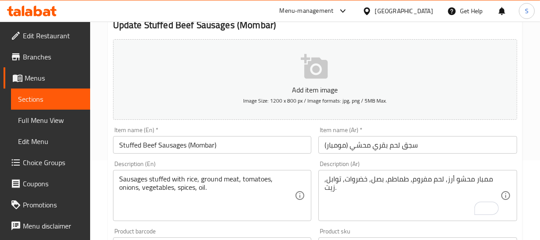
click at [339, 141] on input "سجق لحم بقري محشي (مومبار)" at bounding box center [418, 145] width 199 height 18
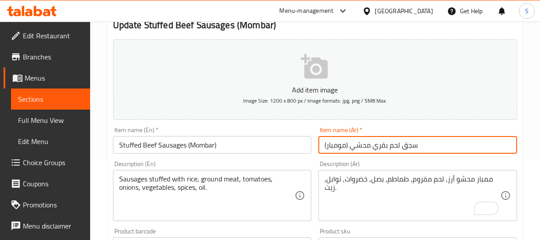
click at [339, 141] on input "سجق لحم بقري محشي (مومبار)" at bounding box center [418, 145] width 199 height 18
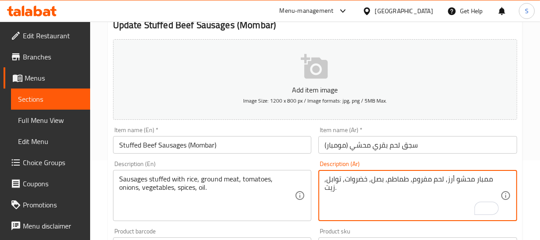
click at [484, 178] on textarea "ممبار محشو أرز, لحم مفروم, طماطم, بصل, خضروات, توابل, زيت." at bounding box center [413, 196] width 176 height 42
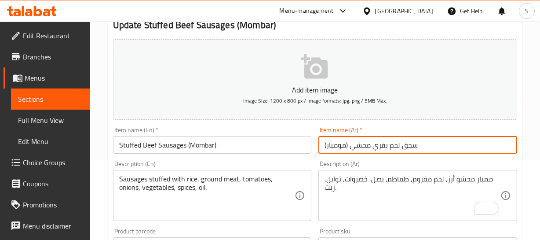
click at [335, 147] on input "سجق لحم بقري محشي (مومبار)" at bounding box center [418, 145] width 199 height 18
paste input "بار"
click at [335, 147] on input "سجق لحم بقري محشي (مومبار)" at bounding box center [418, 145] width 199 height 18
type input "سجق لحم بقري محشي (ممبار )"
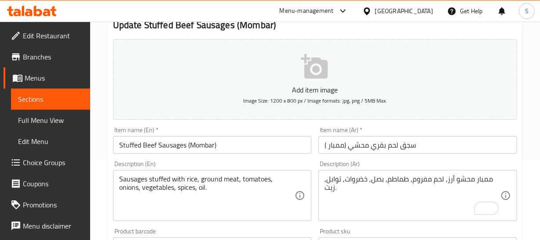
click at [393, 139] on input "سجق لحم بقري محشي (ممبار )" at bounding box center [418, 145] width 199 height 18
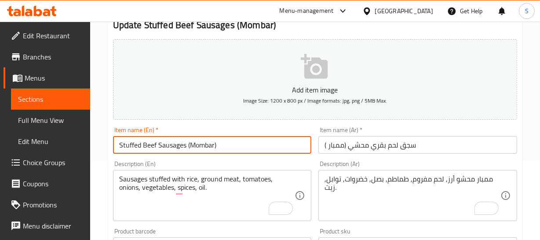
click at [213, 137] on input "Stuffed Beef Sausages (Mombar)" at bounding box center [212, 145] width 199 height 18
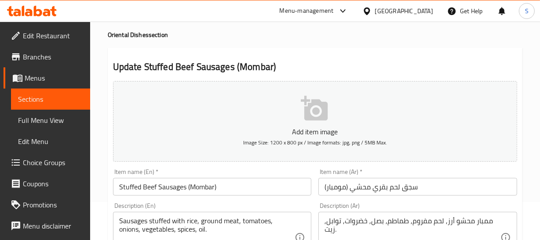
scroll to position [80, 0]
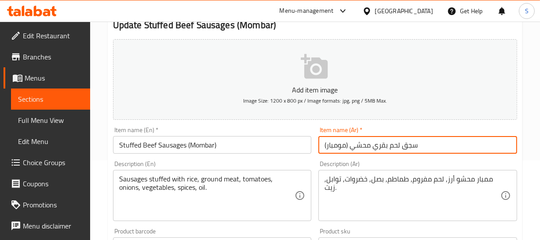
click at [413, 141] on input "سجق لحم بقري محشي (مومبار)" at bounding box center [418, 145] width 199 height 18
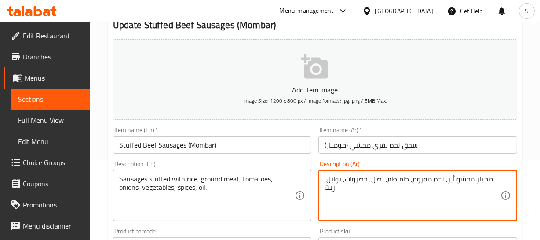
click at [485, 178] on textarea "ممبار محشو أرز, لحم مفروم, طماطم, بصل, خضروات, توابل, زيت." at bounding box center [413, 196] width 176 height 42
paste textarea "سجق"
click at [191, 140] on input "Stuffed Beef Sausages (Mombar)" at bounding box center [212, 145] width 199 height 18
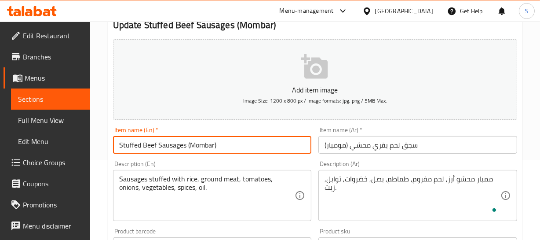
click at [191, 140] on input "Stuffed Beef Sausages (Mombar)" at bounding box center [212, 145] width 199 height 18
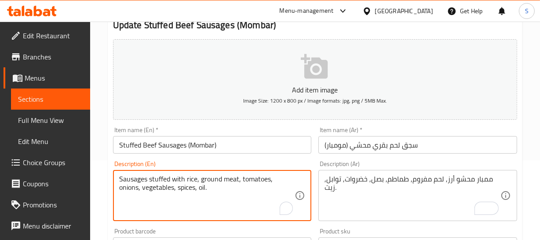
click at [133, 181] on textarea "Sausages stuffed with rice, ground meat, tomatoes, onions, vegetables, spices, …" at bounding box center [207, 196] width 176 height 42
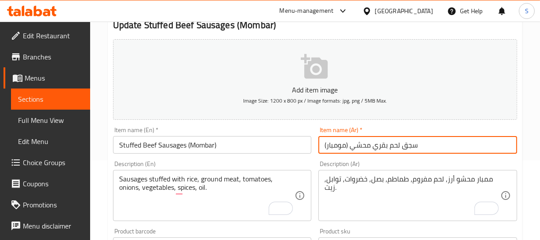
click at [404, 144] on input "سجق لحم بقري محشي (مومبار)" at bounding box center [418, 145] width 199 height 18
click at [409, 146] on input "سجق لحم بقري محشي (مومبار)" at bounding box center [418, 145] width 199 height 18
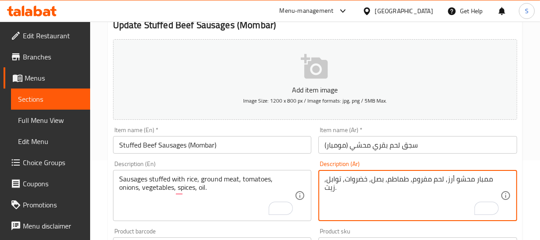
click at [487, 181] on textarea "ممبار محشو أرز, لحم مفروم, طماطم, بصل, خضروات, توابل, زيت." at bounding box center [413, 196] width 176 height 42
paste textarea "سجق"
click at [483, 180] on textarea "سجق محشو أرز, لحم مفروم, طماطم, بصل, خضروات, توابل, زيت." at bounding box center [413, 196] width 176 height 42
type textarea "سجق محشو أرز, لحم مفروم, طماطم, بصل, خضروات, توابل, زيت."
click at [383, 145] on input "سجق لحم بقري محشي (مومبار)" at bounding box center [418, 145] width 199 height 18
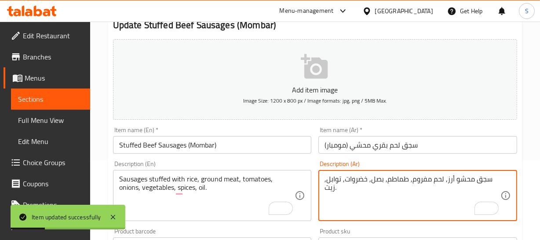
click at [336, 145] on input "سجق لحم بقري محشي (مومبار)" at bounding box center [418, 145] width 199 height 18
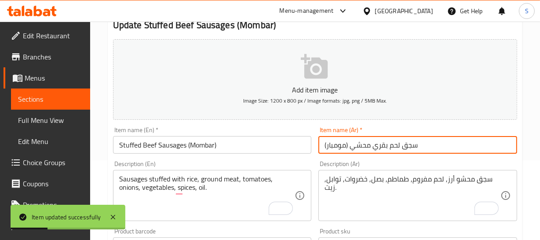
click at [336, 145] on input "سجق لحم بقري محشي (مومبار)" at bounding box center [418, 145] width 199 height 18
type input "سجق لحم بقري محشي (ممبار)"
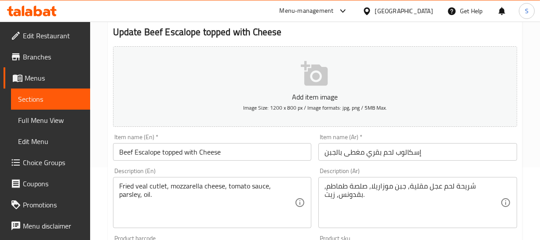
scroll to position [80, 0]
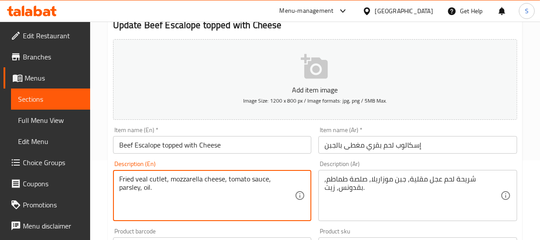
click at [197, 181] on textarea "Fried veal cutlet, mozzarella cheese, tomato sauce, parsley, oil." at bounding box center [207, 196] width 176 height 42
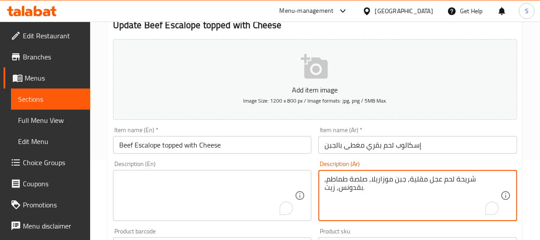
click at [379, 179] on textarea "شريحة لحم عجل مقلية, جبن موزاريلا, صلصة طماطم, بقدونس, زيت." at bounding box center [413, 196] width 176 height 42
click at [369, 140] on div "Home / Restaurants management / Menus / Sections / item / update Meat Dishes se…" at bounding box center [315, 242] width 415 height 565
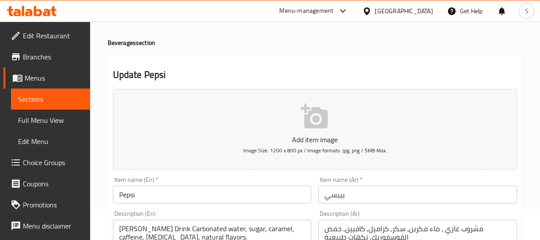
scroll to position [80, 0]
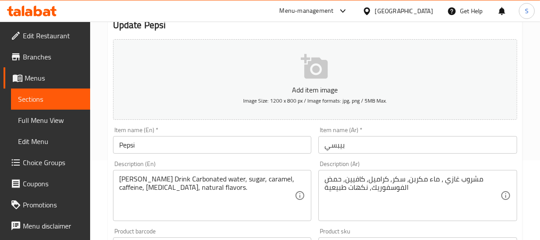
click at [115, 178] on div "[PERSON_NAME] Drink Carbonated water, sugar, caramel, caffeine, [MEDICAL_DATA],…" at bounding box center [212, 195] width 199 height 51
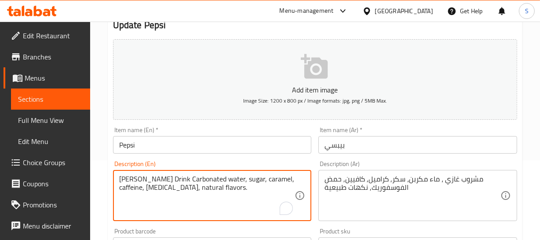
click at [122, 178] on textarea "Seltzer Drink Carbonated water, sugar, caramel, caffeine, phosphoric acid, natu…" at bounding box center [207, 196] width 176 height 42
click at [123, 178] on textarea "fosft Drink Carbonated water, sugar, caramel, caffeine, phosphoric acid, natura…" at bounding box center [207, 196] width 176 height 42
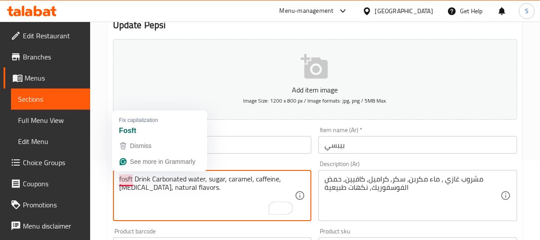
click at [123, 178] on textarea "fosft Drink Carbonated water, sugar, caramel, caffeine, phosphoric acid, natura…" at bounding box center [207, 196] width 176 height 42
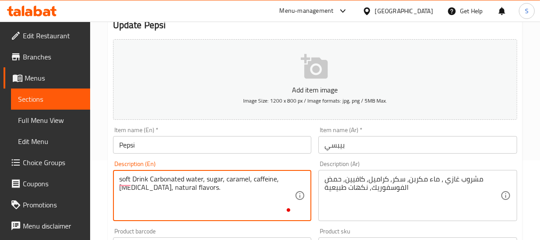
click at [123, 178] on textarea "soft Drink Carbonated water, sugar, caramel, caffeine, phosphoric acid, natural…" at bounding box center [207, 196] width 176 height 42
click at [136, 178] on textarea "soft Drink Carbonated water, sugar, caramel, caffeine, phosphoric acid, natural…" at bounding box center [207, 196] width 176 height 42
drag, startPoint x: 151, startPoint y: 189, endPoint x: 157, endPoint y: 194, distance: 6.9
click at [151, 190] on textarea "soft Drink Carbonated water, sugar, caramel, caffeine, phosphoric acid, natural…" at bounding box center [207, 196] width 176 height 42
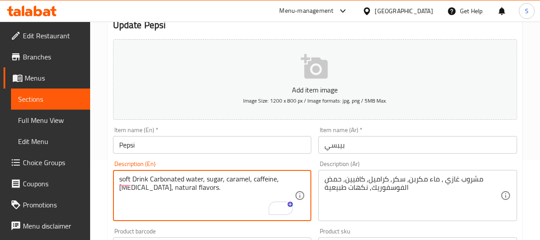
type textarea "soft Drink Carbonated water, sugar, caramel, caffeine, phosphoric acid, natural…"
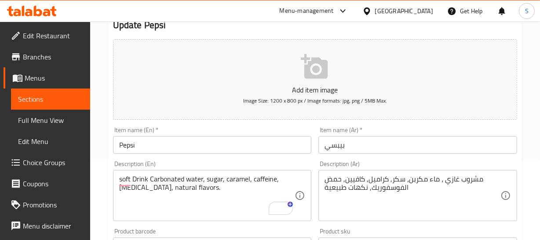
click at [200, 158] on div "Description (En) soft Drink Carbonated water, sugar, caramel, caffeine, phospho…" at bounding box center [213, 190] width 206 height 67
drag, startPoint x: 171, startPoint y: 146, endPoint x: 168, endPoint y: 150, distance: 5.0
click at [168, 150] on input "Pepsi" at bounding box center [212, 145] width 199 height 18
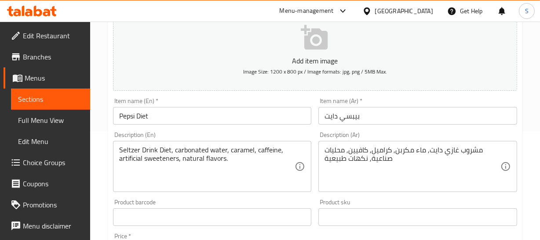
scroll to position [120, 0]
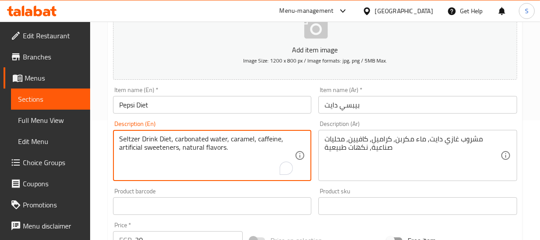
paste textarea "soft"
click at [126, 136] on textarea "soft Drink Diet, carbonated water, caramel, caffeine, artificial sweeteners, na…" at bounding box center [207, 156] width 176 height 42
type textarea "soft Drink Diet, carbonated water, caramel, caffeine, artificial sweeteners, na…"
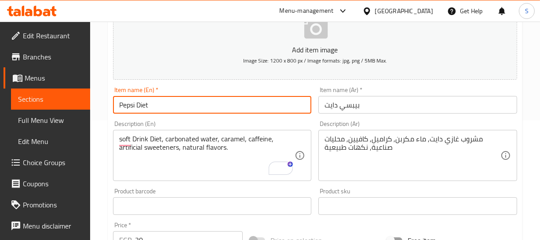
click at [152, 99] on input "Pepsi Diet" at bounding box center [212, 105] width 199 height 18
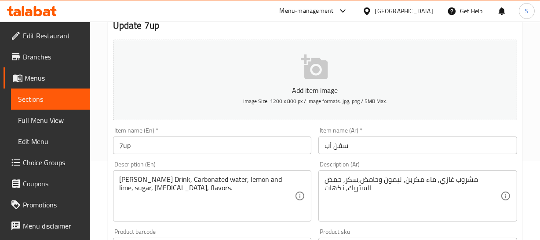
scroll to position [80, 0]
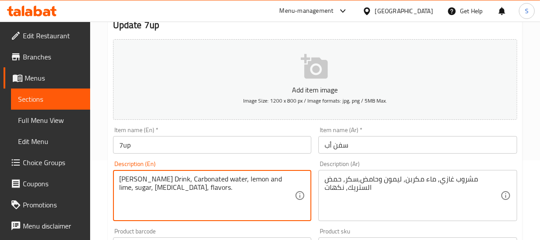
click at [128, 176] on textarea "[PERSON_NAME] Drink, Carbonated water, lemon and lime, sugar, [MEDICAL_DATA], f…" at bounding box center [207, 196] width 176 height 42
paste textarea "soft"
click at [167, 178] on textarea "soft Drink, Carbonated water, lemon and lime, sugar, [MEDICAL_DATA], flavors." at bounding box center [207, 196] width 176 height 42
type textarea "soft Drink, Carbonated water, lemon and lime, sugar, citric acid, flavors."
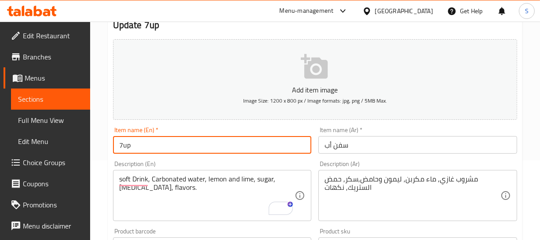
click at [152, 141] on input "7up" at bounding box center [212, 145] width 199 height 18
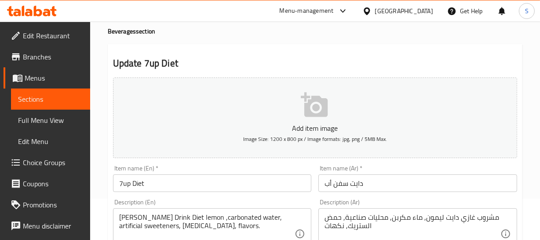
scroll to position [80, 0]
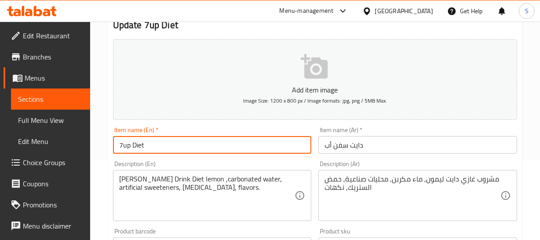
click at [123, 149] on input "7up Diet" at bounding box center [212, 145] width 199 height 18
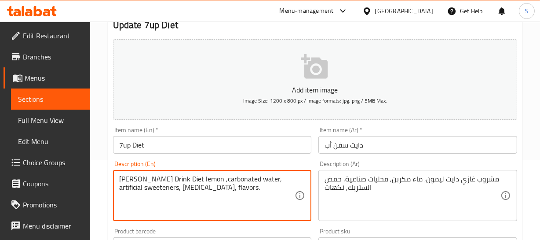
click at [128, 176] on textarea "Seltzer Drink Diet lemon ,carbonated water, artificial sweeteners, citric acid,…" at bounding box center [207, 196] width 176 height 42
paste textarea "soft"
click at [141, 178] on textarea "soft Drink Diet lemon ,carbonated water, artificial sweeteners, citric acid, fl…" at bounding box center [207, 196] width 176 height 42
type textarea "soft Drink Diet lemon , carbonated water, artificial sweeteners, [MEDICAL_DATA]…"
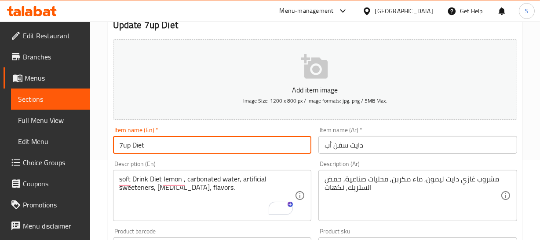
click at [147, 151] on input "7up Diet" at bounding box center [212, 145] width 199 height 18
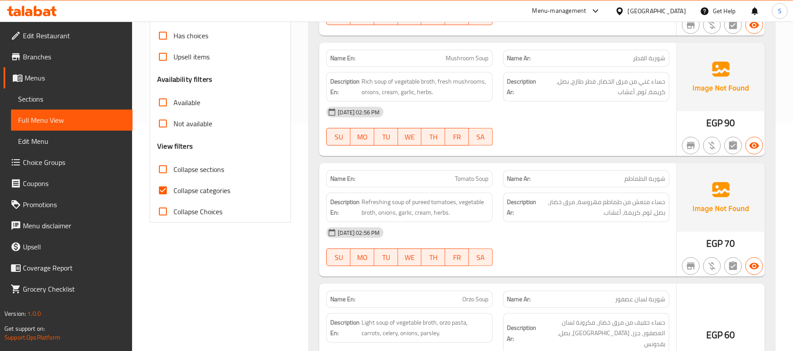
scroll to position [235, 0]
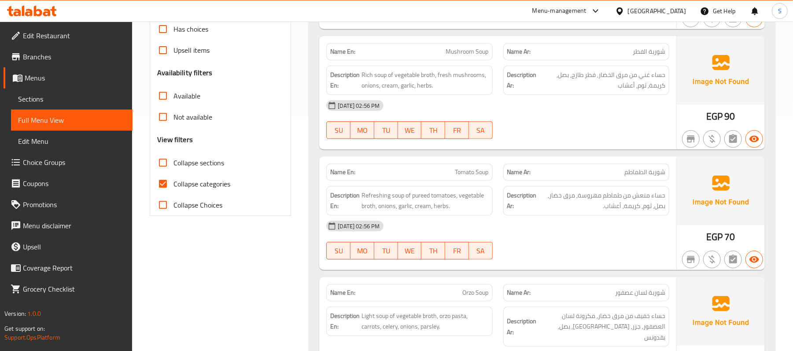
drag, startPoint x: 198, startPoint y: 182, endPoint x: 421, endPoint y: 141, distance: 226.8
click at [197, 182] on span "Collapse categories" at bounding box center [201, 184] width 57 height 11
click at [173, 182] on input "Collapse categories" at bounding box center [162, 183] width 21 height 21
checkbox input "false"
click at [540, 110] on div "[DATE] 02:56 PM" at bounding box center [497, 105] width 353 height 21
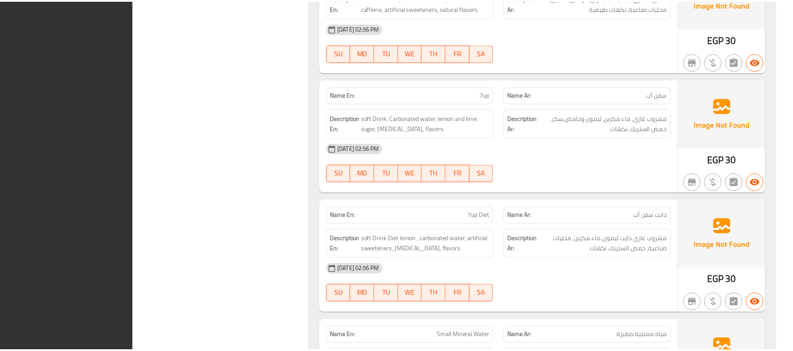
scroll to position [7575, 0]
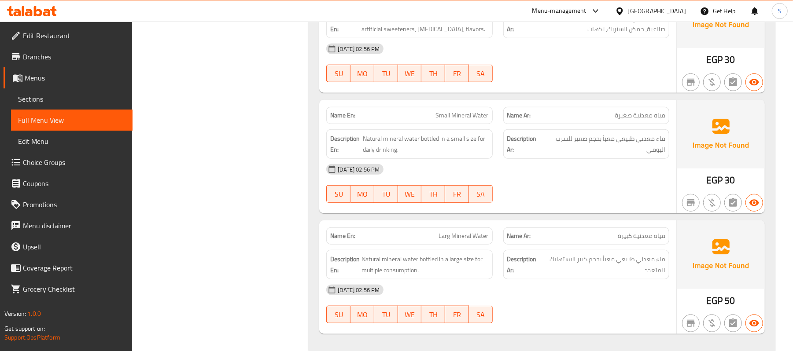
drag, startPoint x: 416, startPoint y: 189, endPoint x: 333, endPoint y: 29, distance: 180.1
click at [407, 180] on div "SU MO TU WE TH FR SA" at bounding box center [409, 194] width 176 height 28
